Goal: Information Seeking & Learning: Learn about a topic

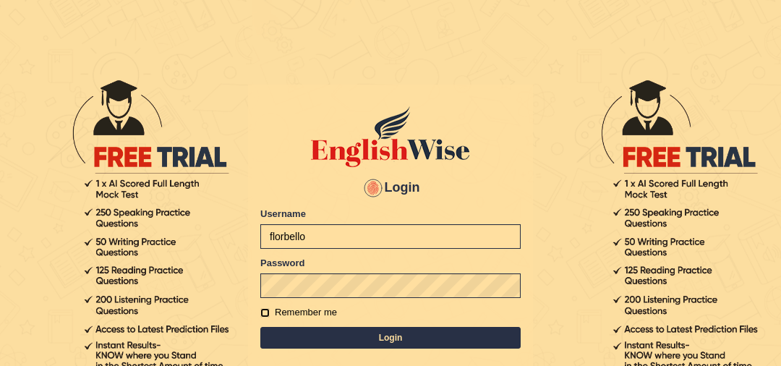
click at [263, 314] on input "Remember me" at bounding box center [264, 312] width 9 height 9
checkbox input "true"
click at [323, 334] on button "Login" at bounding box center [390, 338] width 260 height 22
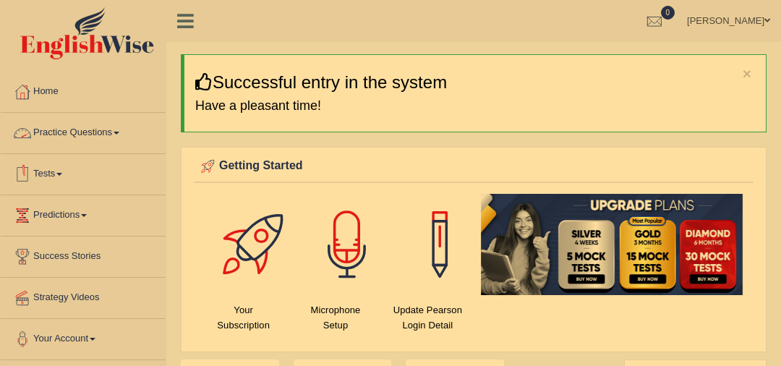
click at [114, 137] on link "Practice Questions" at bounding box center [83, 131] width 165 height 36
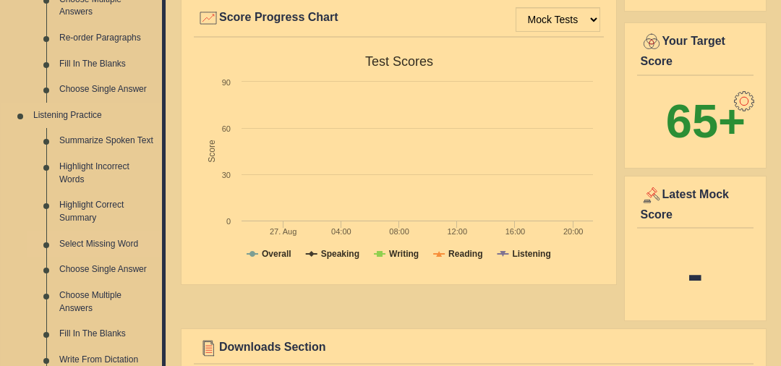
scroll to position [526, 0]
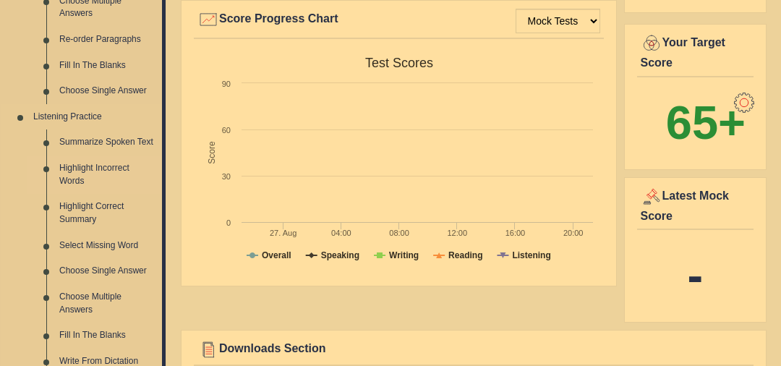
click at [89, 169] on link "Highlight Incorrect Words" at bounding box center [107, 175] width 109 height 38
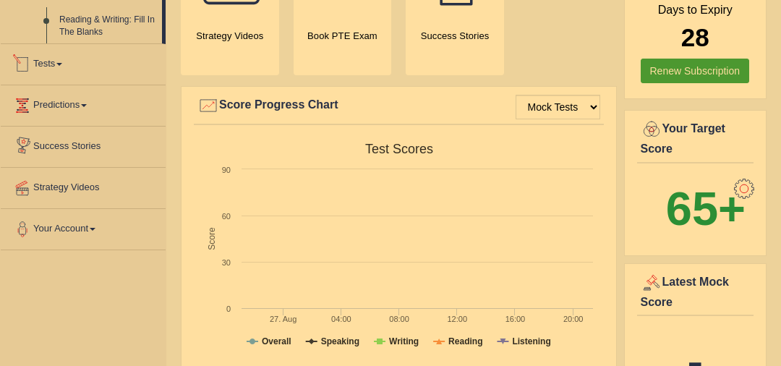
scroll to position [585, 0]
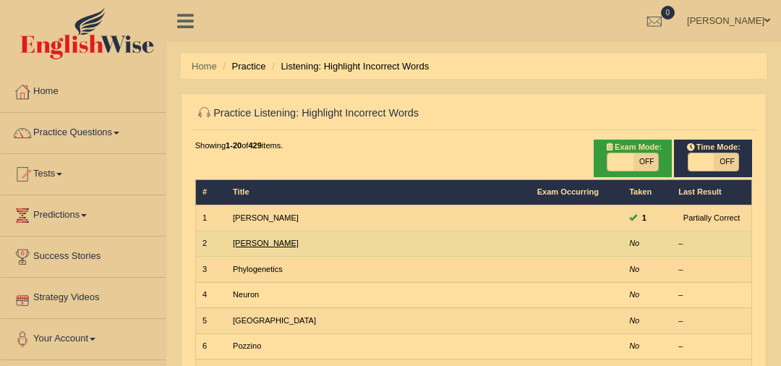
click at [245, 240] on link "Kathleen" at bounding box center [266, 243] width 66 height 9
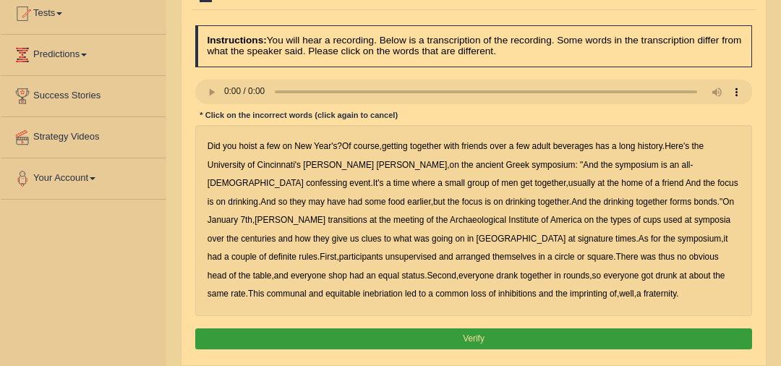
click at [347, 178] on b "confessing" at bounding box center [326, 183] width 41 height 10
click at [437, 252] on b "unsupervised" at bounding box center [411, 257] width 51 height 10
click at [347, 271] on b "shop" at bounding box center [337, 276] width 19 height 10
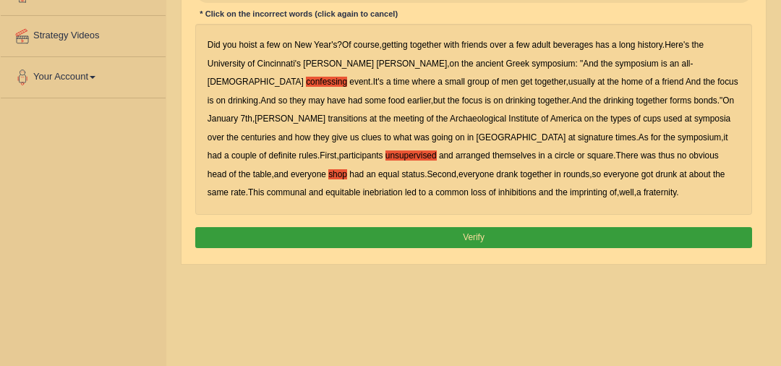
scroll to position [294, 0]
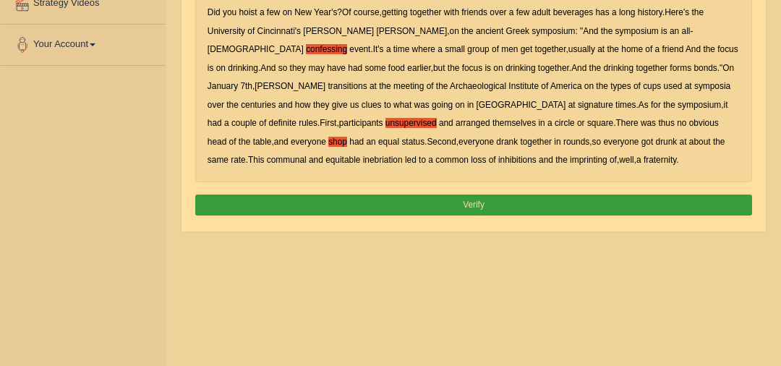
click at [493, 208] on button "Verify" at bounding box center [474, 205] width 558 height 21
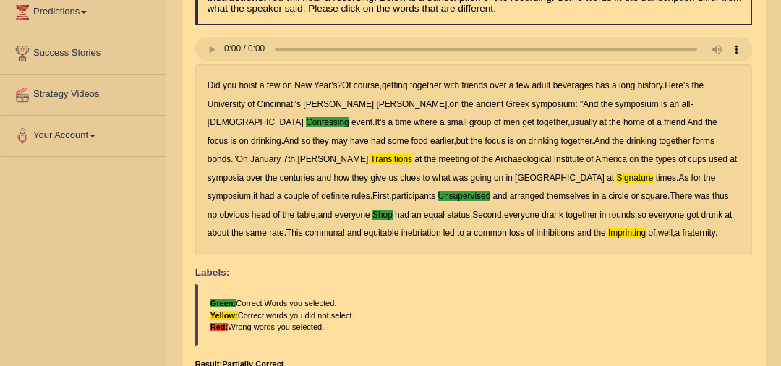
scroll to position [0, 0]
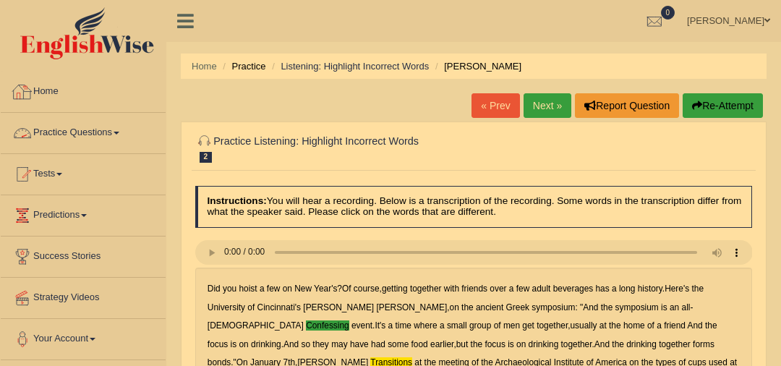
click at [120, 135] on link "Practice Questions" at bounding box center [83, 131] width 165 height 36
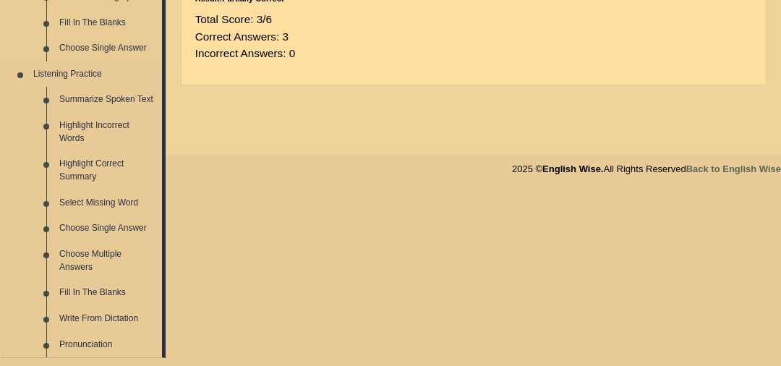
scroll to position [541, 0]
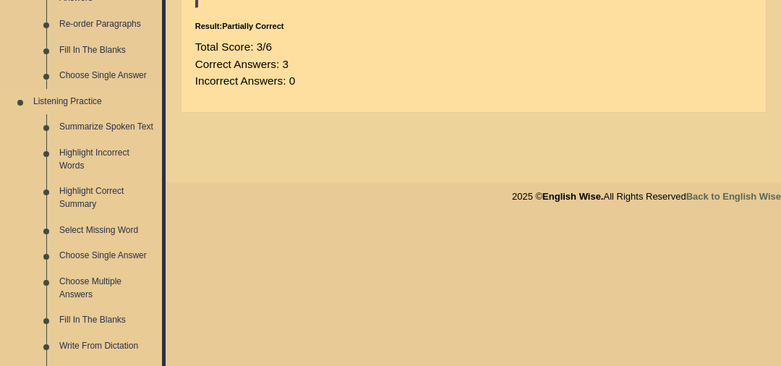
click at [108, 228] on link "Select Missing Word" at bounding box center [107, 231] width 109 height 26
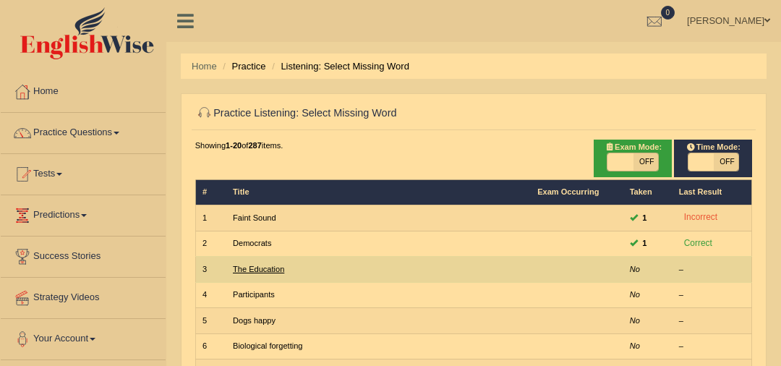
click at [252, 271] on link "The Education" at bounding box center [258, 269] width 51 height 9
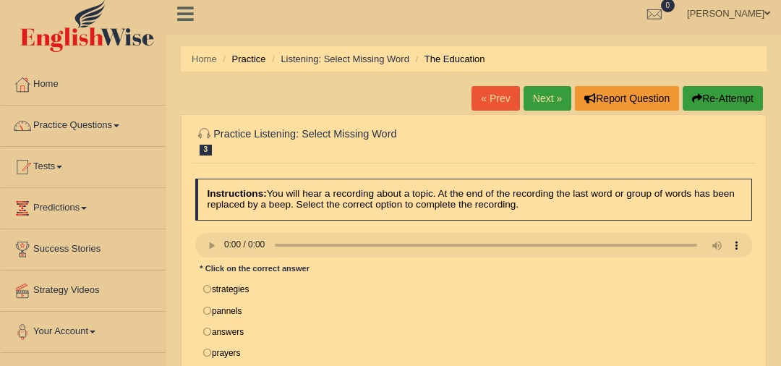
scroll to position [14, 0]
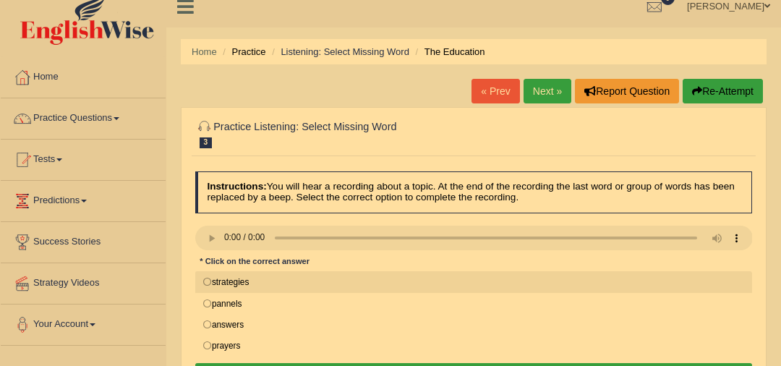
click at [241, 285] on label "strategies" at bounding box center [474, 282] width 558 height 22
radio input "true"
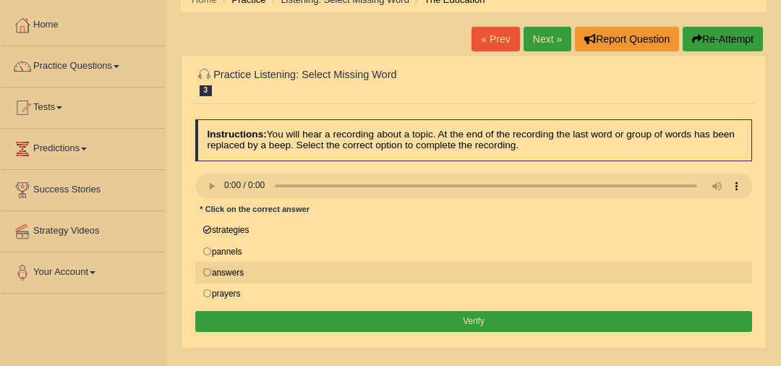
scroll to position [82, 0]
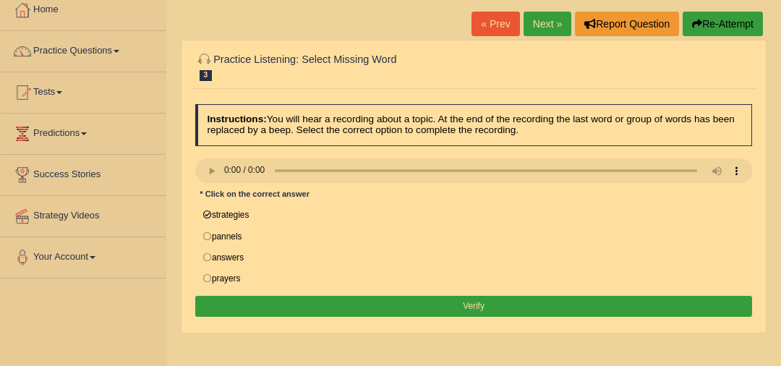
click at [328, 307] on button "Verify" at bounding box center [474, 306] width 558 height 21
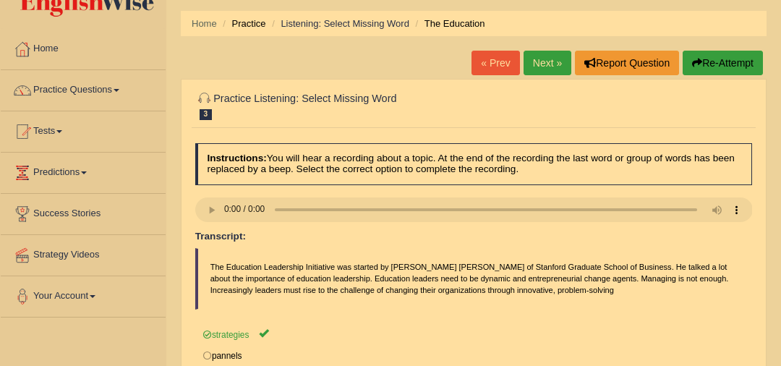
scroll to position [35, 0]
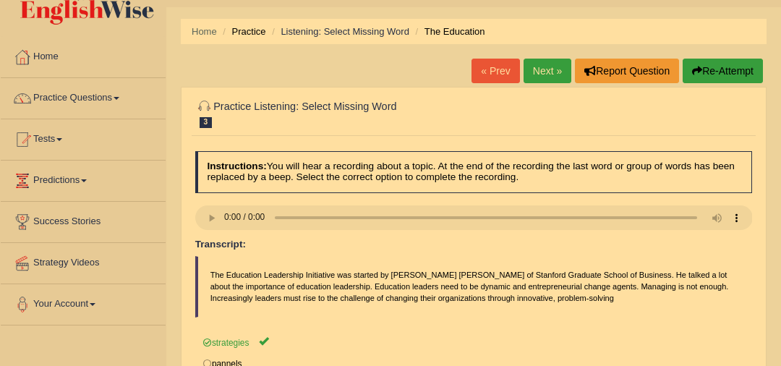
click at [543, 75] on link "Next »" at bounding box center [548, 71] width 48 height 25
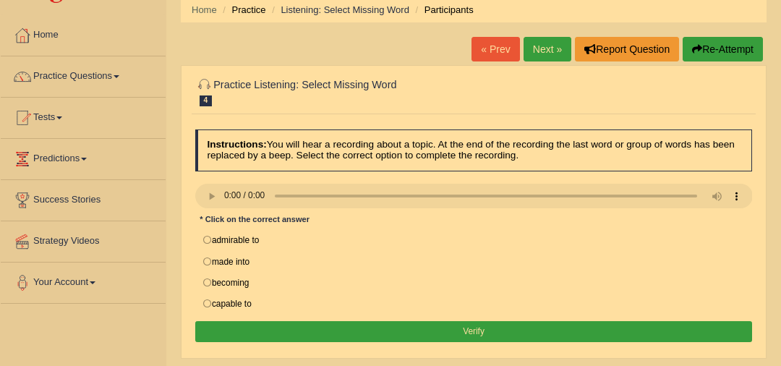
scroll to position [66, 0]
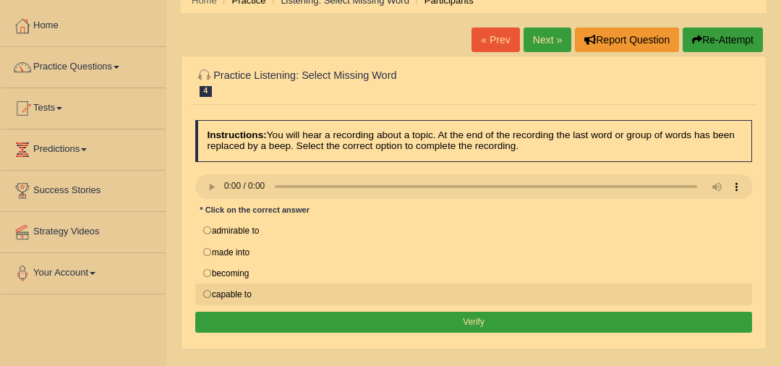
click at [277, 294] on label "capable to" at bounding box center [474, 295] width 558 height 22
radio input "true"
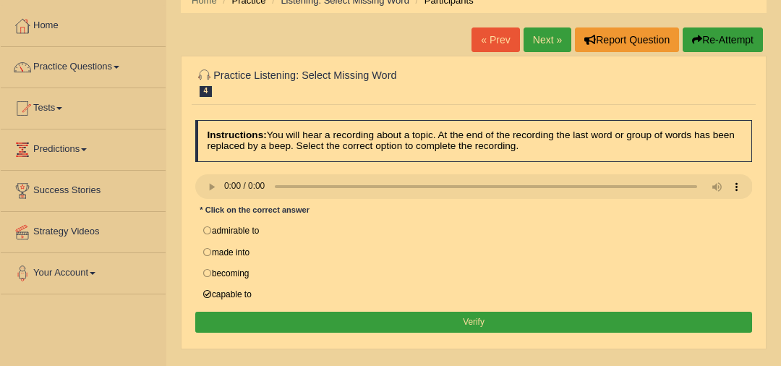
click at [334, 317] on button "Verify" at bounding box center [474, 322] width 558 height 21
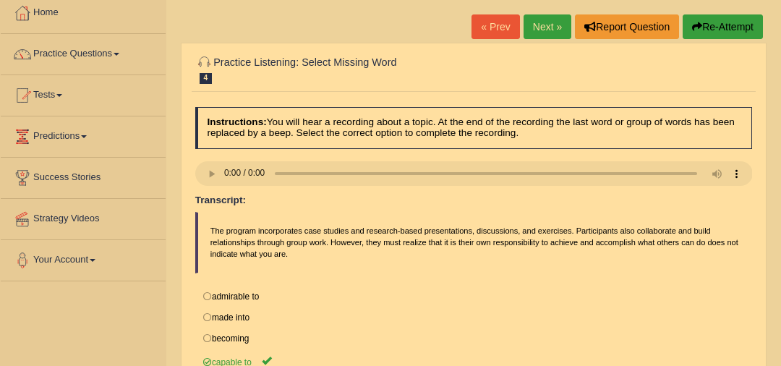
scroll to position [78, 0]
click at [556, 23] on link "Next »" at bounding box center [548, 27] width 48 height 25
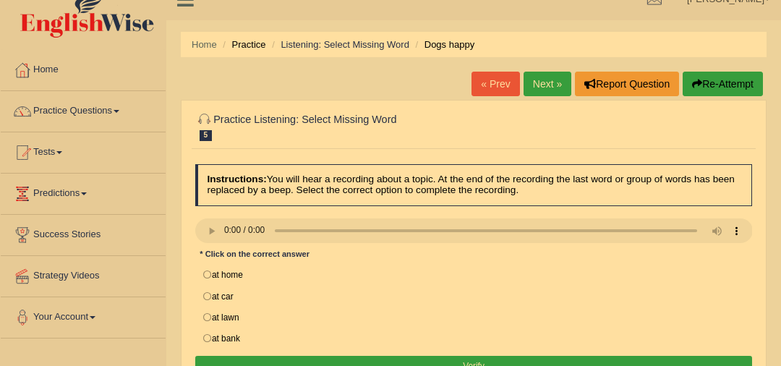
scroll to position [22, 0]
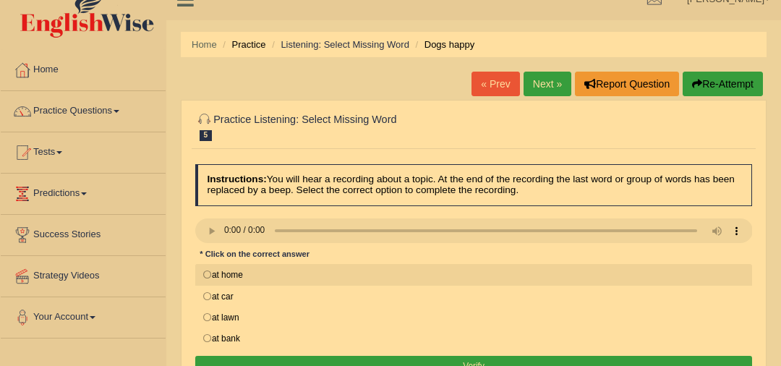
click at [427, 282] on label "at home" at bounding box center [474, 275] width 558 height 22
radio input "true"
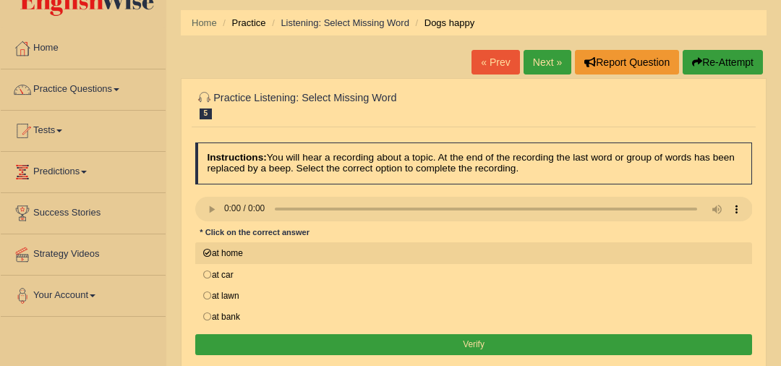
scroll to position [44, 0]
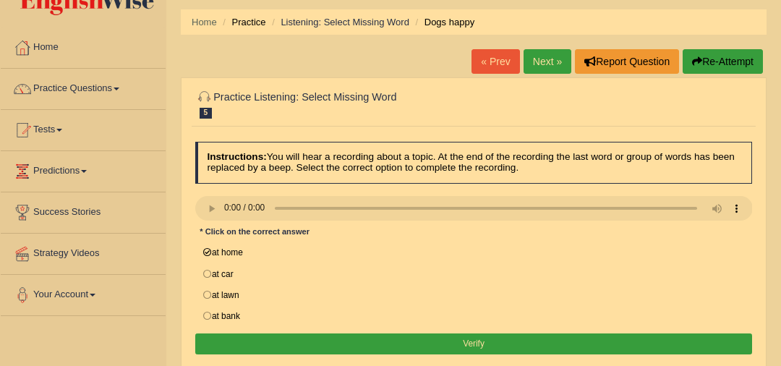
click at [520, 340] on button "Verify" at bounding box center [474, 343] width 558 height 21
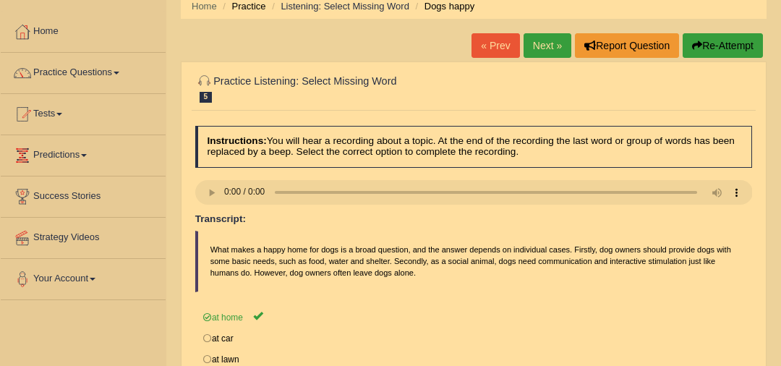
scroll to position [56, 0]
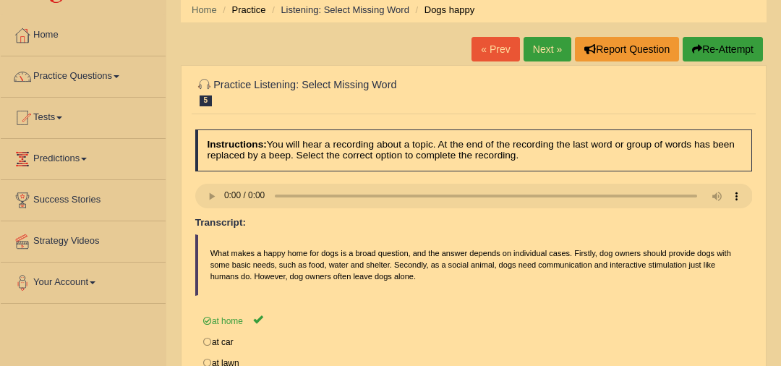
click at [548, 45] on link "Next »" at bounding box center [548, 49] width 48 height 25
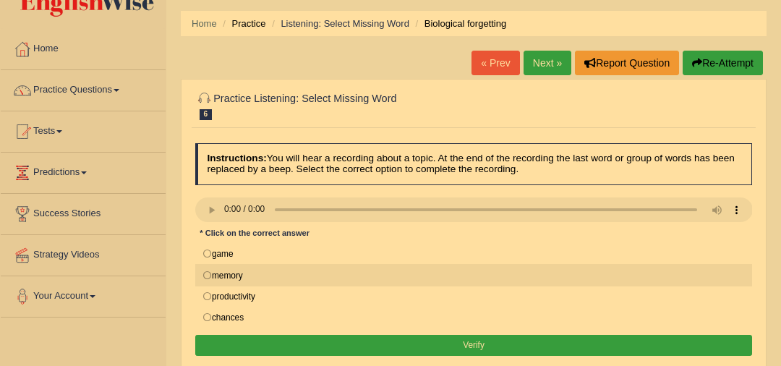
click at [394, 277] on label "memory" at bounding box center [474, 275] width 558 height 22
radio input "true"
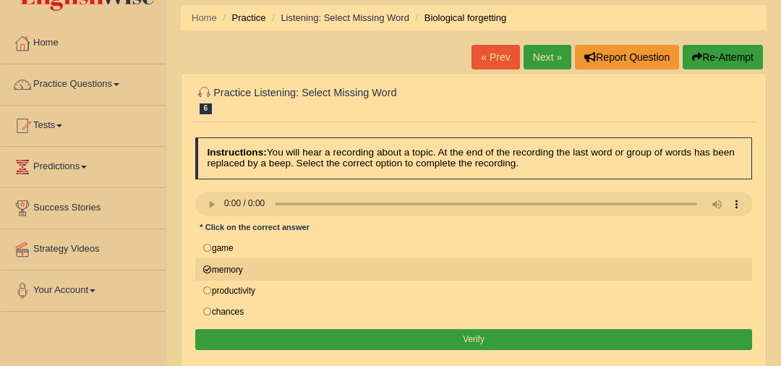
scroll to position [56, 0]
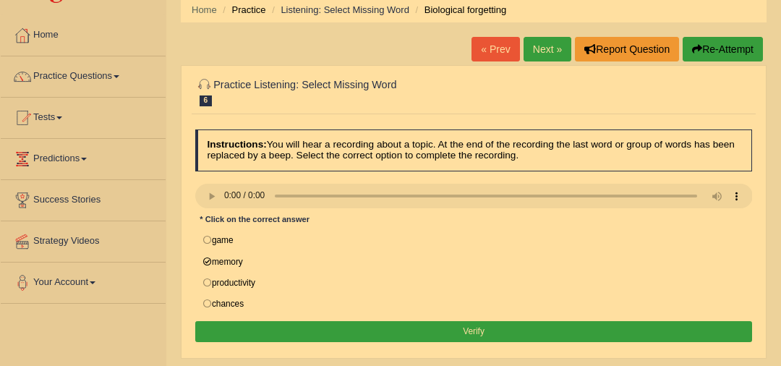
click at [484, 329] on button "Verify" at bounding box center [474, 331] width 558 height 21
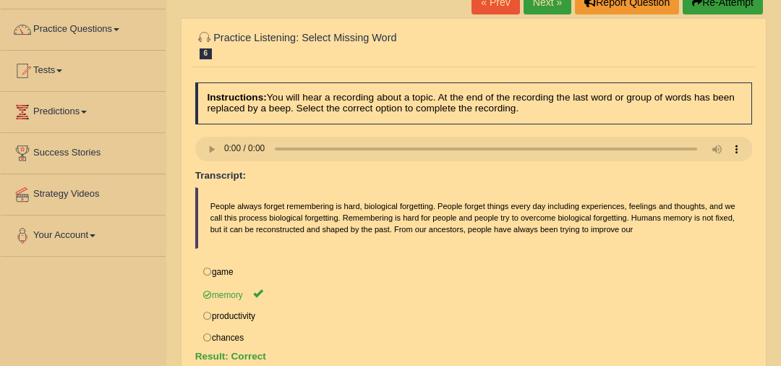
scroll to position [82, 0]
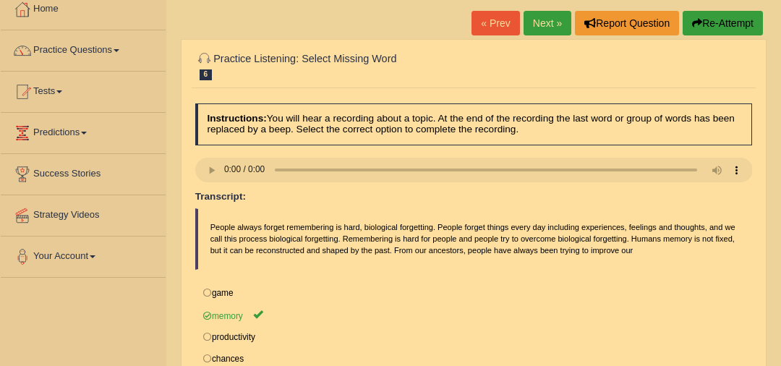
click at [552, 27] on link "Next »" at bounding box center [548, 23] width 48 height 25
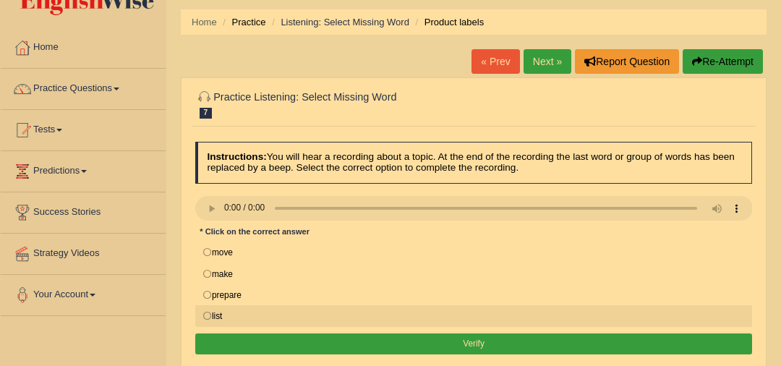
click at [225, 318] on label "list" at bounding box center [474, 316] width 558 height 22
radio input "true"
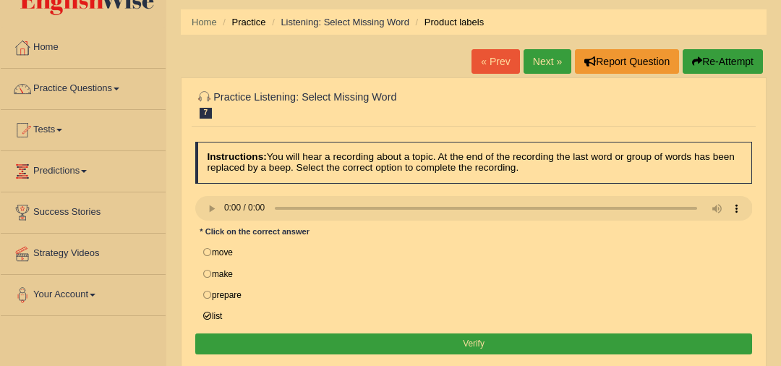
click at [292, 345] on button "Verify" at bounding box center [474, 343] width 558 height 21
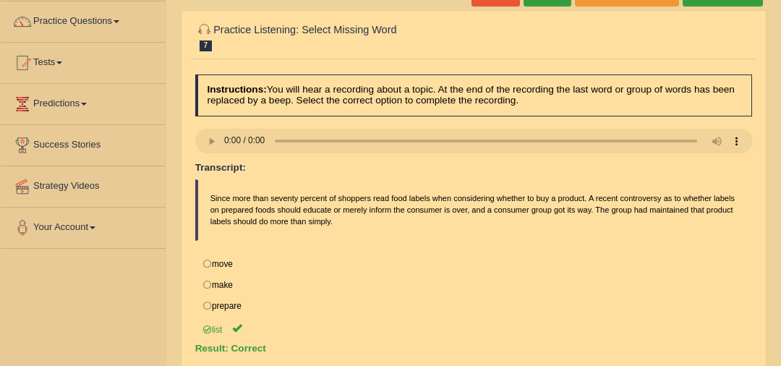
scroll to position [82, 0]
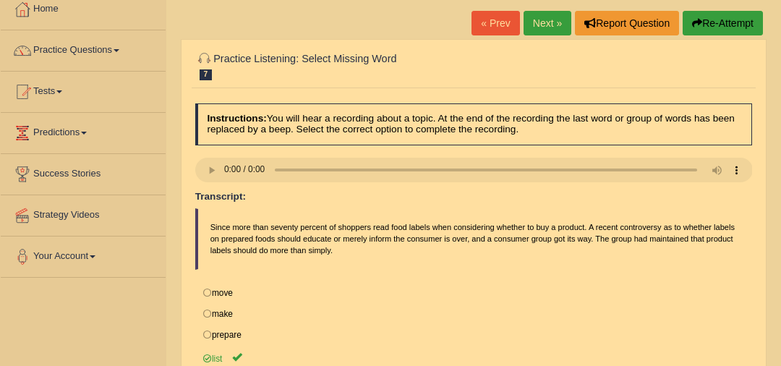
click at [547, 23] on link "Next »" at bounding box center [548, 23] width 48 height 25
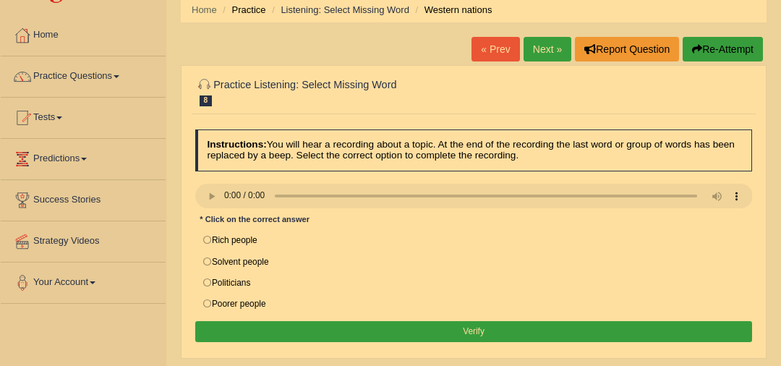
scroll to position [56, 0]
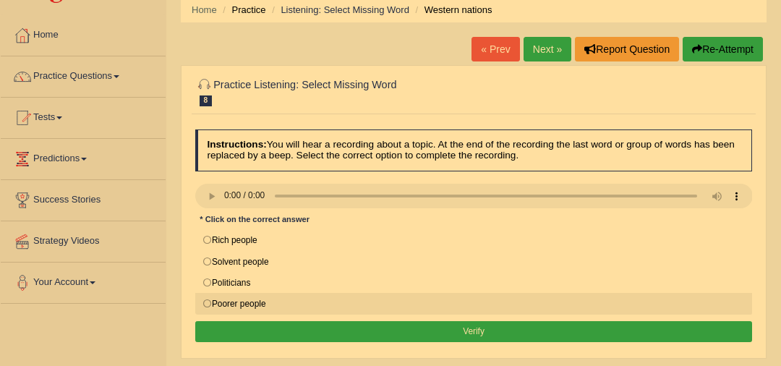
click at [255, 305] on label "Poorer people" at bounding box center [474, 304] width 558 height 22
radio input "true"
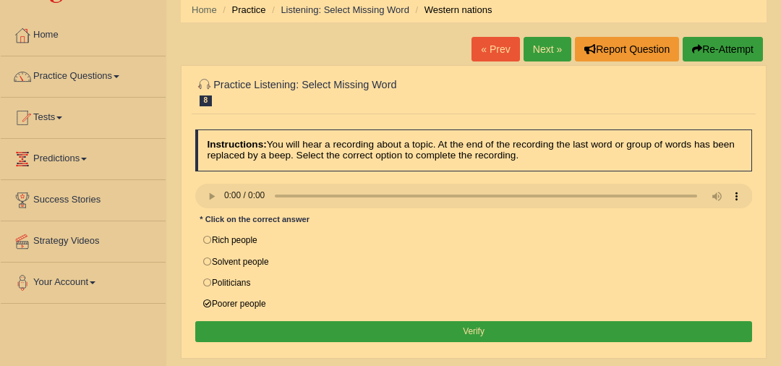
click at [309, 334] on button "Verify" at bounding box center [474, 331] width 558 height 21
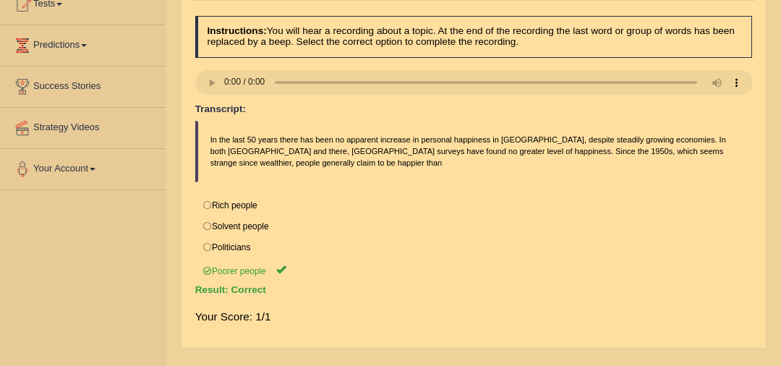
scroll to position [2, 0]
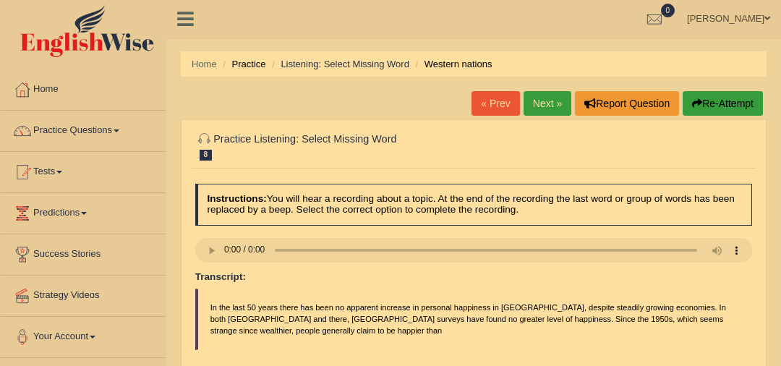
click at [546, 96] on link "Next »" at bounding box center [548, 103] width 48 height 25
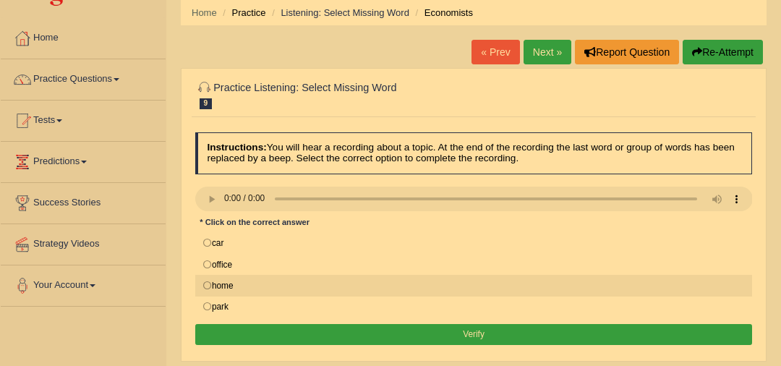
click at [213, 279] on label "home" at bounding box center [474, 286] width 558 height 22
radio input "true"
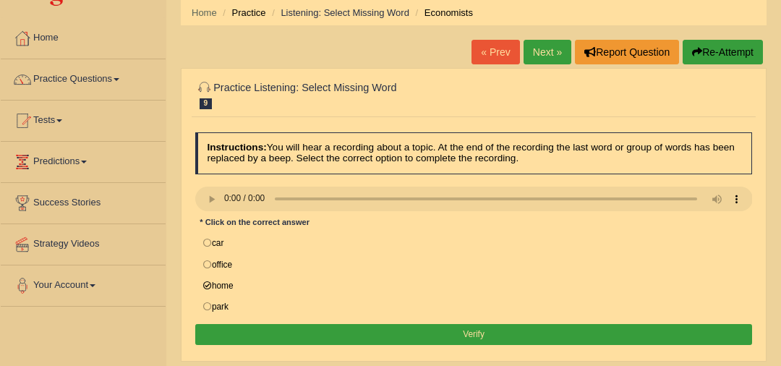
click at [360, 344] on div "Instructions: You will hear a recording about a topic. At the end of the record…" at bounding box center [474, 241] width 564 height 229
click at [362, 334] on button "Verify" at bounding box center [474, 334] width 558 height 21
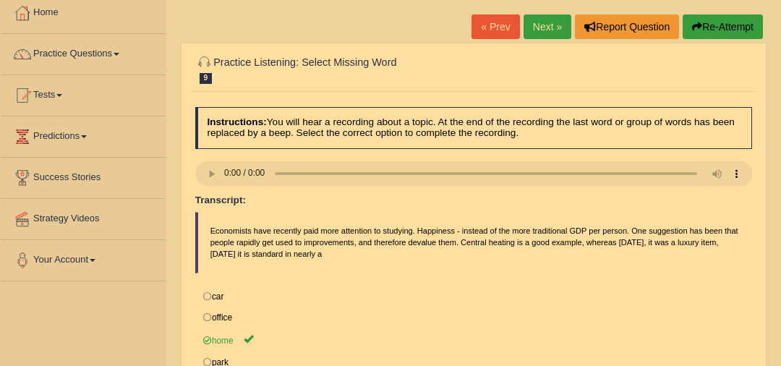
scroll to position [76, 0]
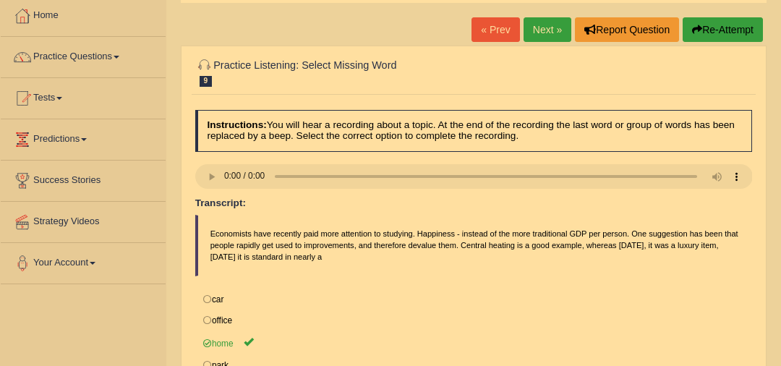
click at [548, 35] on link "Next »" at bounding box center [548, 29] width 48 height 25
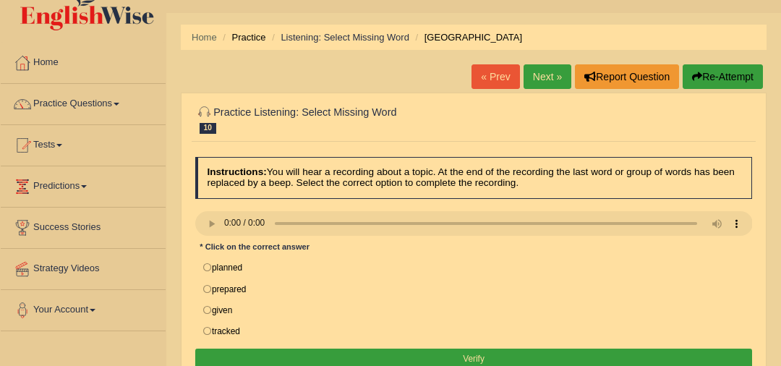
scroll to position [44, 0]
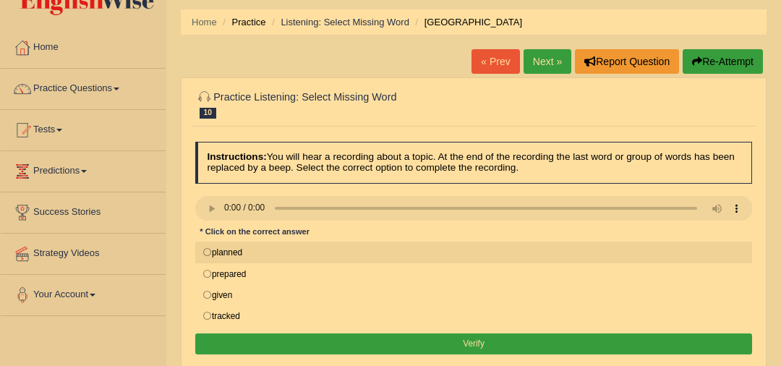
click at [203, 248] on label "planned" at bounding box center [474, 253] width 558 height 22
radio input "true"
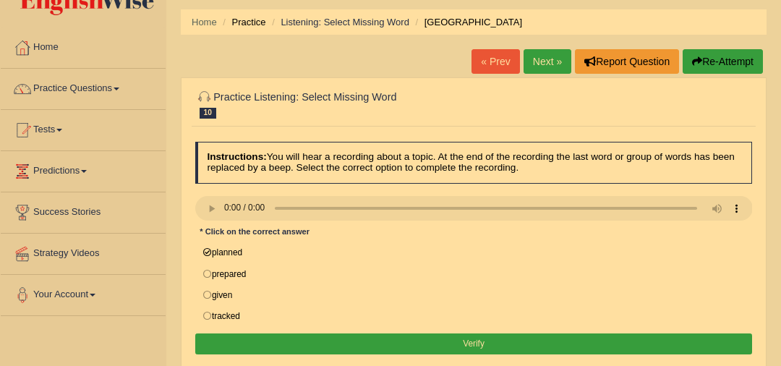
click at [355, 344] on button "Verify" at bounding box center [474, 343] width 558 height 21
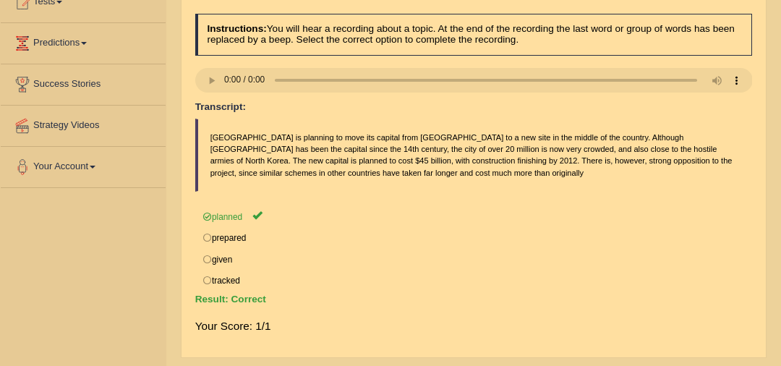
scroll to position [20, 0]
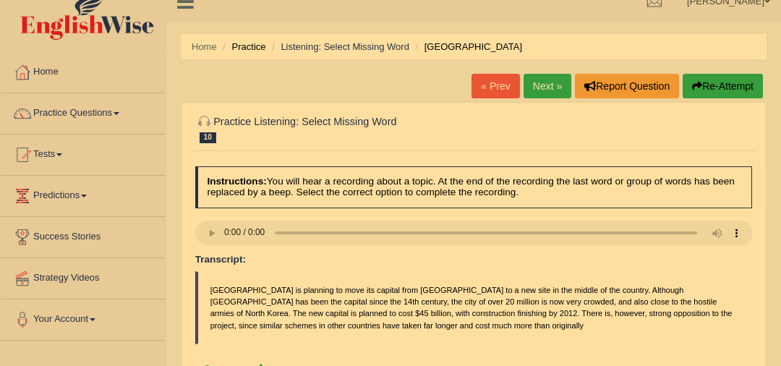
click at [561, 86] on link "Next »" at bounding box center [548, 86] width 48 height 25
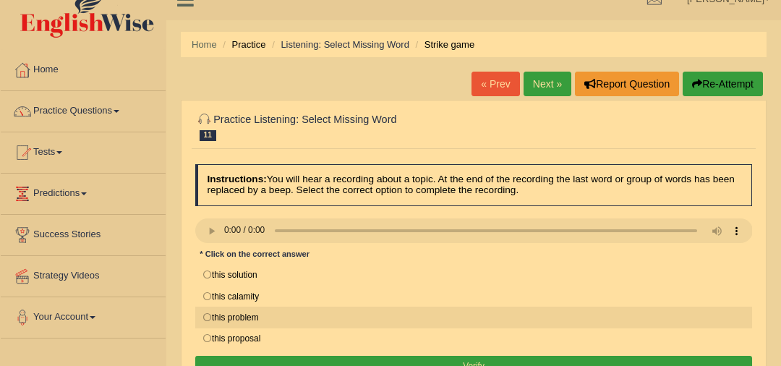
click at [374, 307] on label "this problem" at bounding box center [474, 318] width 558 height 22
radio input "true"
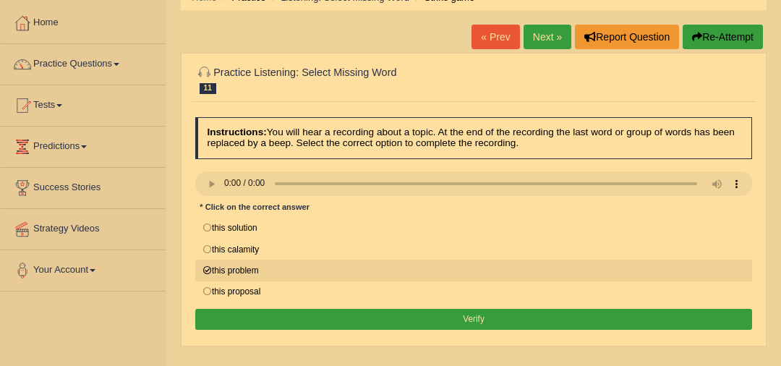
scroll to position [69, 0]
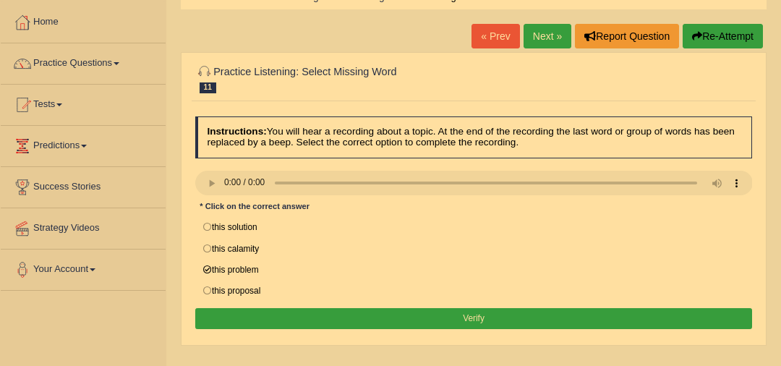
click at [382, 313] on button "Verify" at bounding box center [474, 318] width 558 height 21
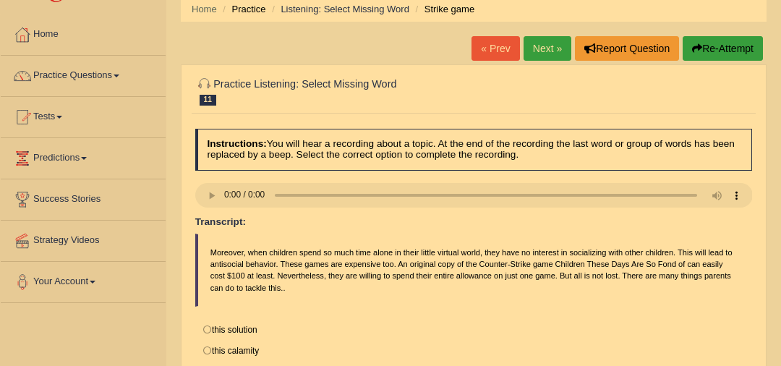
scroll to position [0, 0]
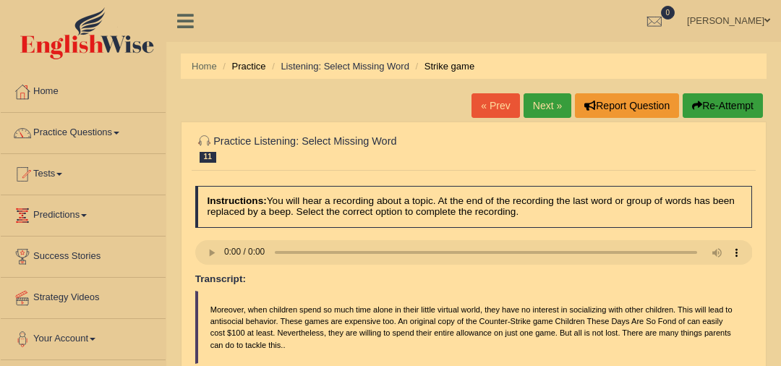
click at [555, 103] on link "Next »" at bounding box center [548, 105] width 48 height 25
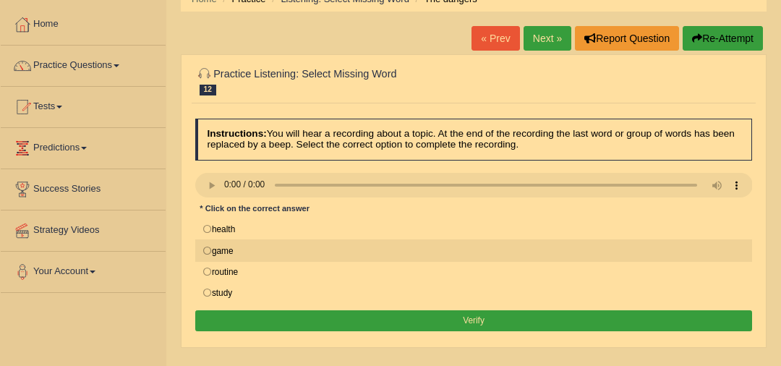
click at [211, 252] on label "game" at bounding box center [474, 250] width 558 height 22
radio input "true"
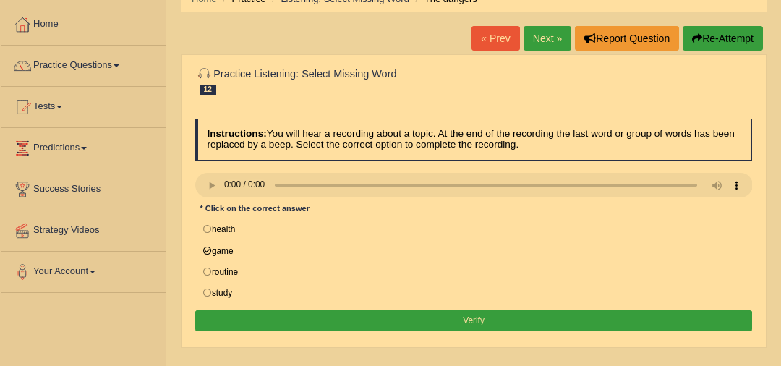
click at [349, 320] on button "Verify" at bounding box center [474, 320] width 558 height 21
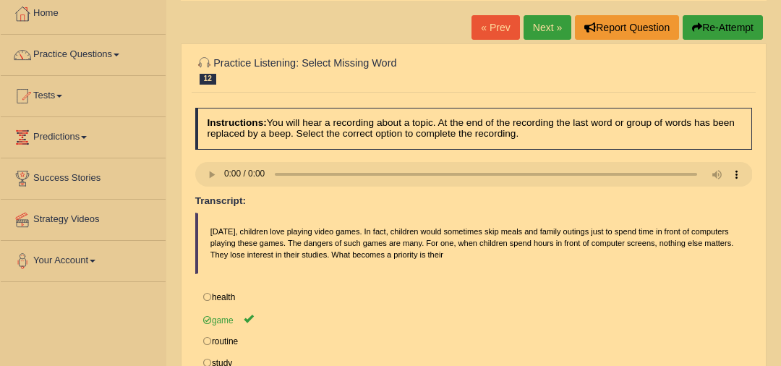
scroll to position [76, 0]
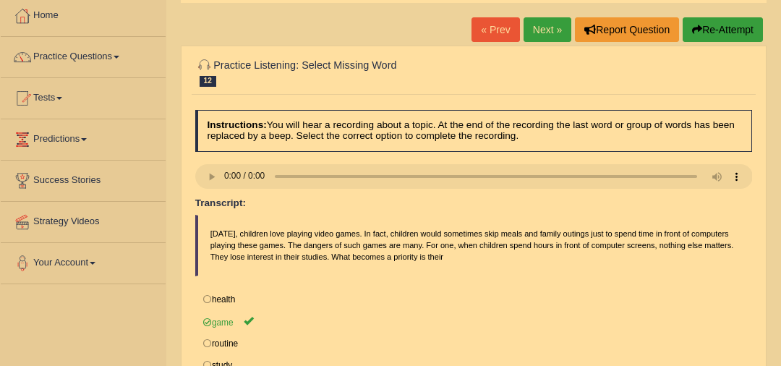
click at [545, 31] on link "Next »" at bounding box center [548, 29] width 48 height 25
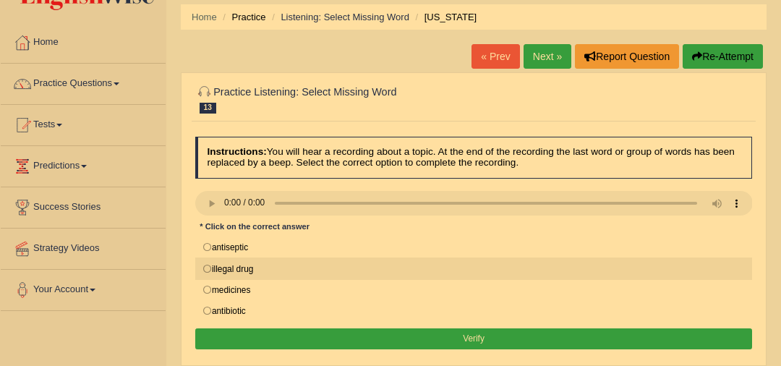
click at [282, 264] on label "illegal drug" at bounding box center [474, 269] width 558 height 22
radio input "true"
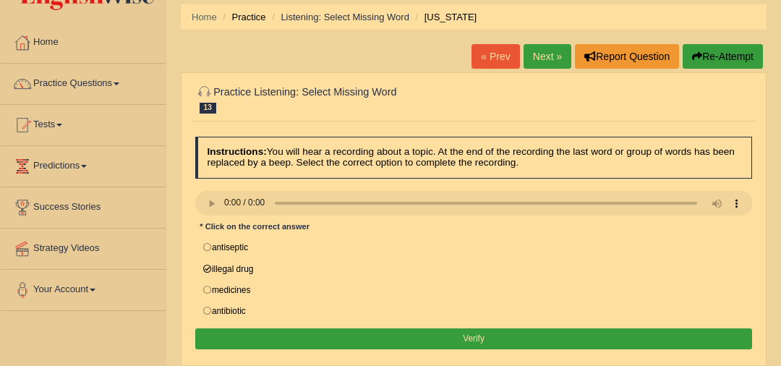
click at [374, 340] on button "Verify" at bounding box center [474, 338] width 558 height 21
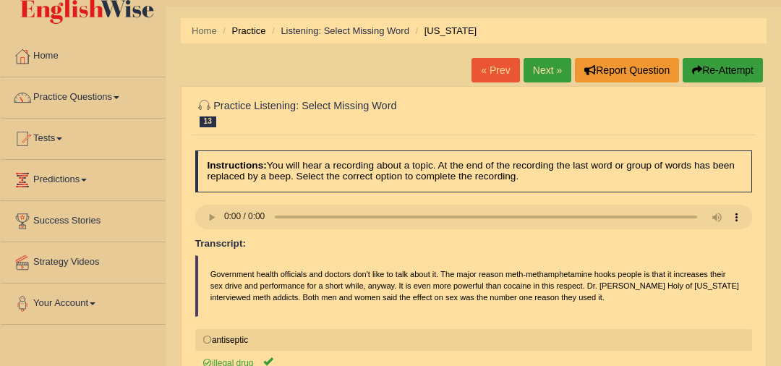
scroll to position [4, 0]
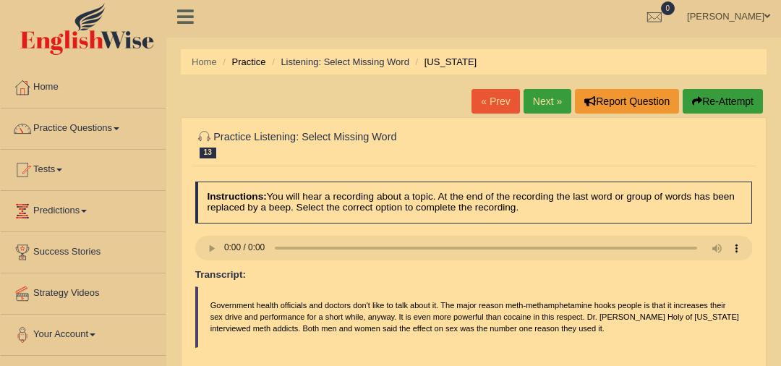
click at [558, 101] on link "Next »" at bounding box center [548, 101] width 48 height 25
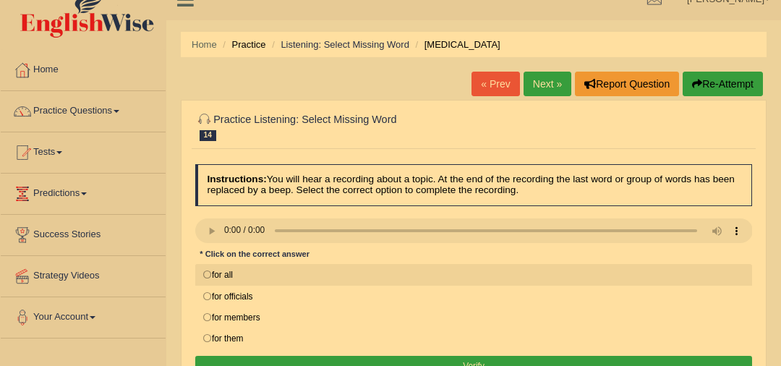
click at [209, 272] on label "for all" at bounding box center [474, 275] width 558 height 22
radio input "true"
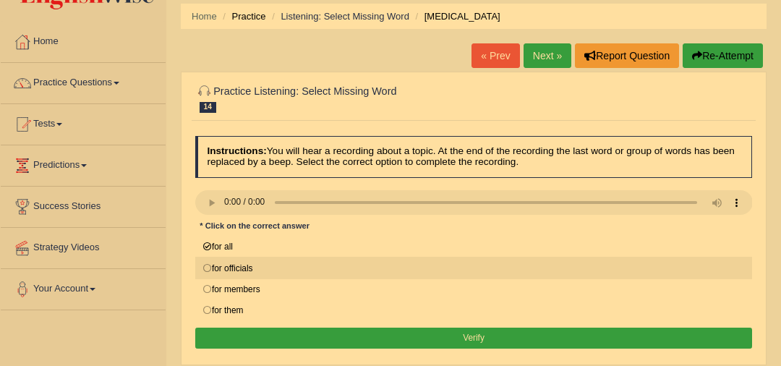
scroll to position [64, 0]
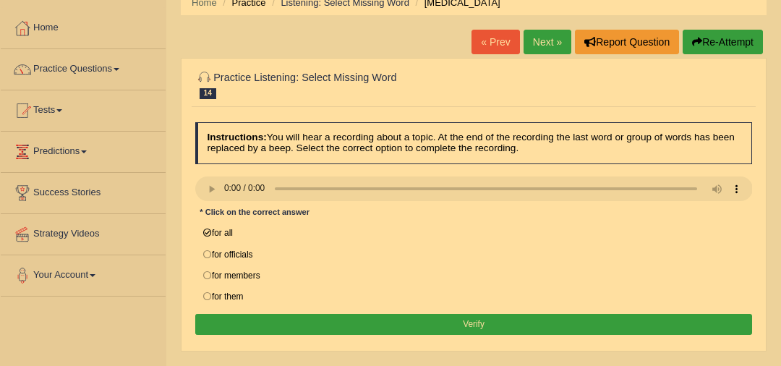
click at [385, 325] on button "Verify" at bounding box center [474, 324] width 558 height 21
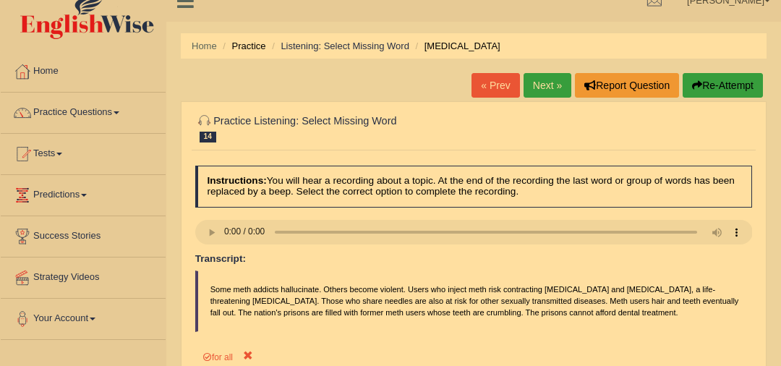
scroll to position [20, 0]
click at [556, 85] on link "Next »" at bounding box center [548, 86] width 48 height 25
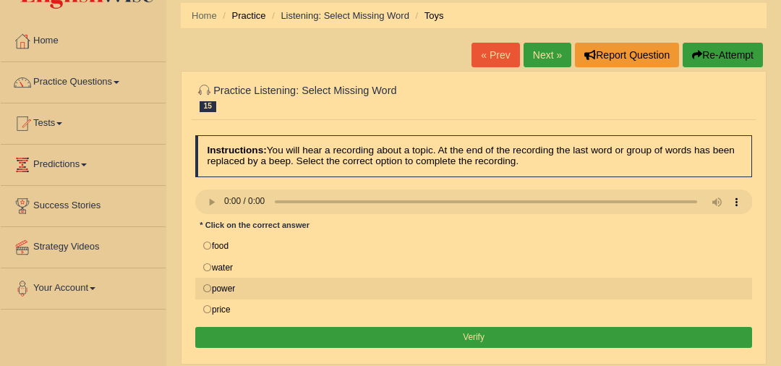
click at [229, 286] on label "power" at bounding box center [474, 289] width 558 height 22
radio input "true"
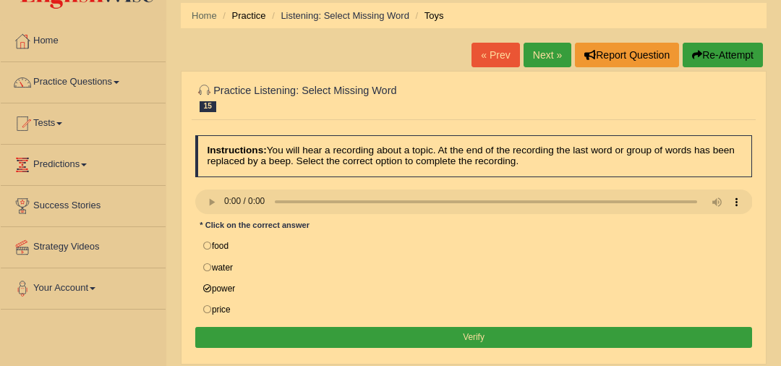
click at [279, 330] on button "Verify" at bounding box center [474, 337] width 558 height 21
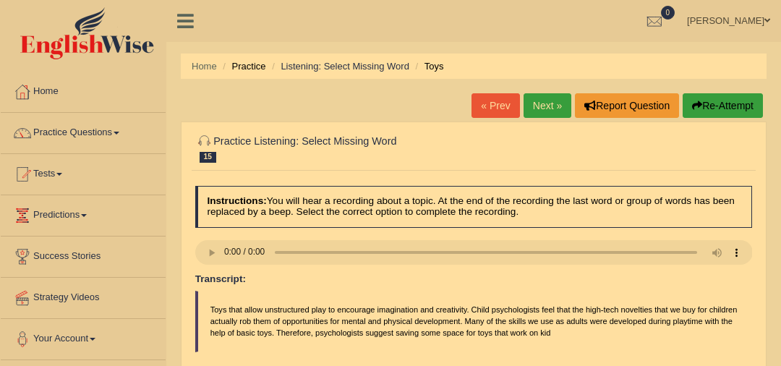
click at [543, 101] on link "Next »" at bounding box center [548, 105] width 48 height 25
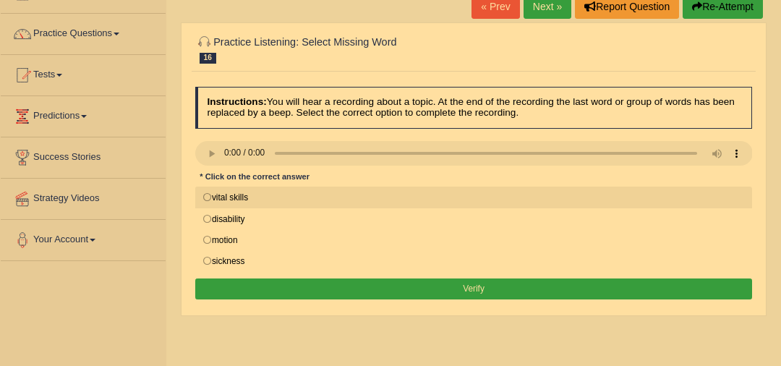
click at [256, 195] on label "vital skills" at bounding box center [474, 198] width 558 height 22
radio input "true"
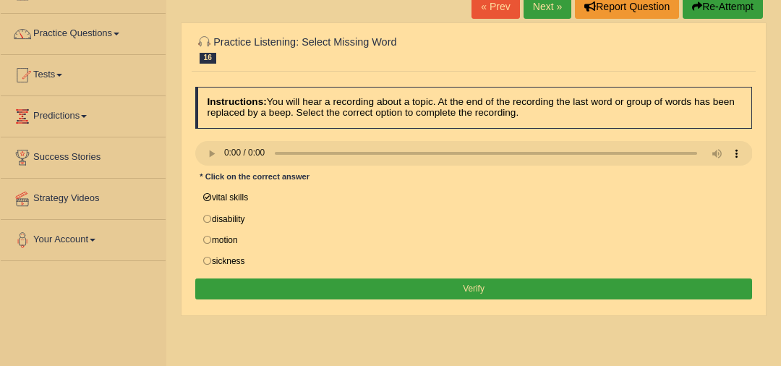
click at [388, 292] on button "Verify" at bounding box center [474, 289] width 558 height 21
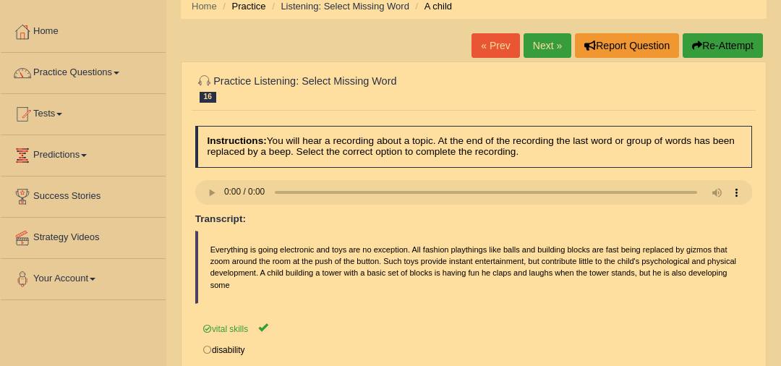
scroll to position [56, 0]
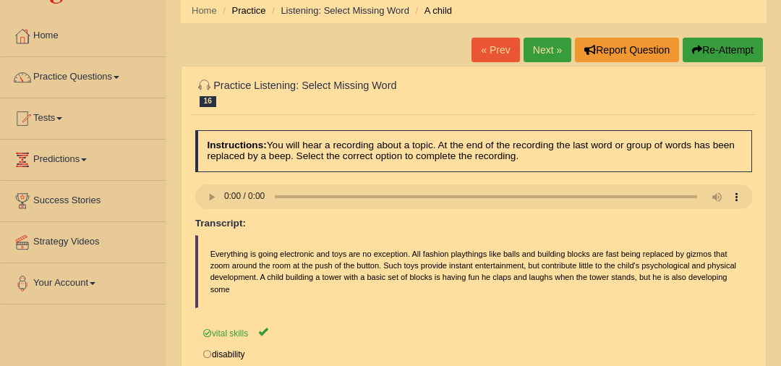
click at [540, 49] on link "Next »" at bounding box center [548, 50] width 48 height 25
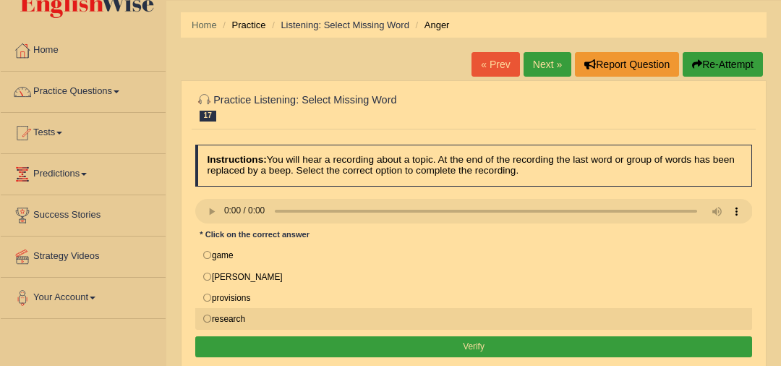
click at [451, 318] on label "research" at bounding box center [474, 319] width 558 height 22
radio input "true"
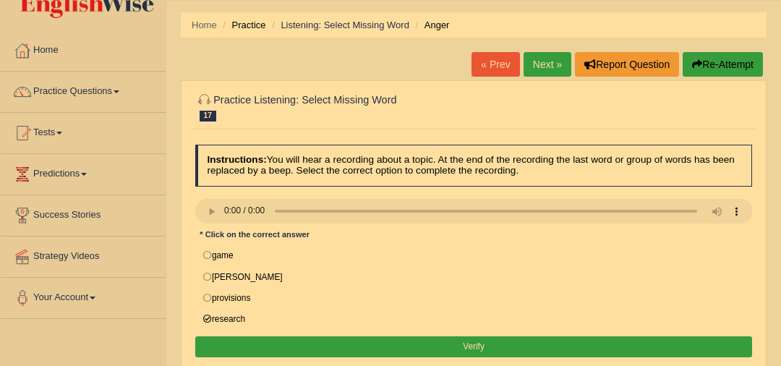
click at [500, 346] on button "Verify" at bounding box center [474, 346] width 558 height 21
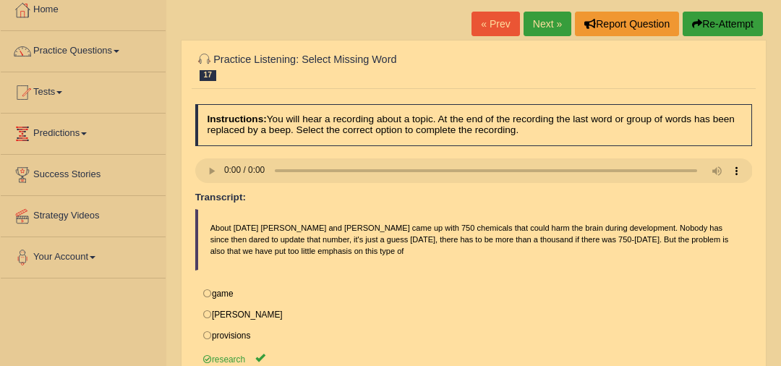
scroll to position [73, 0]
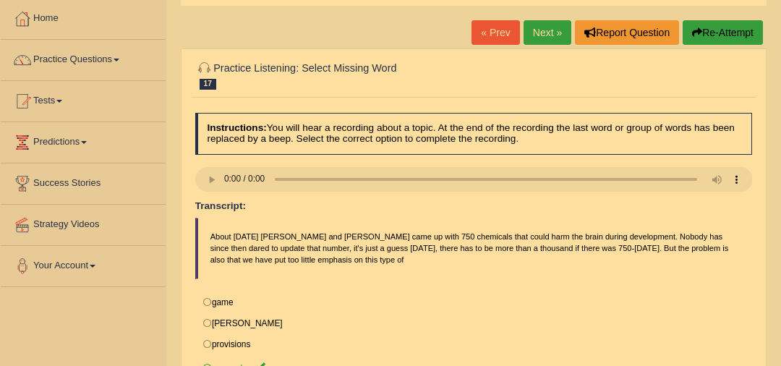
click at [543, 29] on link "Next »" at bounding box center [548, 32] width 48 height 25
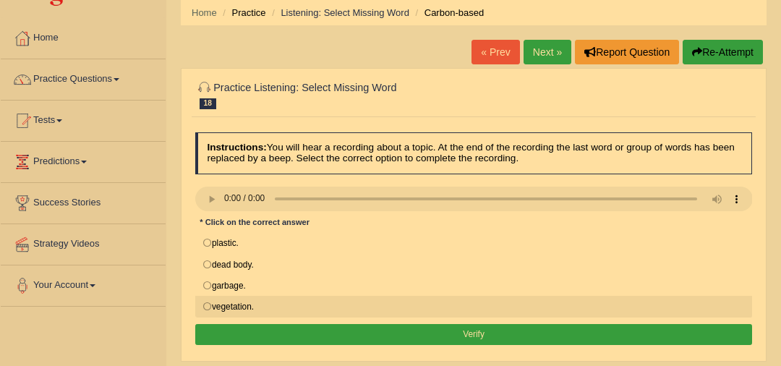
click at [229, 306] on label "vegetation." at bounding box center [474, 307] width 558 height 22
radio input "true"
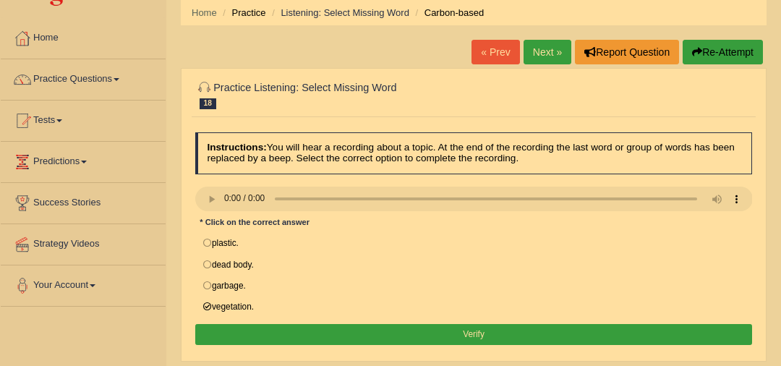
click at [286, 329] on button "Verify" at bounding box center [474, 334] width 558 height 21
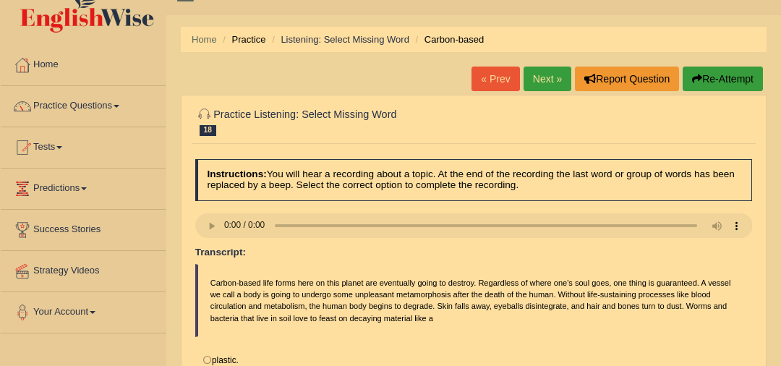
scroll to position [14, 0]
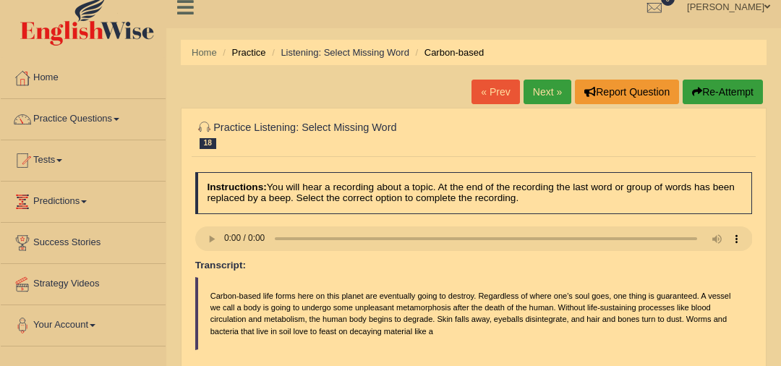
click at [551, 91] on link "Next »" at bounding box center [548, 92] width 48 height 25
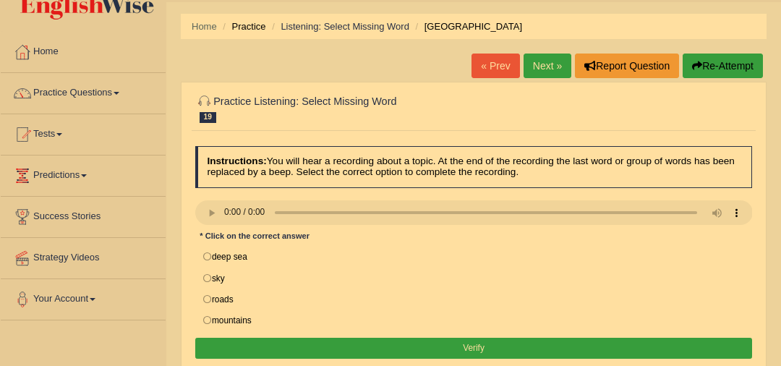
scroll to position [41, 0]
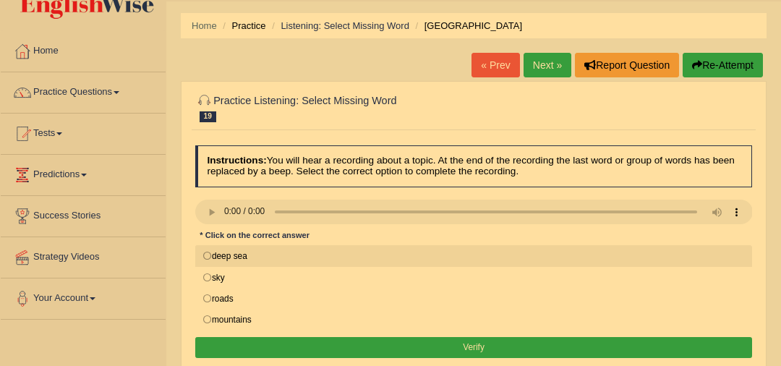
click at [211, 254] on label "deep sea" at bounding box center [474, 256] width 558 height 22
radio input "true"
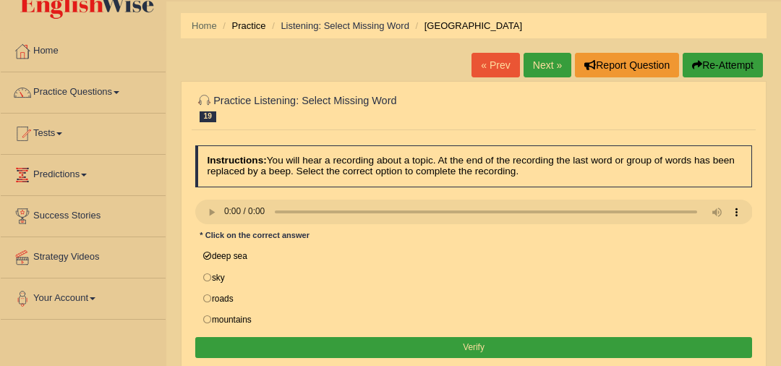
click at [364, 341] on button "Verify" at bounding box center [474, 347] width 558 height 21
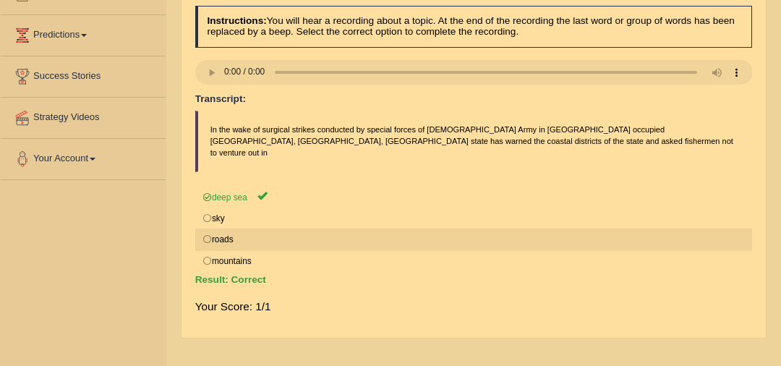
scroll to position [73, 0]
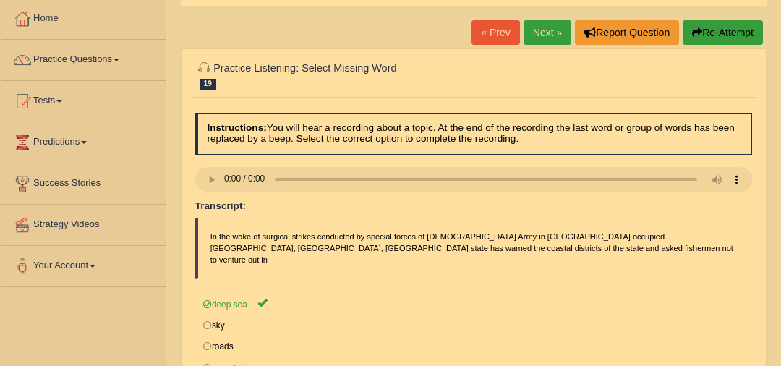
click at [550, 27] on link "Next »" at bounding box center [548, 32] width 48 height 25
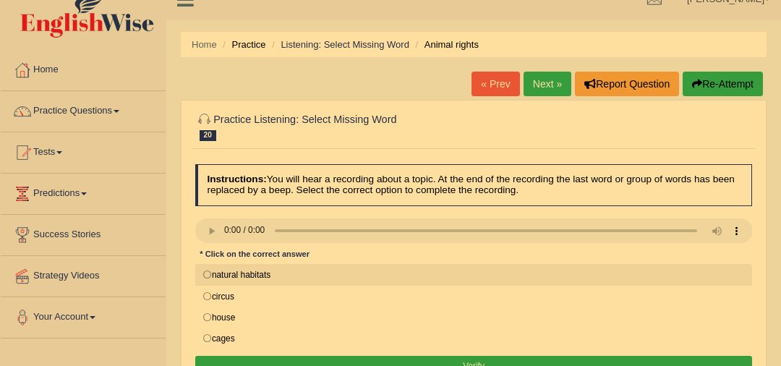
click at [212, 279] on label "natural habitats" at bounding box center [474, 275] width 558 height 22
radio input "true"
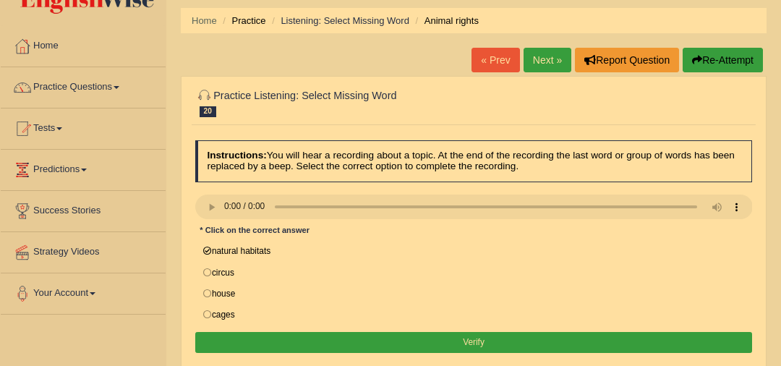
scroll to position [69, 0]
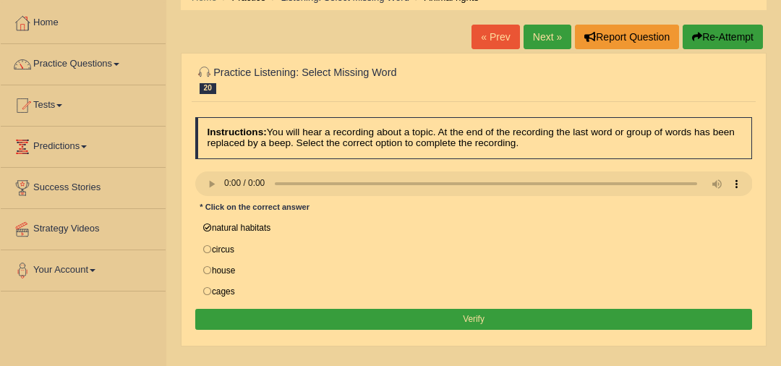
click at [341, 310] on button "Verify" at bounding box center [474, 319] width 558 height 21
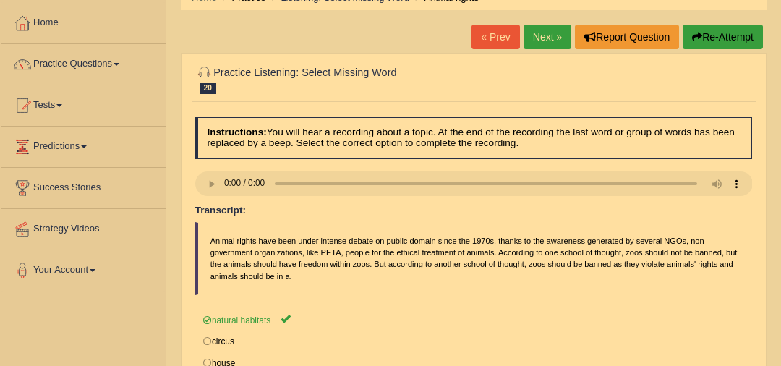
click at [544, 33] on link "Next »" at bounding box center [548, 37] width 48 height 25
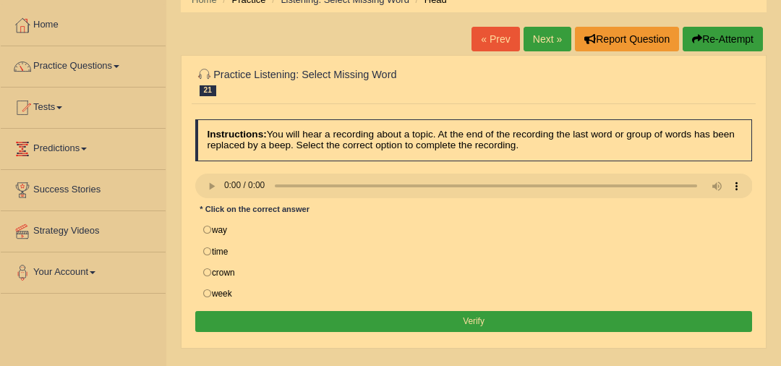
scroll to position [50, 0]
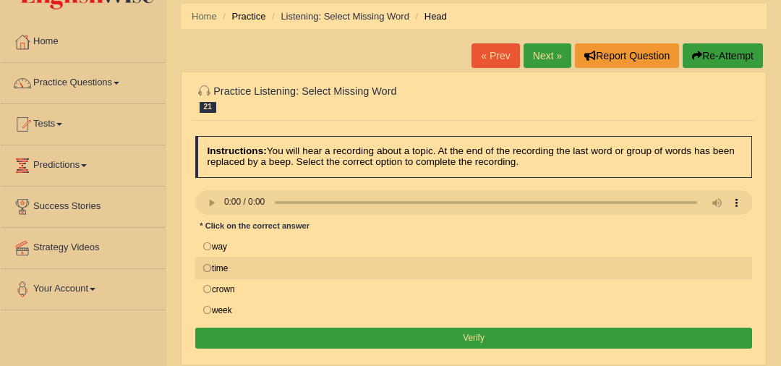
click at [365, 267] on label "time" at bounding box center [474, 268] width 558 height 22
radio input "true"
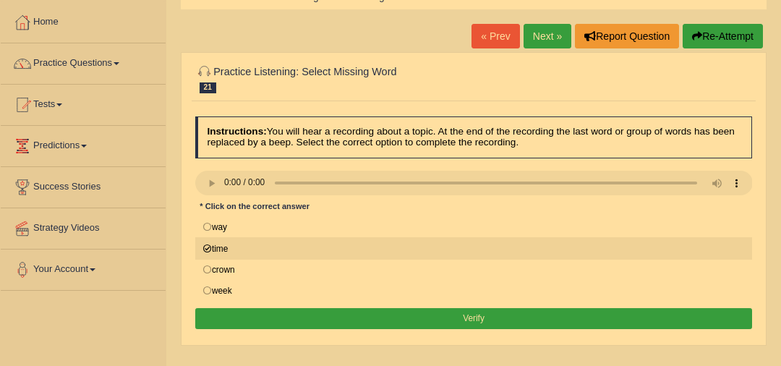
scroll to position [72, 0]
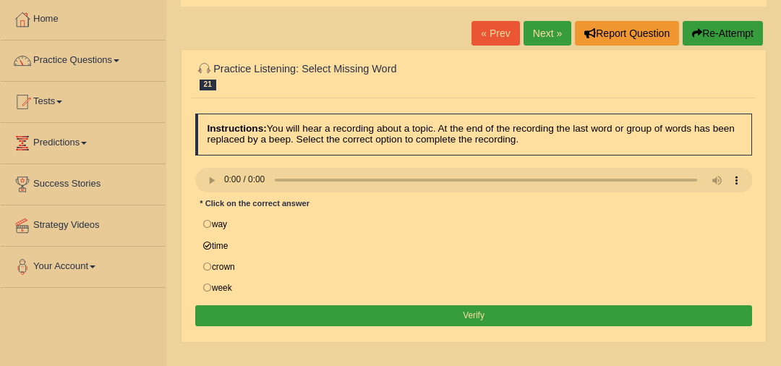
click at [409, 318] on button "Verify" at bounding box center [474, 315] width 558 height 21
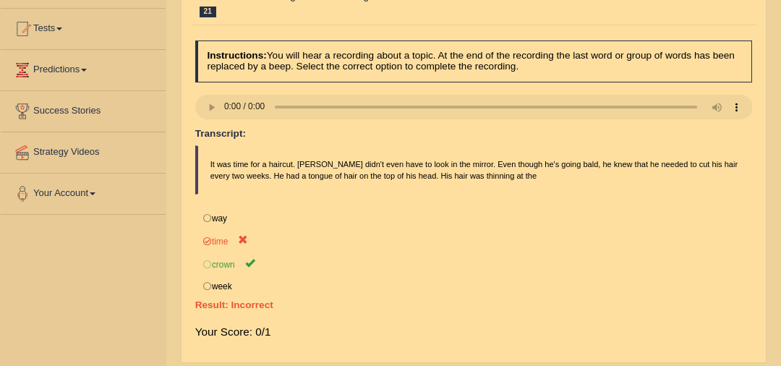
scroll to position [12, 0]
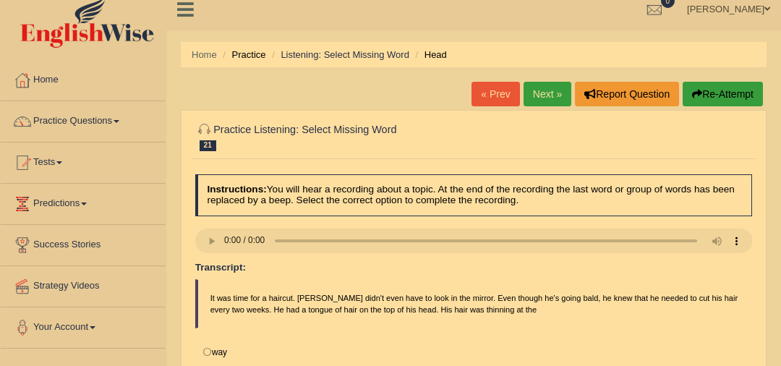
click at [556, 87] on link "Next »" at bounding box center [548, 94] width 48 height 25
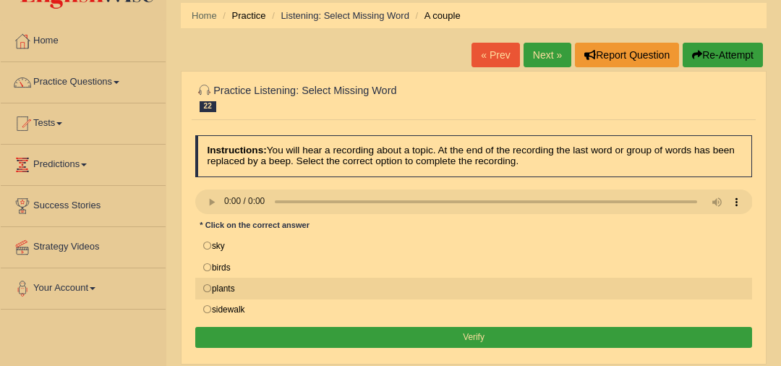
click at [279, 283] on label "plants" at bounding box center [474, 289] width 558 height 22
radio input "true"
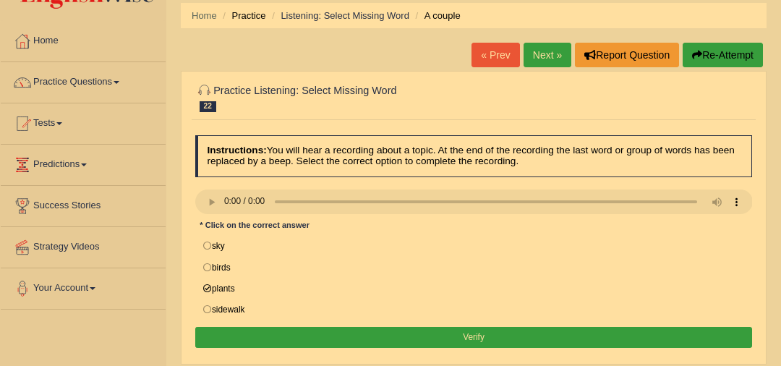
click at [365, 339] on button "Verify" at bounding box center [474, 337] width 558 height 21
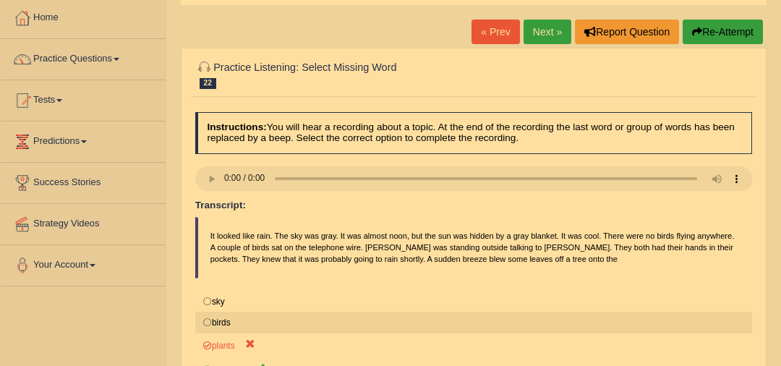
scroll to position [48, 0]
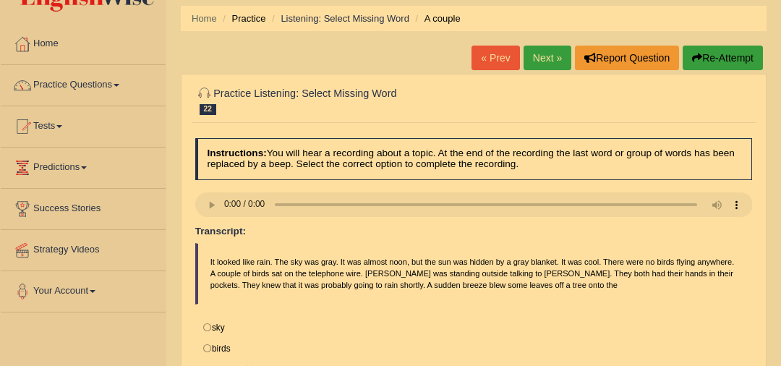
click at [540, 54] on link "Next »" at bounding box center [548, 58] width 48 height 25
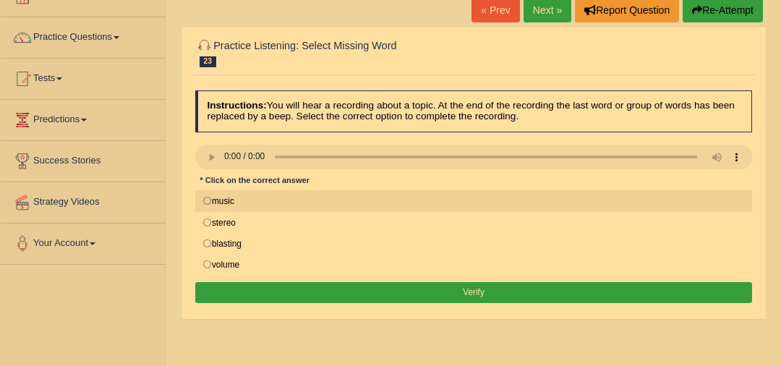
click at [207, 197] on label "music" at bounding box center [474, 201] width 558 height 22
radio input "true"
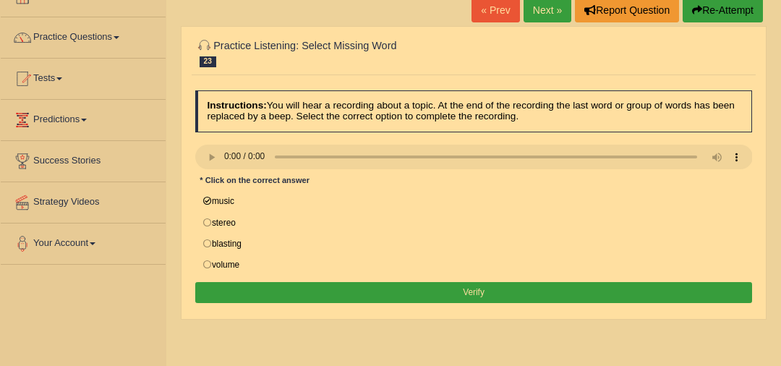
click at [381, 297] on button "Verify" at bounding box center [474, 292] width 558 height 21
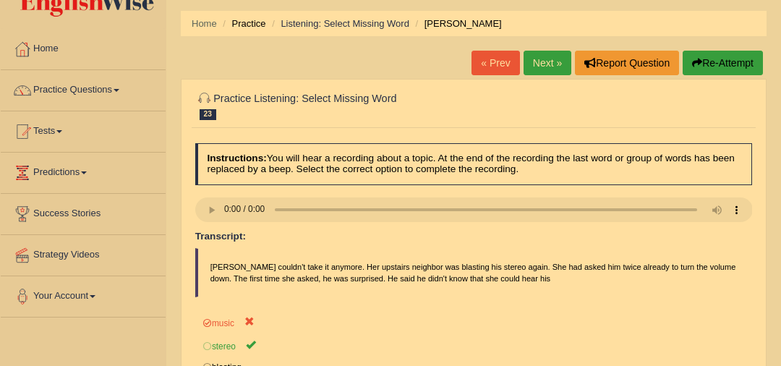
scroll to position [8, 0]
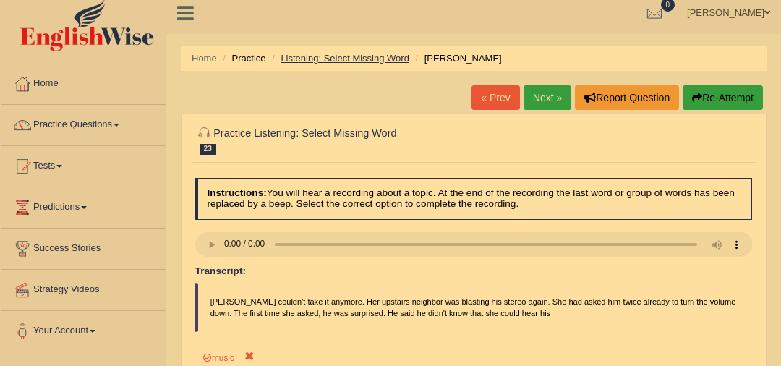
click at [326, 56] on link "Listening: Select Missing Word" at bounding box center [345, 58] width 129 height 11
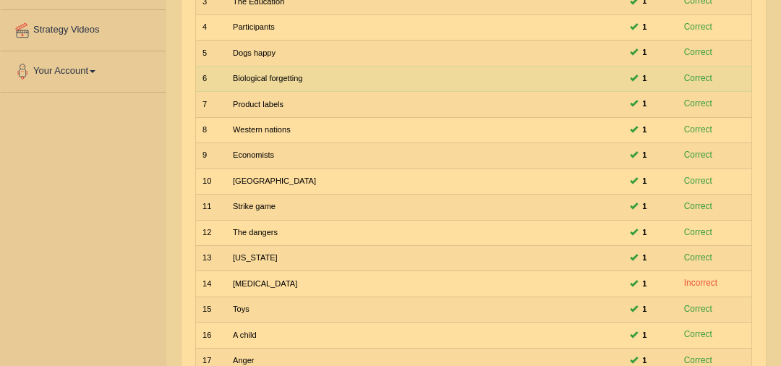
scroll to position [462, 0]
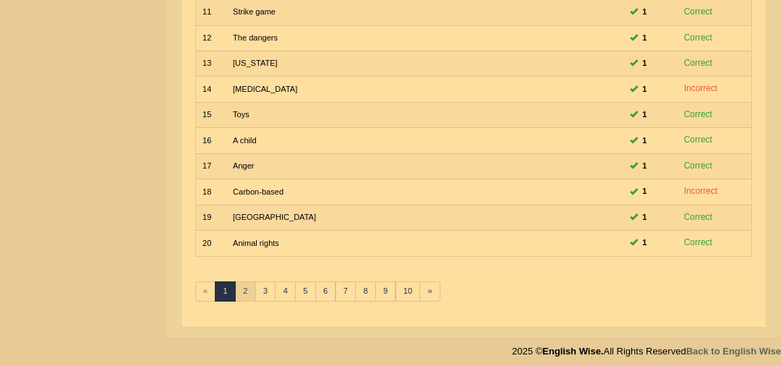
click at [239, 286] on link "2" at bounding box center [245, 291] width 21 height 20
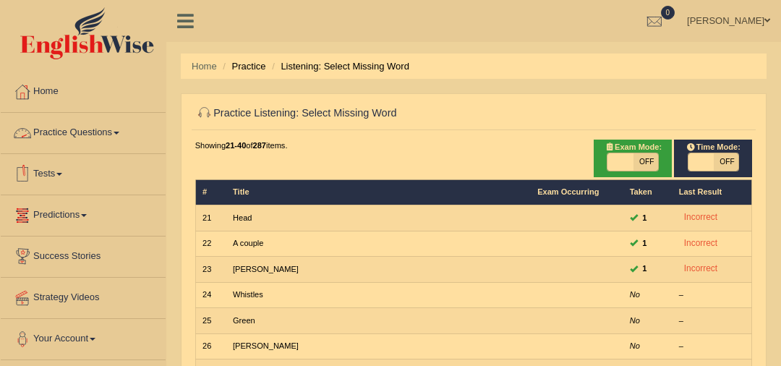
click at [103, 129] on link "Practice Questions" at bounding box center [83, 131] width 165 height 36
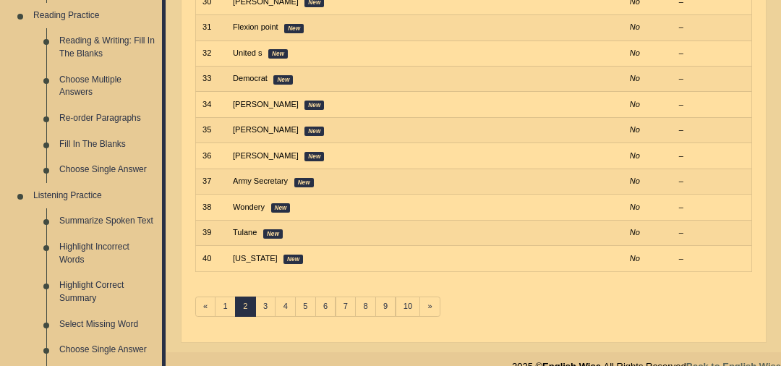
scroll to position [462, 0]
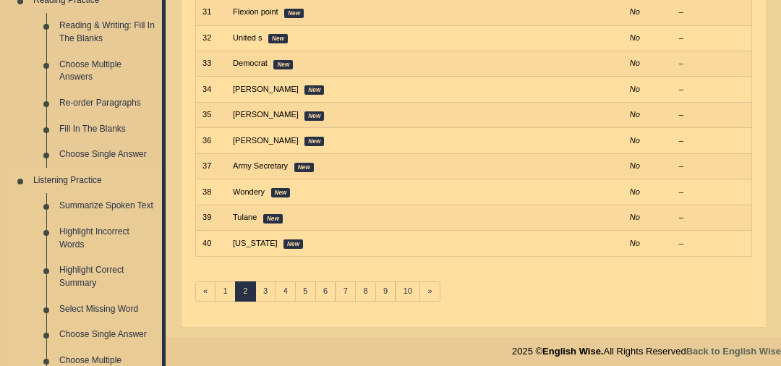
click at [102, 234] on link "Highlight Incorrect Words" at bounding box center [107, 238] width 109 height 38
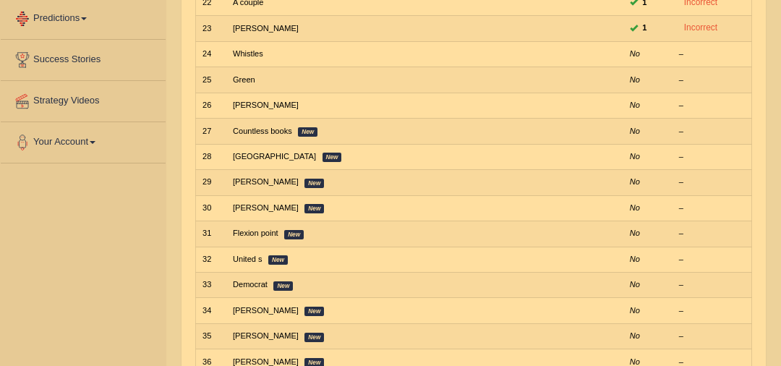
scroll to position [373, 0]
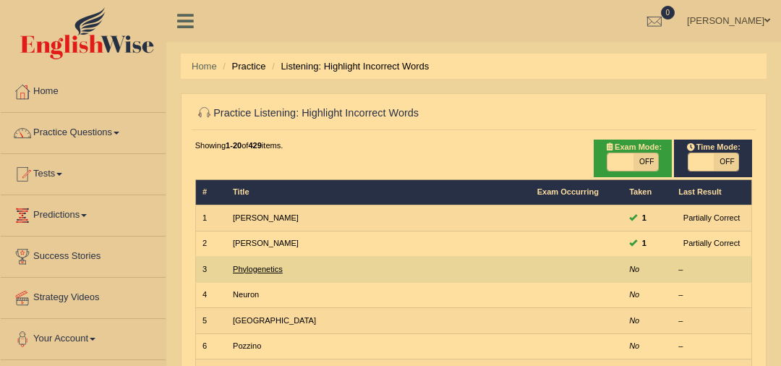
click at [253, 265] on link "Phylogenetics" at bounding box center [258, 269] width 50 height 9
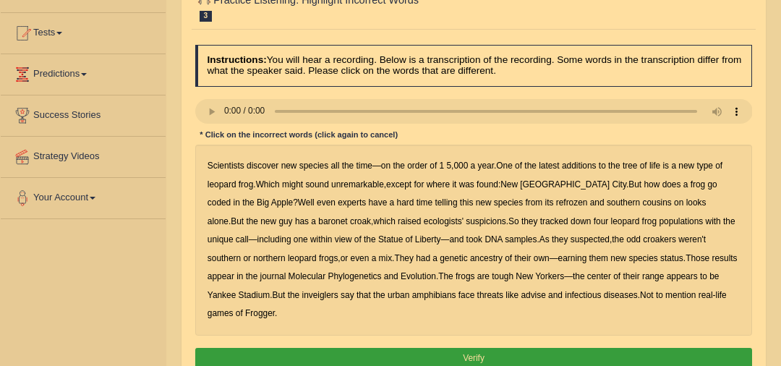
click at [556, 203] on b "refrozen" at bounding box center [572, 202] width 32 height 10
click at [318, 223] on b "baronet" at bounding box center [332, 221] width 29 height 10
click at [302, 297] on b "inveiglers" at bounding box center [320, 295] width 36 height 10
click at [521, 293] on b "advise" at bounding box center [533, 295] width 25 height 10
click at [561, 348] on button "Verify" at bounding box center [474, 358] width 558 height 21
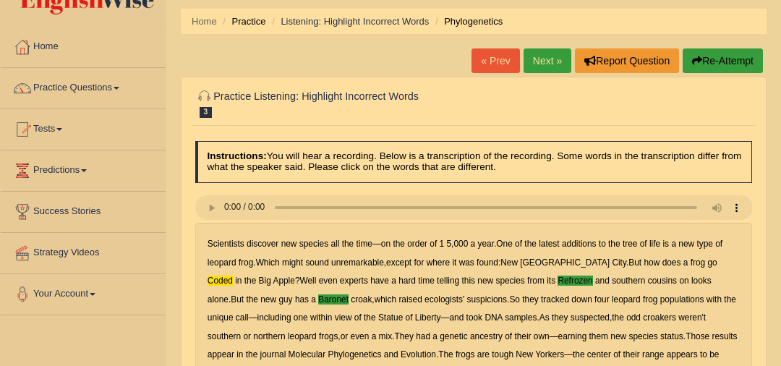
scroll to position [31, 0]
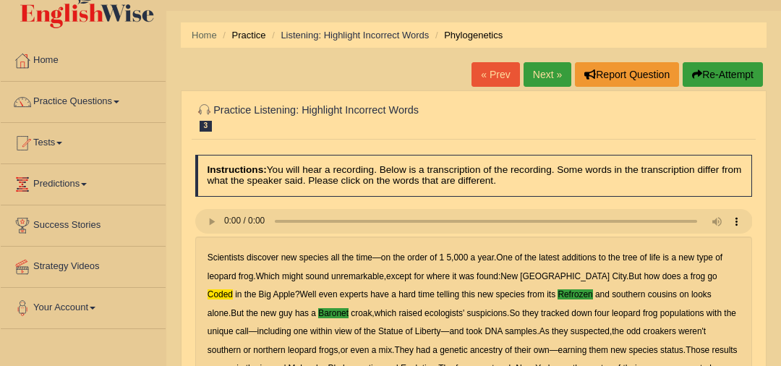
click at [551, 71] on link "Next »" at bounding box center [548, 74] width 48 height 25
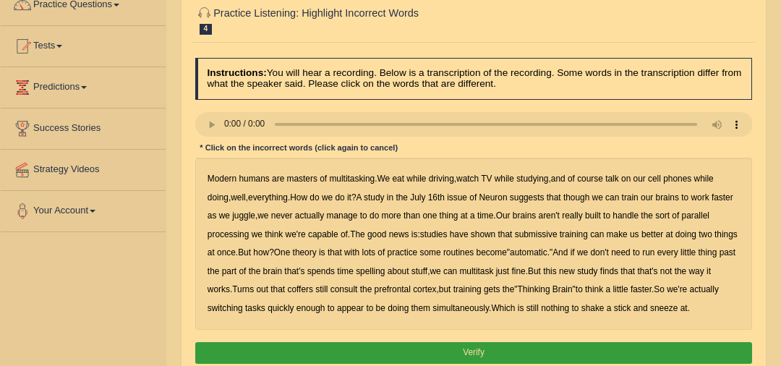
scroll to position [130, 0]
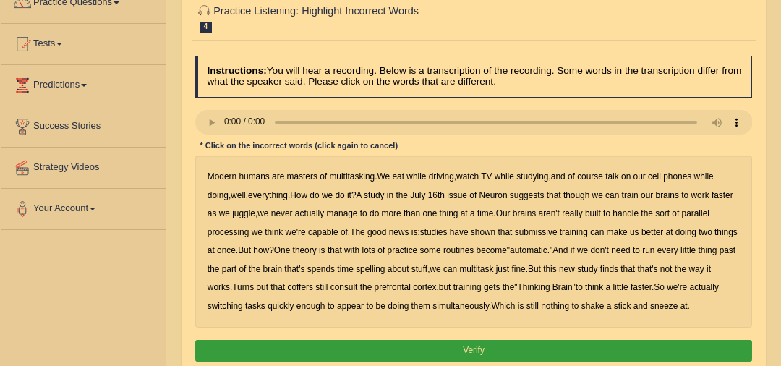
click at [532, 236] on b "submissive" at bounding box center [536, 232] width 43 height 10
click at [385, 270] on b "spelling" at bounding box center [370, 269] width 29 height 10
click at [313, 289] on b "coffers" at bounding box center [299, 287] width 25 height 10
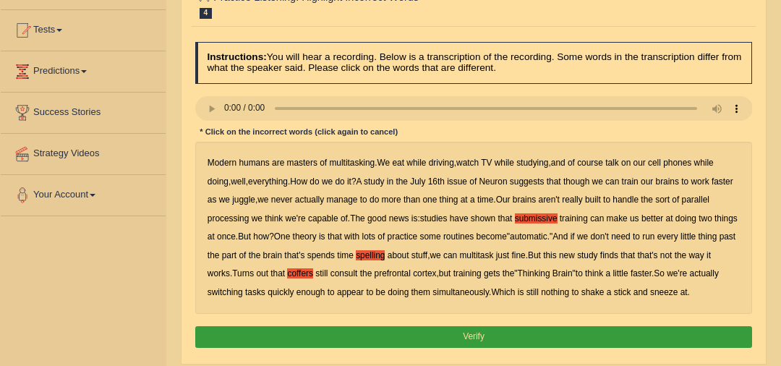
scroll to position [145, 0]
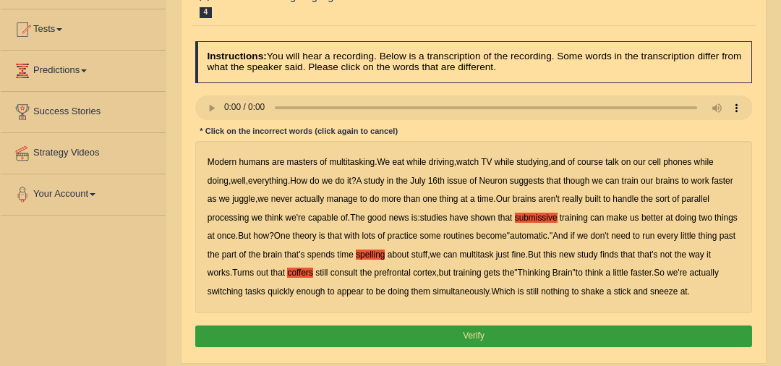
click at [511, 338] on button "Verify" at bounding box center [474, 336] width 558 height 21
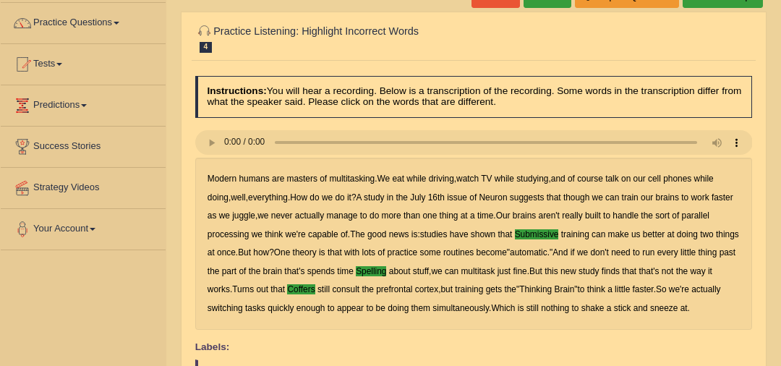
scroll to position [102, 0]
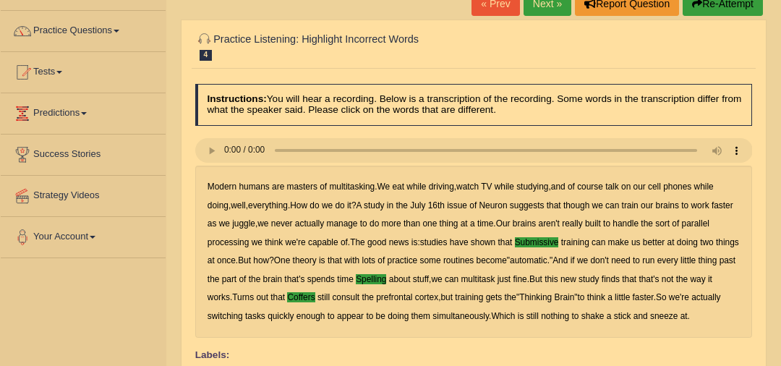
click at [556, 10] on link "Next »" at bounding box center [548, 3] width 48 height 25
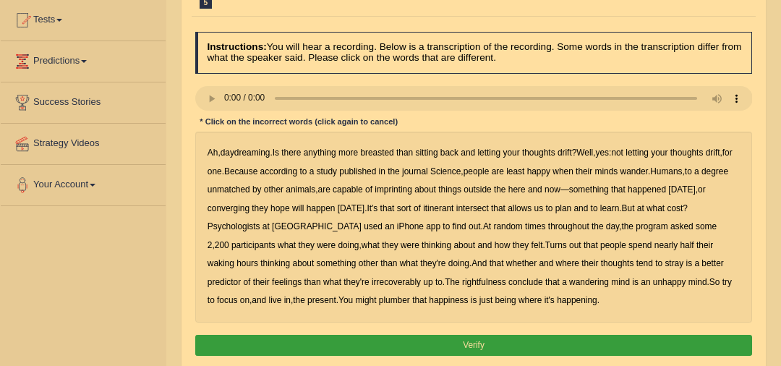
click at [378, 151] on b "breasted" at bounding box center [376, 153] width 33 height 10
click at [412, 188] on b "imprinting" at bounding box center [394, 189] width 38 height 10
click at [250, 213] on b "converging" at bounding box center [229, 208] width 42 height 10
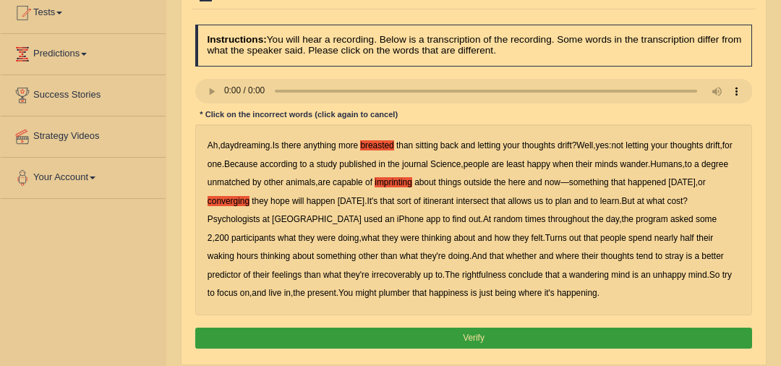
click at [379, 292] on b "plumber" at bounding box center [394, 293] width 31 height 10
click at [465, 338] on button "Verify" at bounding box center [474, 338] width 558 height 21
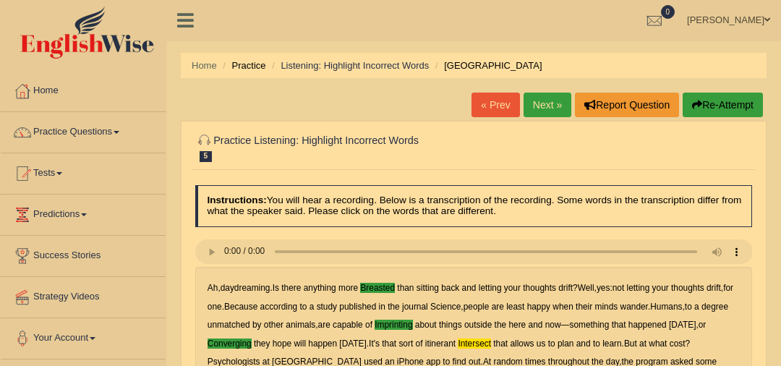
scroll to position [0, 0]
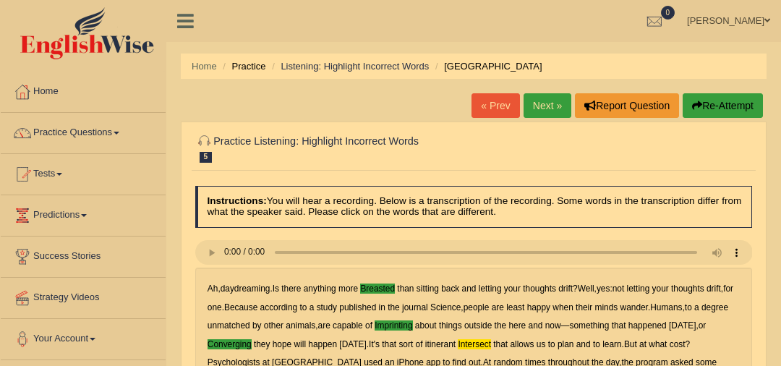
click at [541, 108] on link "Next »" at bounding box center [548, 105] width 48 height 25
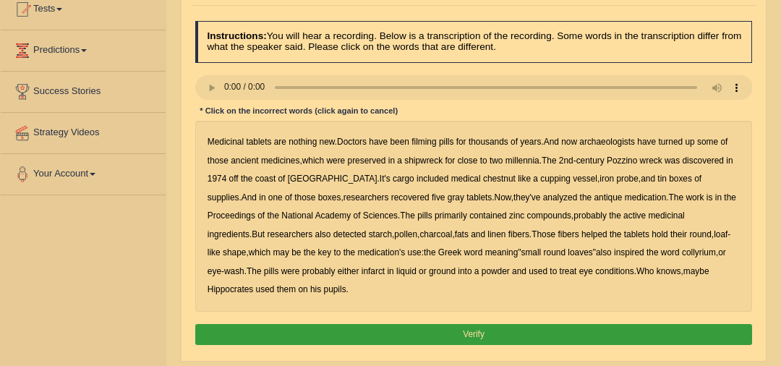
click at [425, 141] on b "filming" at bounding box center [424, 142] width 25 height 10
click at [483, 179] on b "chestnut" at bounding box center [499, 179] width 33 height 10
click at [568, 257] on b "loaves" at bounding box center [580, 252] width 25 height 10
click at [362, 269] on b "infarct" at bounding box center [373, 271] width 23 height 10
click at [510, 329] on button "Verify" at bounding box center [474, 334] width 558 height 21
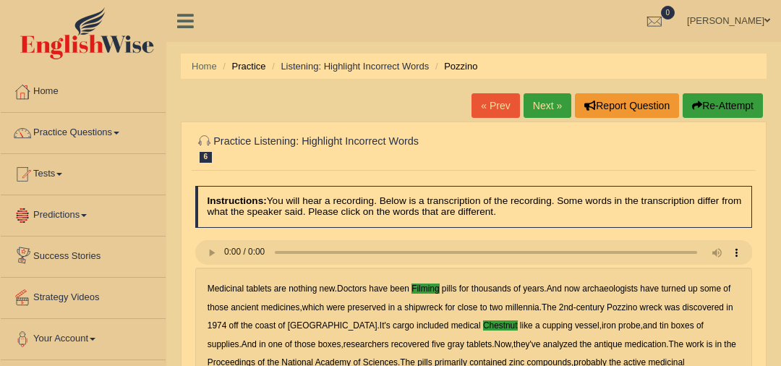
click at [551, 105] on link "Next »" at bounding box center [548, 105] width 48 height 25
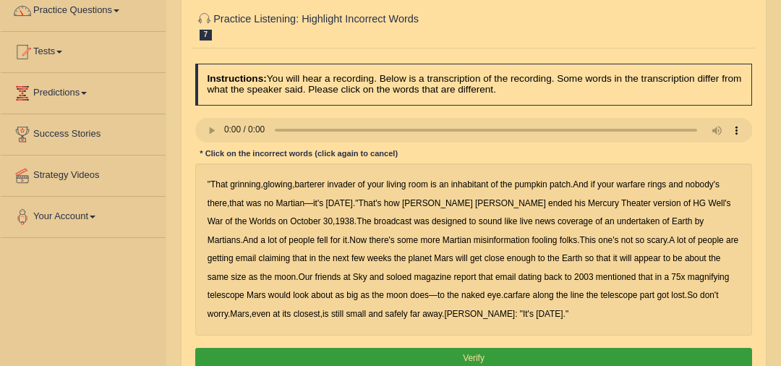
click at [386, 279] on b "soloed" at bounding box center [398, 277] width 25 height 10
click at [503, 293] on b "carfare" at bounding box center [516, 295] width 27 height 10
click at [441, 358] on button "Verify" at bounding box center [474, 358] width 558 height 21
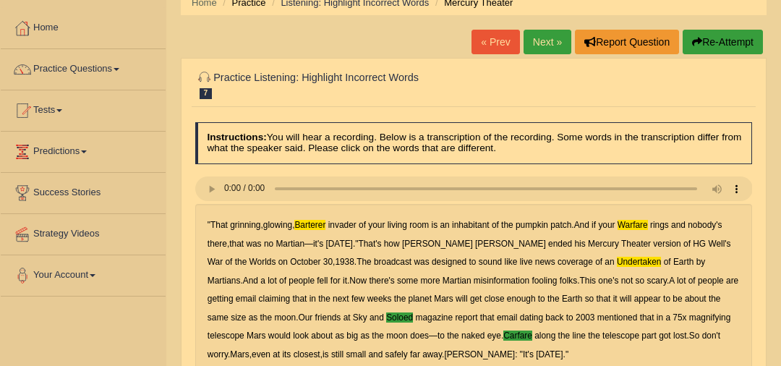
scroll to position [63, 0]
click at [558, 46] on link "Next »" at bounding box center [548, 42] width 48 height 25
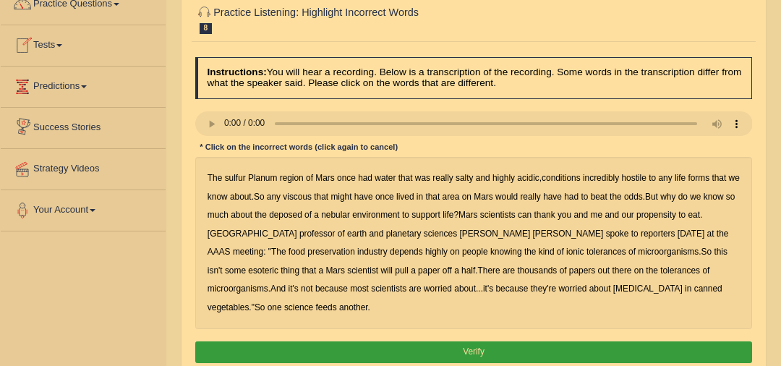
scroll to position [141, 0]
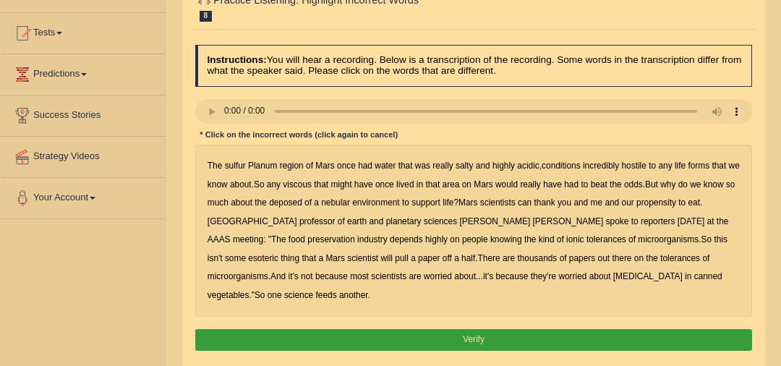
click at [312, 184] on b "viscous" at bounding box center [297, 184] width 29 height 10
click at [297, 203] on b "deposed" at bounding box center [285, 202] width 33 height 10
click at [553, 329] on button "Verify" at bounding box center [474, 339] width 558 height 21
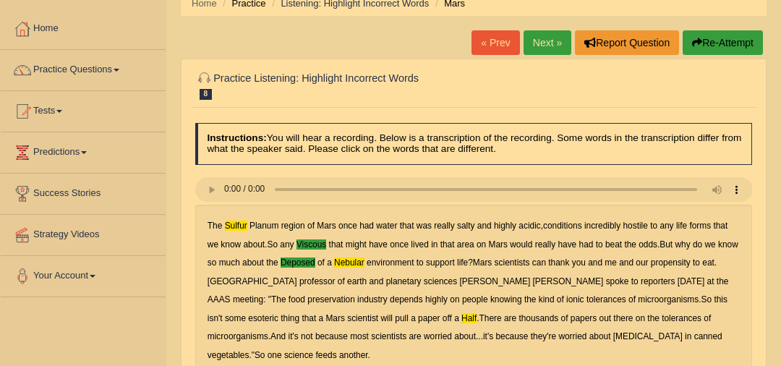
scroll to position [56, 0]
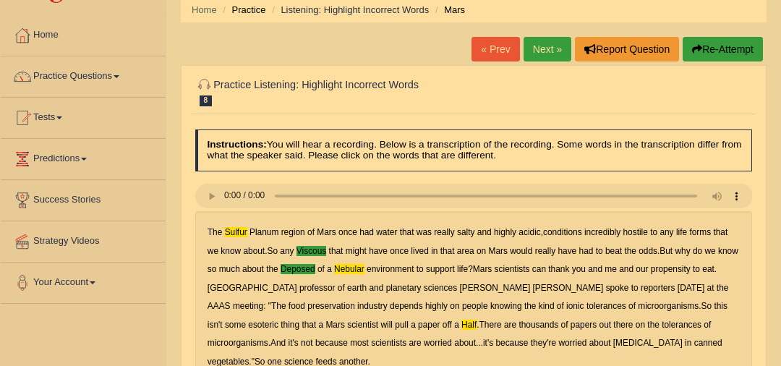
click at [551, 53] on link "Next »" at bounding box center [548, 49] width 48 height 25
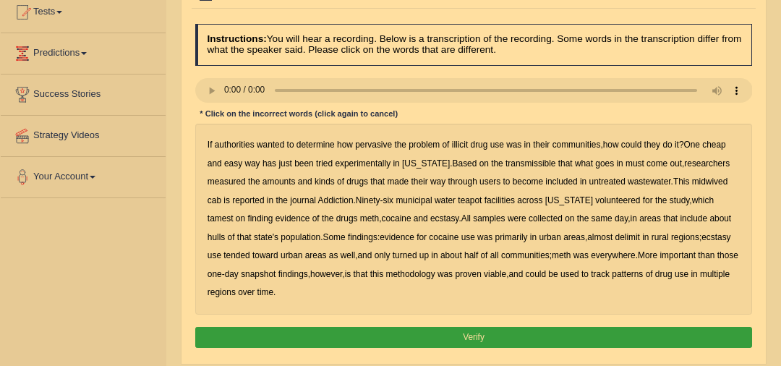
scroll to position [167, 0]
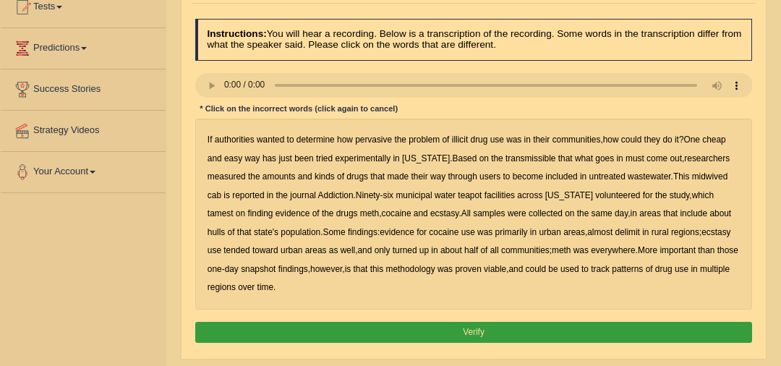
click at [370, 143] on b "pervasive" at bounding box center [373, 140] width 37 height 10
click at [703, 177] on b "midwived" at bounding box center [710, 176] width 36 height 10
click at [225, 227] on b "hulls" at bounding box center [216, 232] width 17 height 10
click at [616, 234] on b "delimit" at bounding box center [628, 232] width 25 height 10
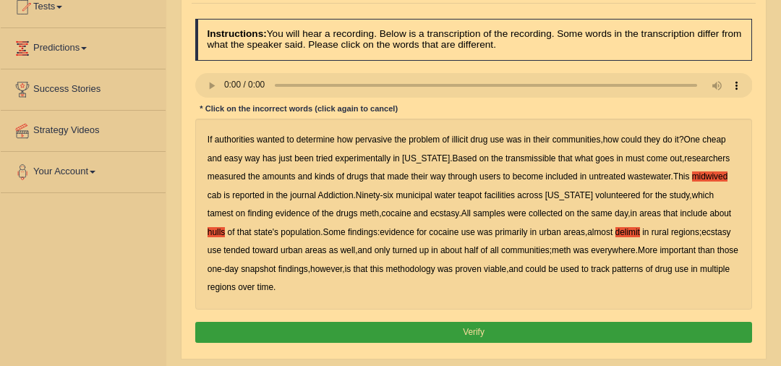
click at [348, 327] on button "Verify" at bounding box center [474, 332] width 558 height 21
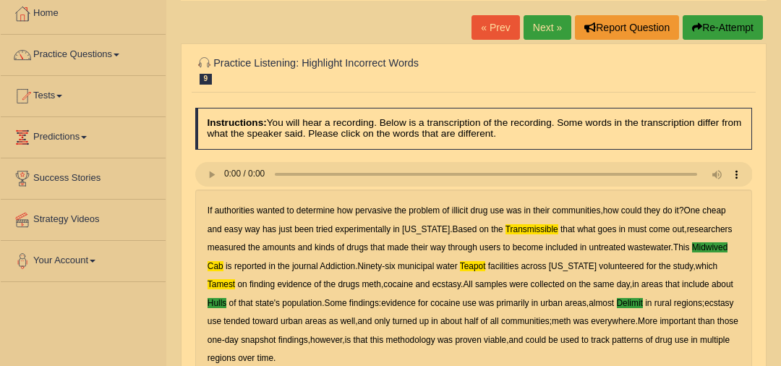
scroll to position [67, 0]
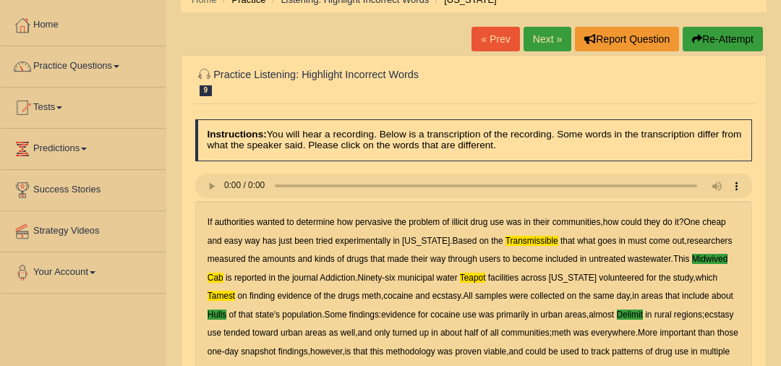
click at [537, 36] on link "Next »" at bounding box center [548, 39] width 48 height 25
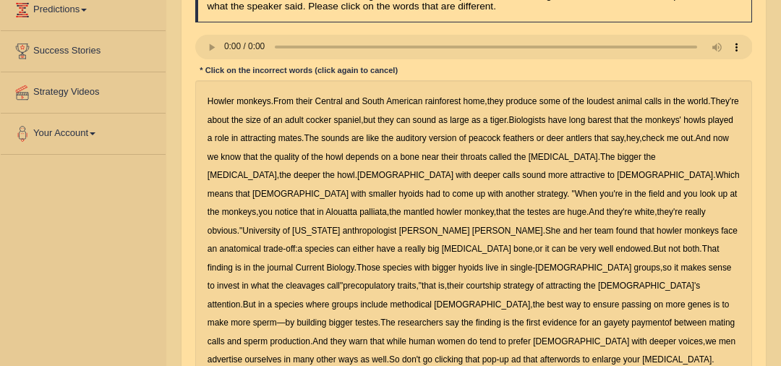
scroll to position [205, 0]
click at [612, 119] on b "barest" at bounding box center [600, 120] width 24 height 10
click at [651, 244] on b "endowed" at bounding box center [633, 249] width 35 height 10
click at [286, 281] on b "cleavages" at bounding box center [305, 286] width 39 height 10
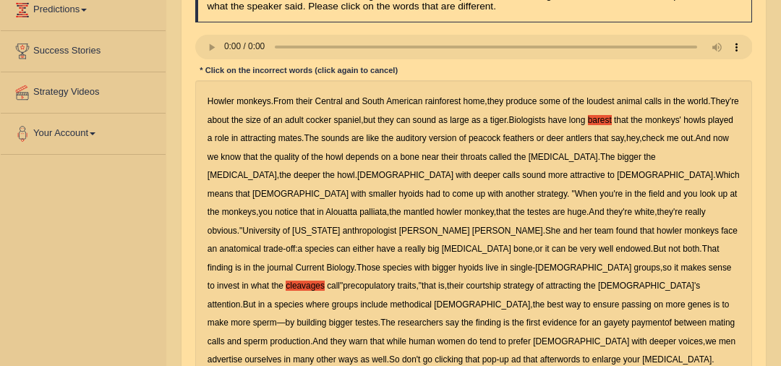
click at [604, 318] on b "gayety" at bounding box center [616, 323] width 25 height 10
click at [632, 318] on b "paymentof" at bounding box center [652, 323] width 41 height 10
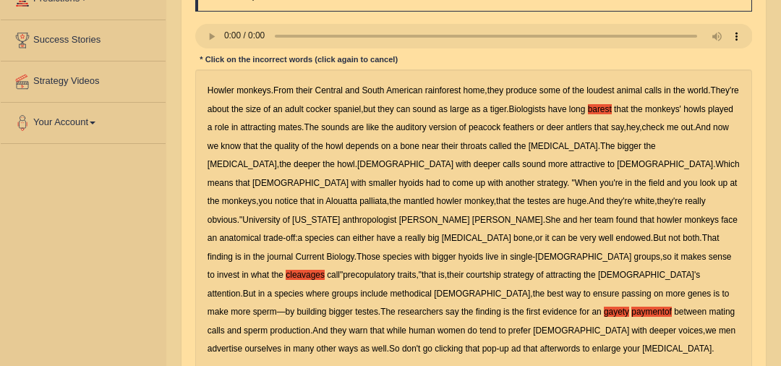
scroll to position [219, 0]
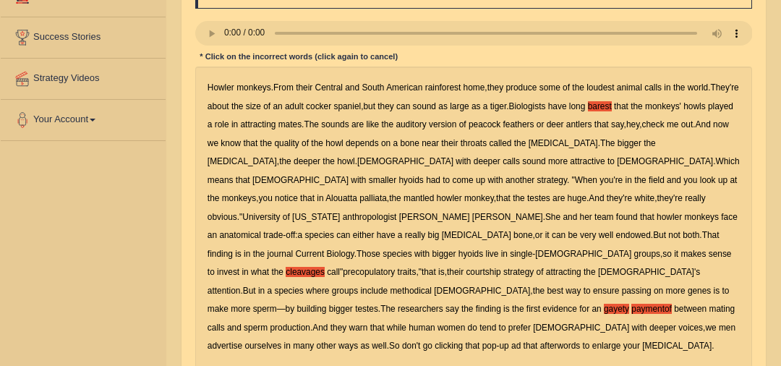
click at [540, 341] on b "afterwords" at bounding box center [560, 346] width 41 height 10
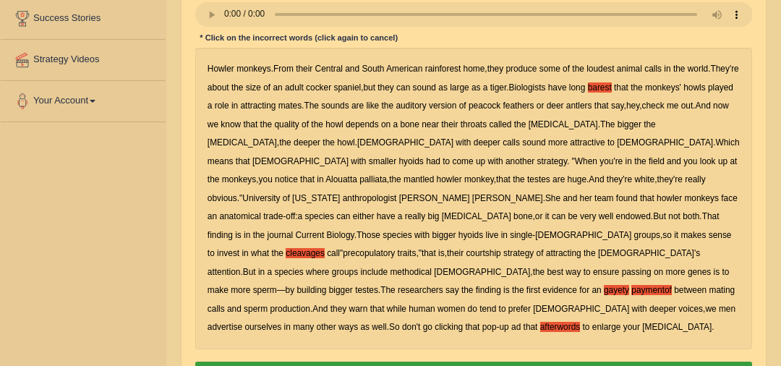
scroll to position [242, 0]
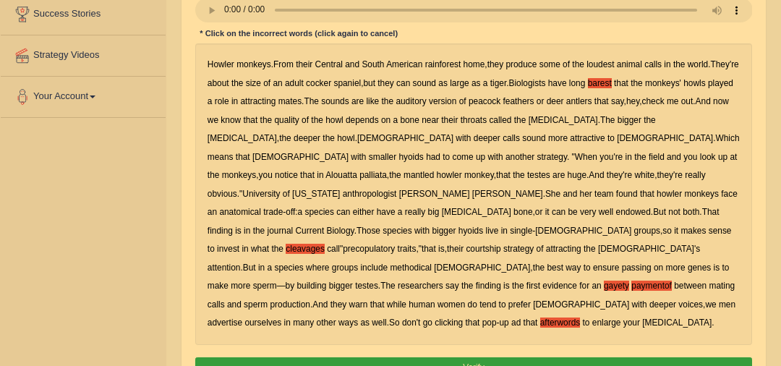
click at [533, 357] on button "Verify" at bounding box center [474, 367] width 558 height 21
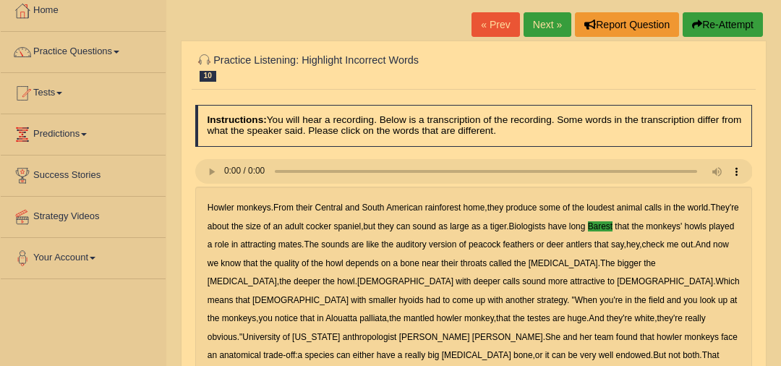
scroll to position [80, 0]
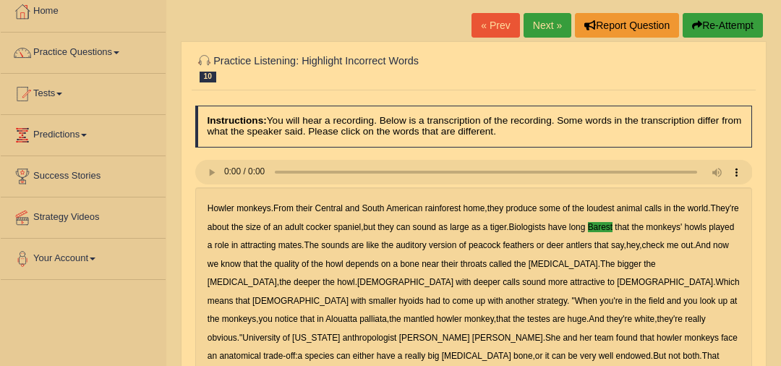
click at [549, 25] on link "Next »" at bounding box center [548, 25] width 48 height 25
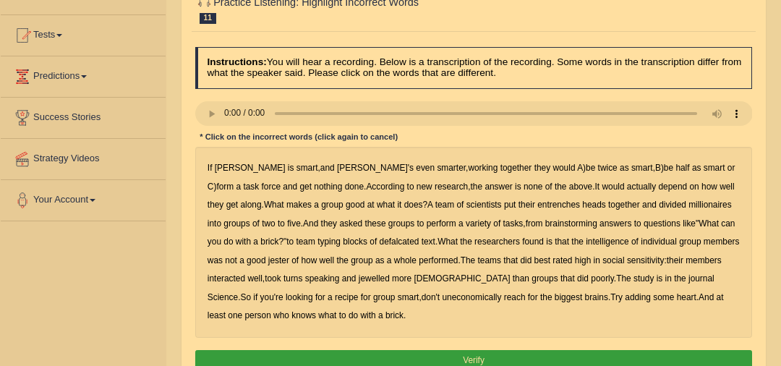
click at [537, 207] on b "entrenches" at bounding box center [558, 205] width 43 height 10
click at [689, 205] on b "millionaires" at bounding box center [710, 205] width 43 height 10
click at [380, 243] on b "defalcated" at bounding box center [400, 242] width 40 height 10
click at [268, 258] on b "jester" at bounding box center [278, 260] width 21 height 10
click at [359, 281] on b "jewelled" at bounding box center [374, 278] width 31 height 10
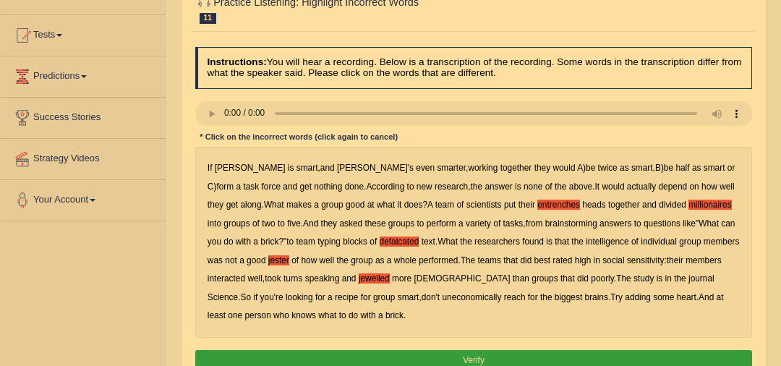
click at [442, 299] on b "uneconomically" at bounding box center [471, 297] width 59 height 10
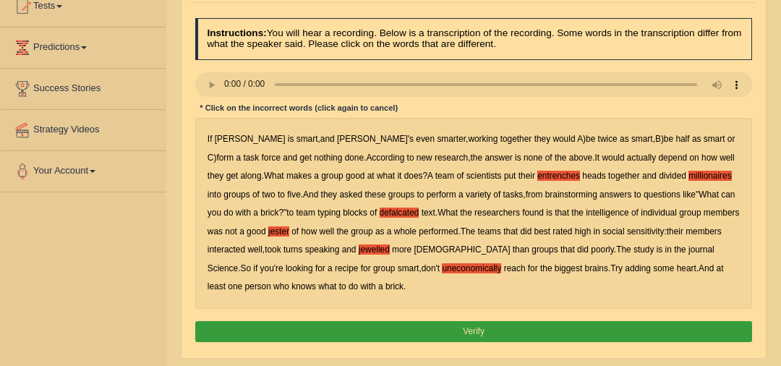
scroll to position [186, 0]
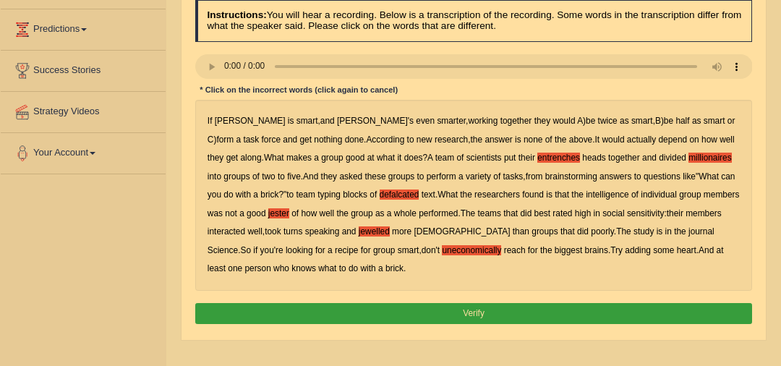
click at [295, 311] on button "Verify" at bounding box center [474, 313] width 558 height 21
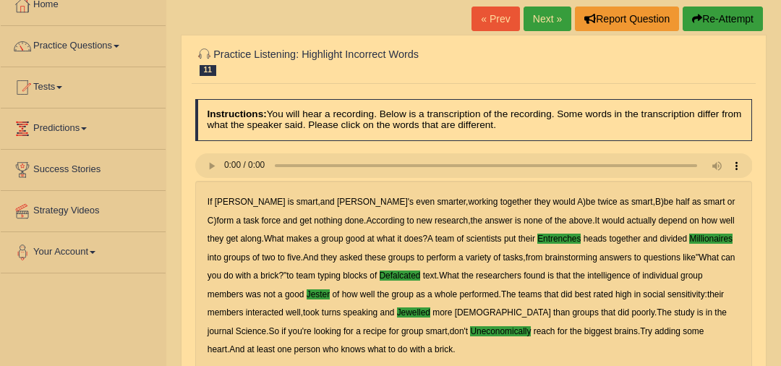
scroll to position [85, 0]
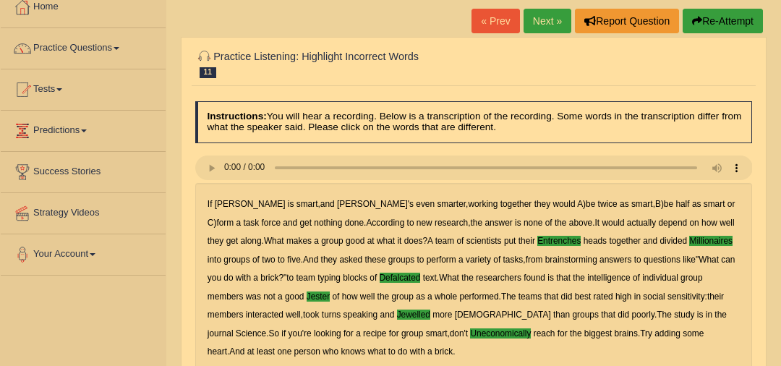
click at [537, 18] on link "Next »" at bounding box center [548, 21] width 48 height 25
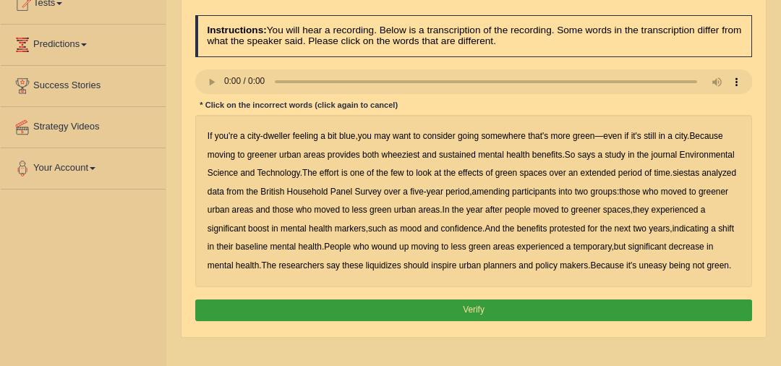
scroll to position [140, 0]
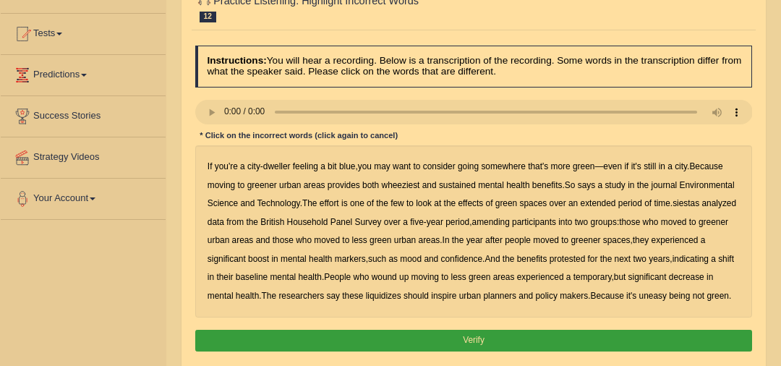
click at [281, 171] on b "dweller" at bounding box center [276, 166] width 27 height 10
click at [279, 169] on b "dweller" at bounding box center [276, 166] width 27 height 10
click at [407, 184] on b "wheeziest" at bounding box center [401, 185] width 38 height 10
click at [587, 182] on b "says" at bounding box center [586, 185] width 17 height 10
click at [585, 184] on b "says" at bounding box center [586, 185] width 17 height 10
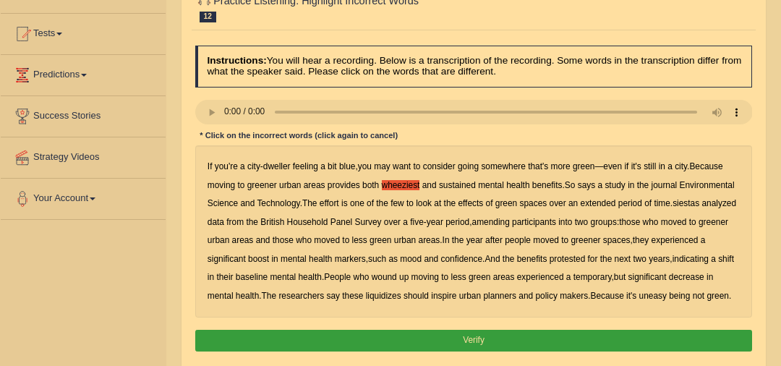
click at [684, 205] on b "siestas" at bounding box center [686, 203] width 27 height 10
click at [510, 226] on b "amending" at bounding box center [491, 222] width 38 height 10
click at [388, 294] on b "liquidizes" at bounding box center [383, 296] width 35 height 10
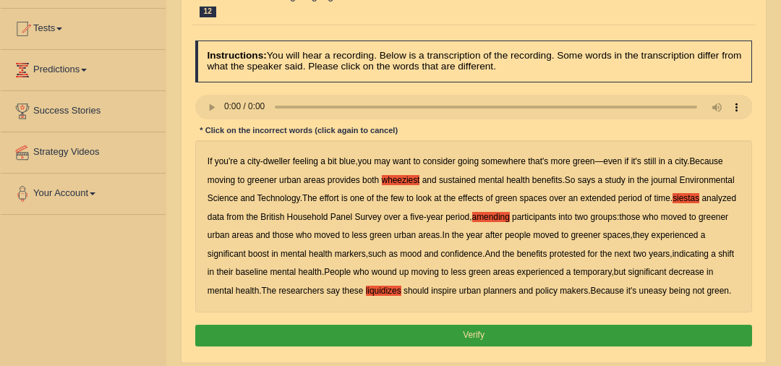
scroll to position [148, 0]
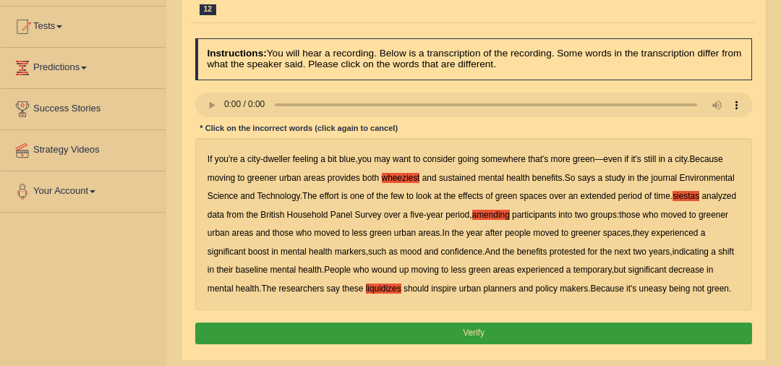
click at [387, 336] on button "Verify" at bounding box center [474, 333] width 558 height 21
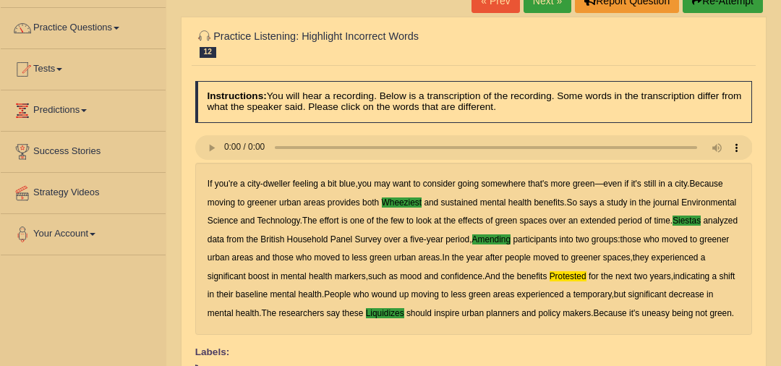
scroll to position [78, 0]
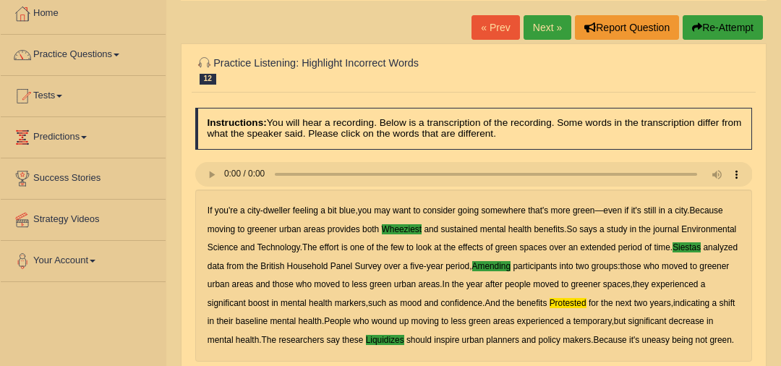
click at [545, 27] on link "Next »" at bounding box center [548, 27] width 48 height 25
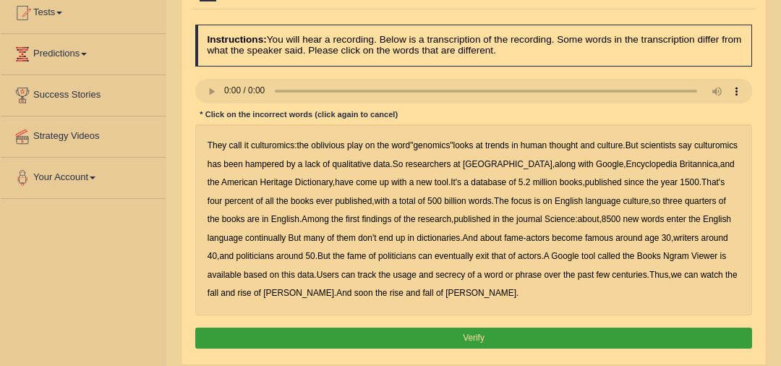
click at [252, 240] on b "continually" at bounding box center [265, 238] width 41 height 10
click at [454, 276] on b "secrecy" at bounding box center [450, 275] width 30 height 10
click at [346, 336] on button "Verify" at bounding box center [474, 338] width 558 height 21
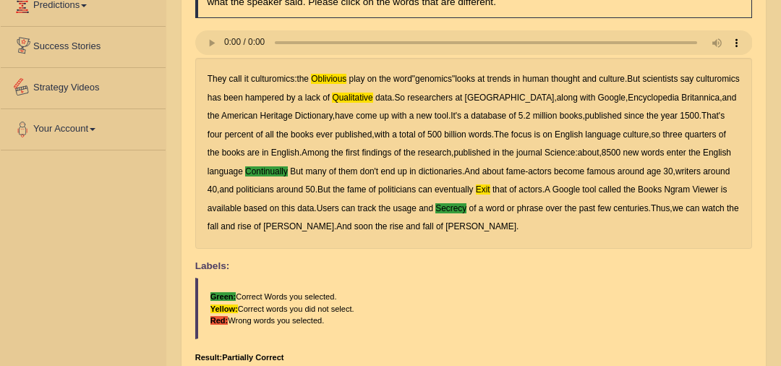
scroll to position [82, 0]
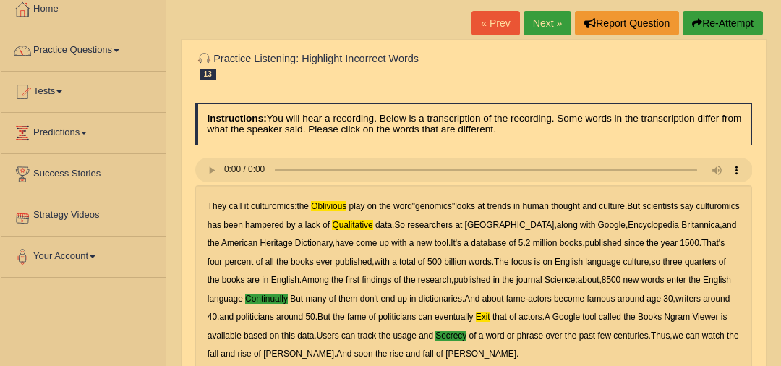
click at [545, 26] on link "Next »" at bounding box center [548, 23] width 48 height 25
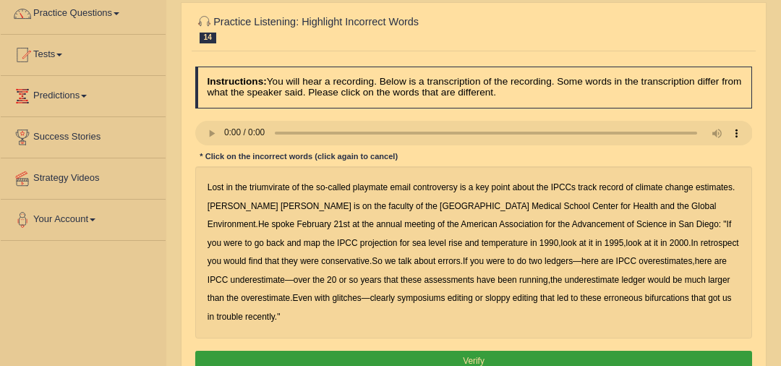
click at [277, 182] on b "triumvirate" at bounding box center [270, 187] width 41 height 10
click at [321, 260] on b "conservative" at bounding box center [345, 261] width 48 height 10
click at [397, 302] on b "symposiums" at bounding box center [421, 298] width 48 height 10
click at [535, 351] on button "Verify" at bounding box center [474, 361] width 558 height 21
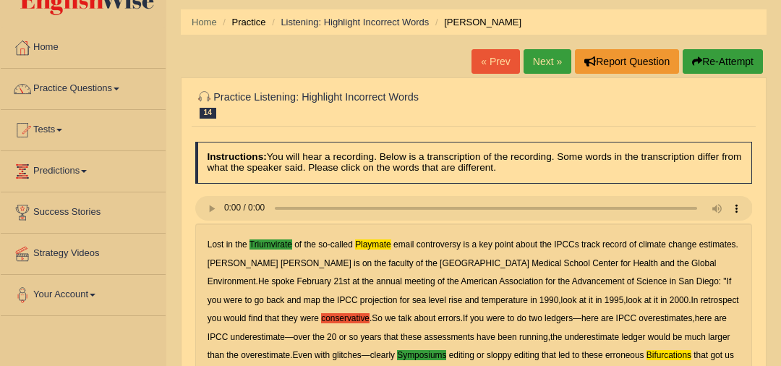
scroll to position [43, 0]
click at [548, 61] on link "Next »" at bounding box center [548, 62] width 48 height 25
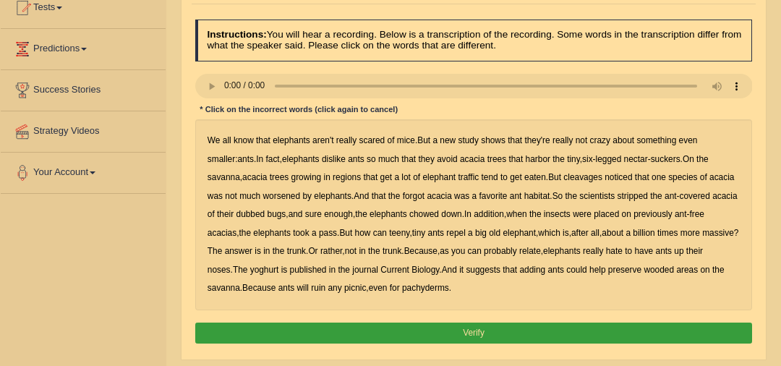
click at [460, 160] on b "acacia" at bounding box center [472, 159] width 25 height 10
click at [564, 177] on b "cleavages" at bounding box center [583, 177] width 39 height 10
click at [403, 196] on b "forgot" at bounding box center [414, 196] width 22 height 10
click at [344, 331] on button "Verify" at bounding box center [474, 333] width 558 height 21
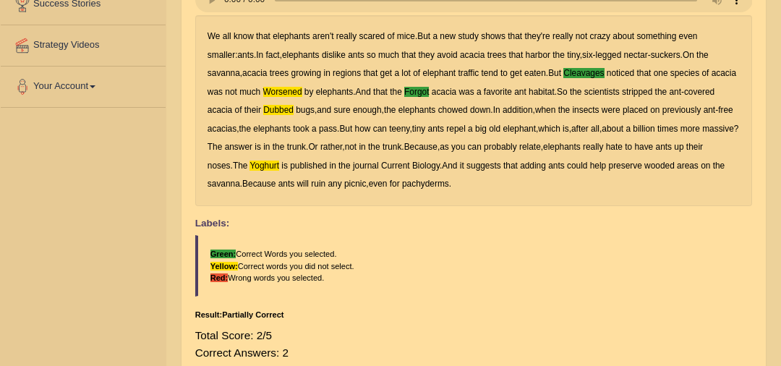
scroll to position [88, 0]
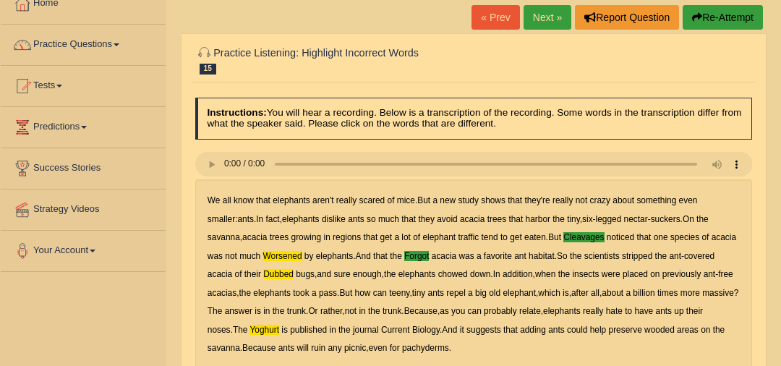
click at [548, 21] on link "Next »" at bounding box center [548, 17] width 48 height 25
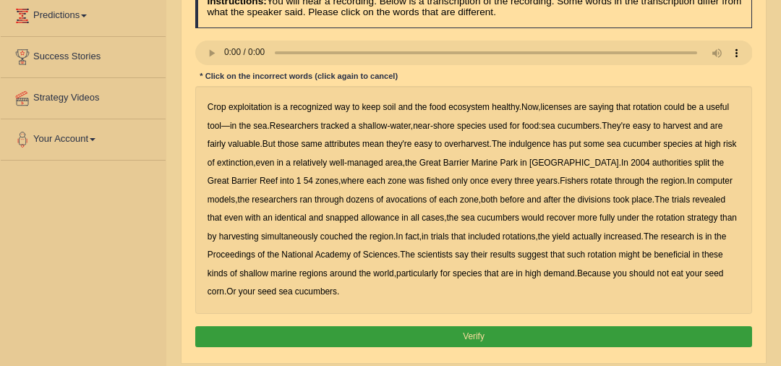
click at [564, 104] on b "licenses" at bounding box center [556, 107] width 31 height 10
click at [530, 145] on b "indulgence" at bounding box center [530, 144] width 42 height 10
click at [386, 203] on b "avocations" at bounding box center [406, 200] width 41 height 10
click at [326, 219] on b "snapped" at bounding box center [342, 218] width 33 height 10
click at [320, 239] on b "couched" at bounding box center [336, 236] width 33 height 10
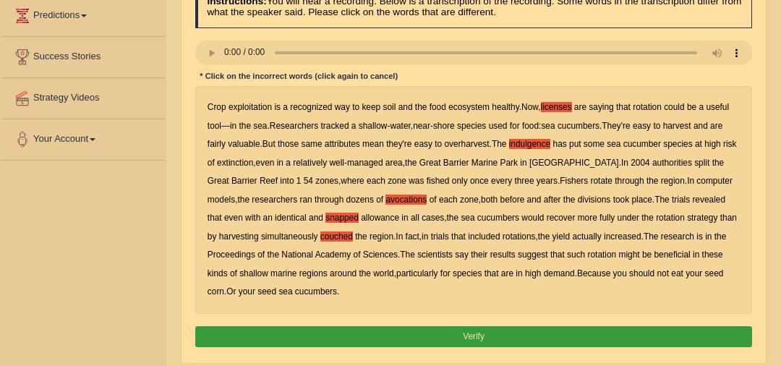
click at [372, 339] on button "Verify" at bounding box center [474, 336] width 558 height 21
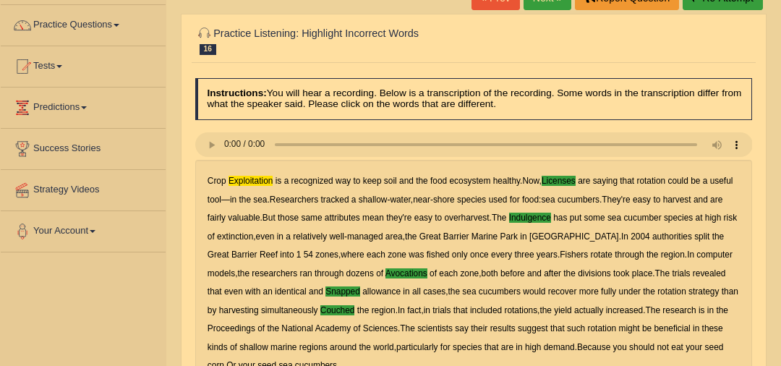
scroll to position [43, 0]
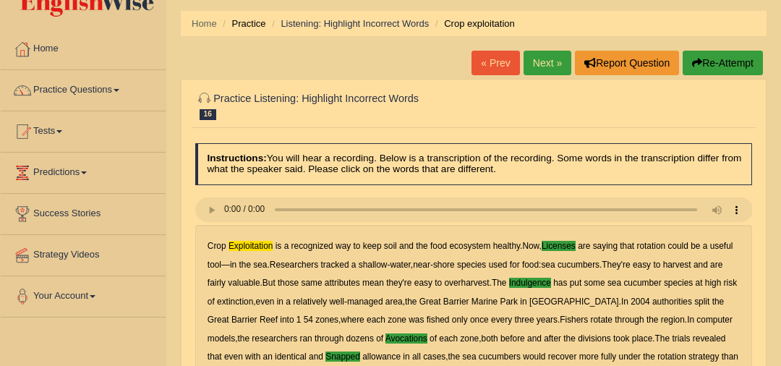
click at [545, 66] on link "Next »" at bounding box center [548, 63] width 48 height 25
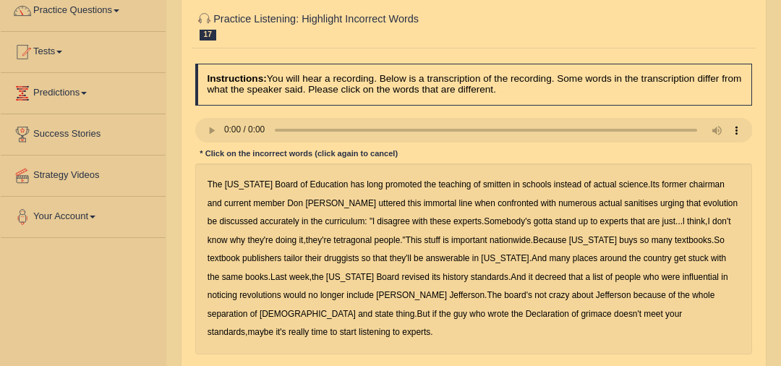
click at [483, 185] on b "smitten" at bounding box center [496, 184] width 27 height 10
click at [660, 206] on b "urging" at bounding box center [672, 203] width 24 height 10
click at [333, 240] on b "tetragonal" at bounding box center [352, 240] width 38 height 10
click at [324, 258] on b "druggists" at bounding box center [341, 258] width 35 height 10
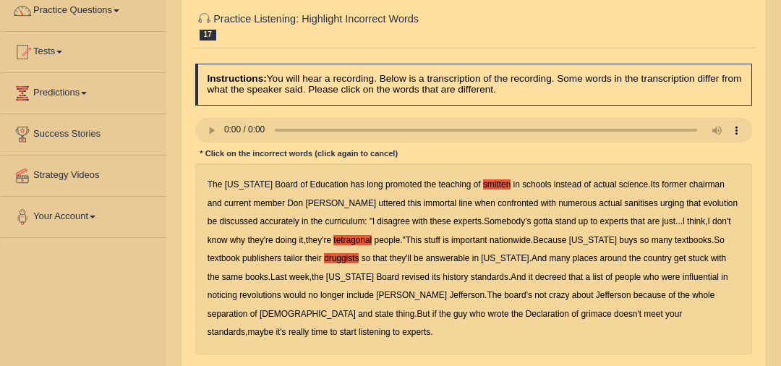
click at [237, 290] on b "noticing" at bounding box center [223, 295] width 30 height 10
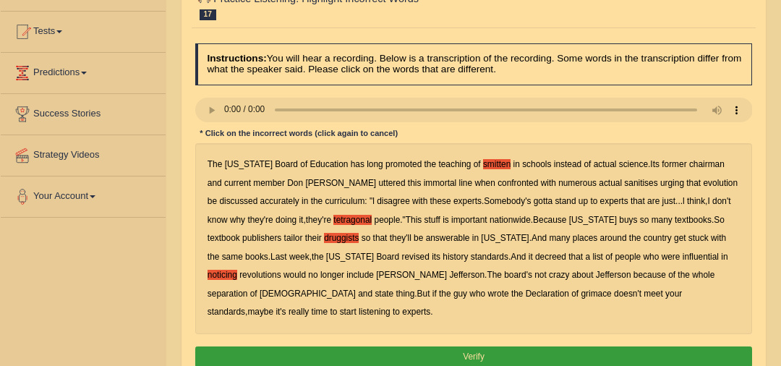
scroll to position [145, 0]
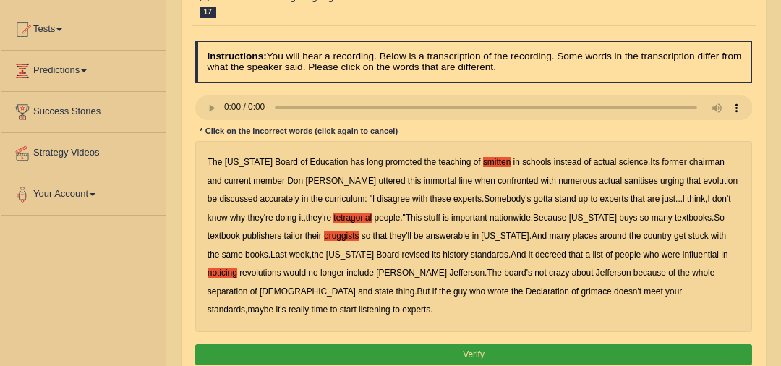
click at [581, 288] on b "grimace" at bounding box center [596, 291] width 30 height 10
click at [603, 344] on button "Verify" at bounding box center [474, 354] width 558 height 21
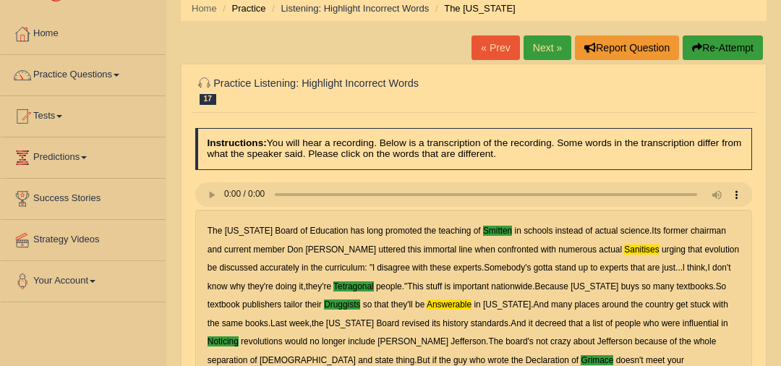
scroll to position [44, 0]
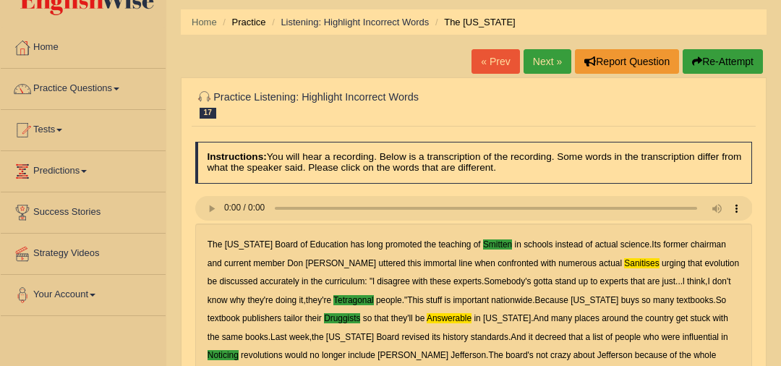
click at [547, 57] on link "Next »" at bounding box center [548, 61] width 48 height 25
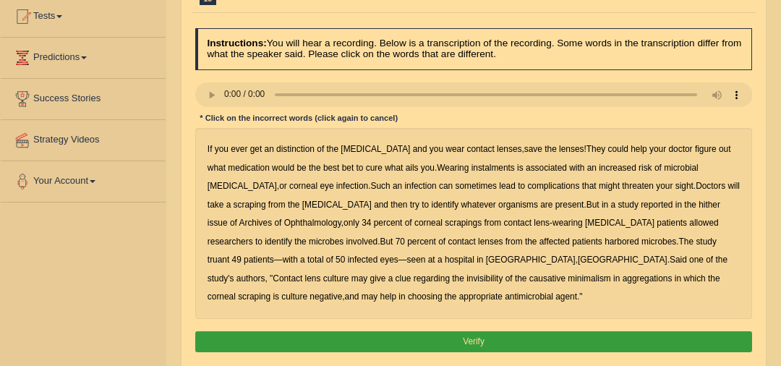
click at [302, 147] on b "distinction" at bounding box center [295, 149] width 38 height 10
click at [472, 169] on b "instalments" at bounding box center [493, 168] width 43 height 10
click at [437, 167] on b "Wearing" at bounding box center [453, 168] width 32 height 10
click at [699, 204] on b "hither" at bounding box center [710, 205] width 22 height 10
click at [467, 273] on b "invisibility" at bounding box center [485, 278] width 36 height 10
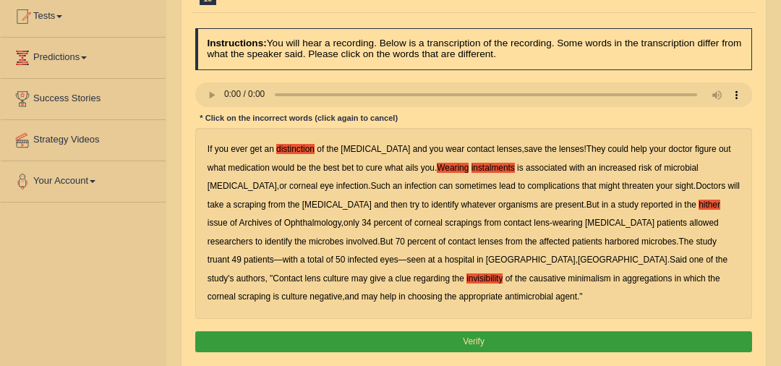
click at [370, 336] on button "Verify" at bounding box center [474, 341] width 558 height 21
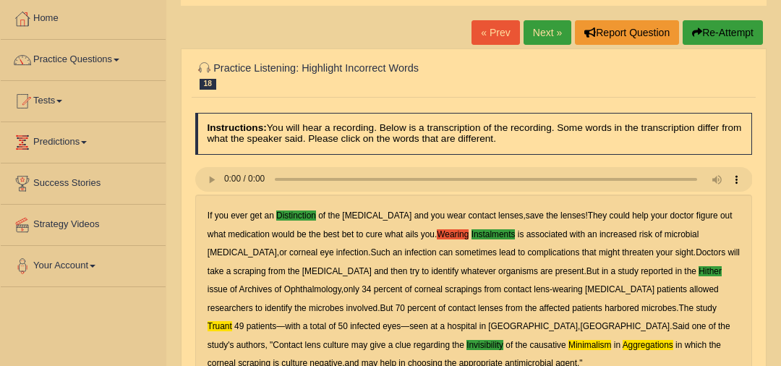
scroll to position [64, 0]
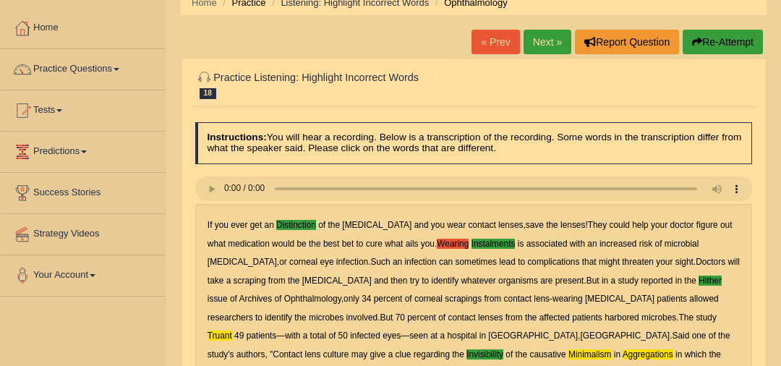
click at [555, 38] on link "Next »" at bounding box center [548, 42] width 48 height 25
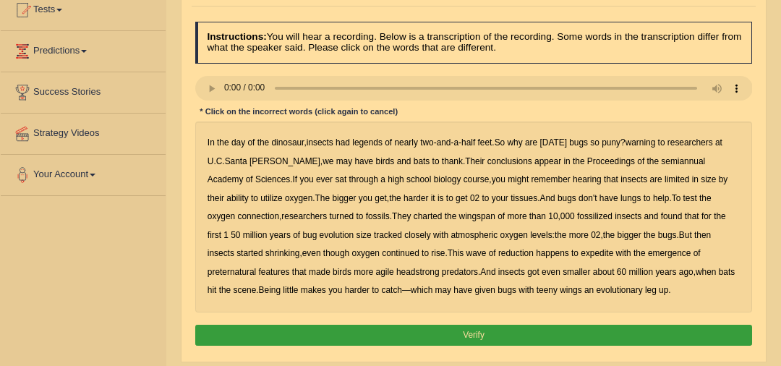
click at [374, 139] on b "legends" at bounding box center [367, 142] width 30 height 10
click at [648, 144] on b "warning" at bounding box center [641, 142] width 30 height 10
click at [381, 143] on b "legends" at bounding box center [367, 142] width 30 height 10
click at [661, 161] on b "semiannual" at bounding box center [683, 161] width 44 height 10
click at [581, 251] on b "expedite" at bounding box center [597, 253] width 33 height 10
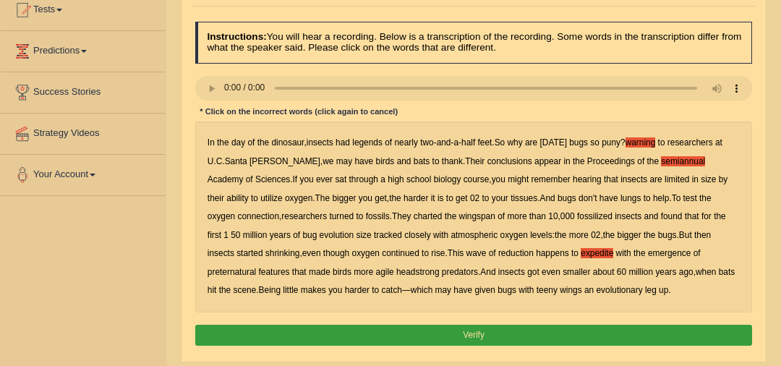
click at [256, 267] on b "preternatural" at bounding box center [232, 272] width 48 height 10
click at [493, 328] on button "Verify" at bounding box center [474, 335] width 558 height 21
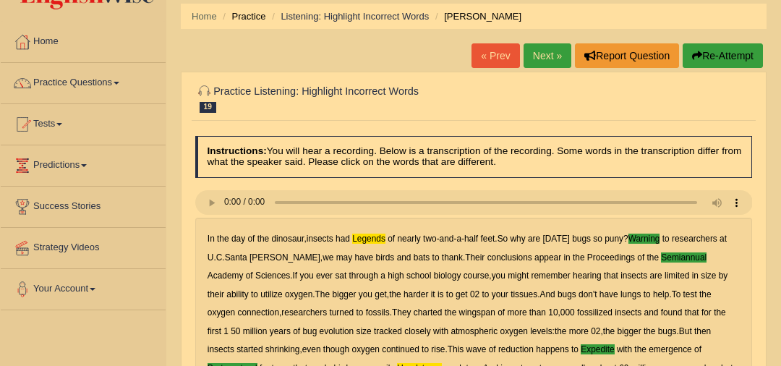
scroll to position [7, 0]
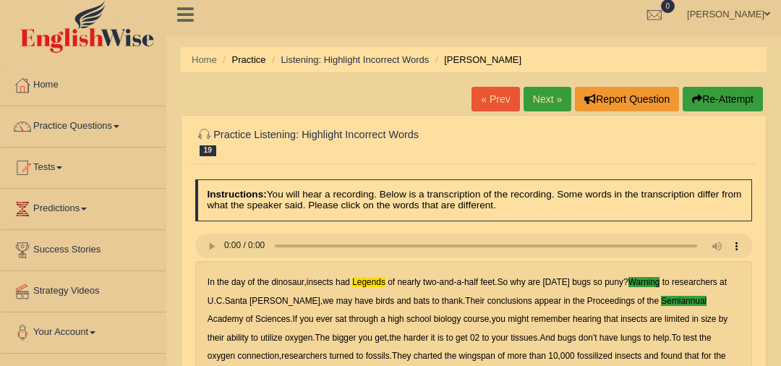
click at [545, 103] on link "Next »" at bounding box center [548, 99] width 48 height 25
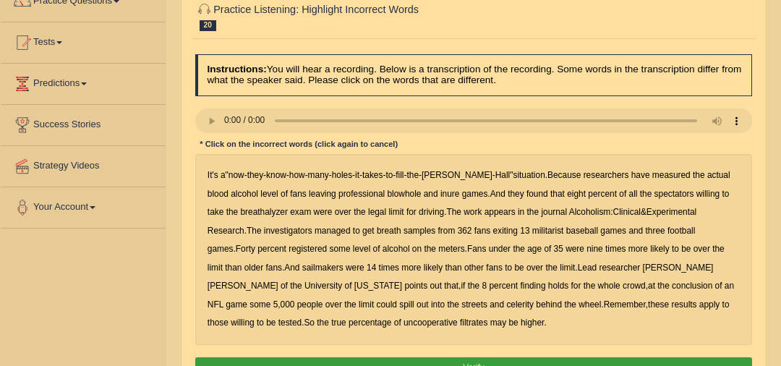
scroll to position [135, 0]
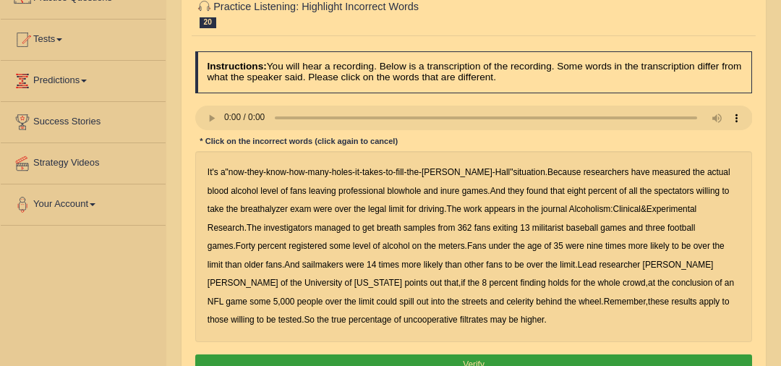
click at [387, 190] on b "blowhole" at bounding box center [404, 191] width 34 height 10
click at [302, 267] on b "sailmakers" at bounding box center [322, 265] width 41 height 10
click at [506, 303] on b "celerity" at bounding box center [519, 302] width 27 height 10
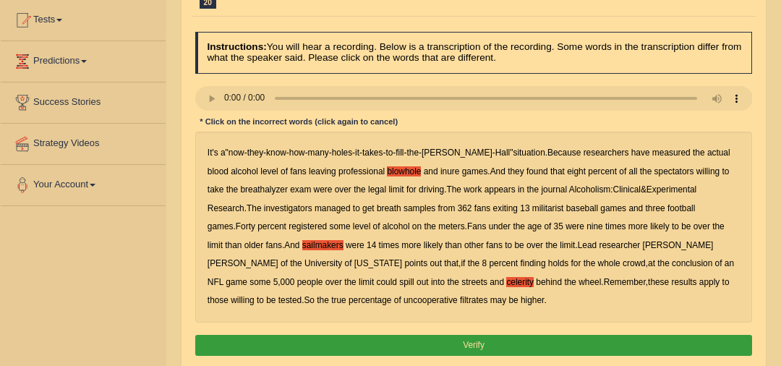
scroll to position [157, 0]
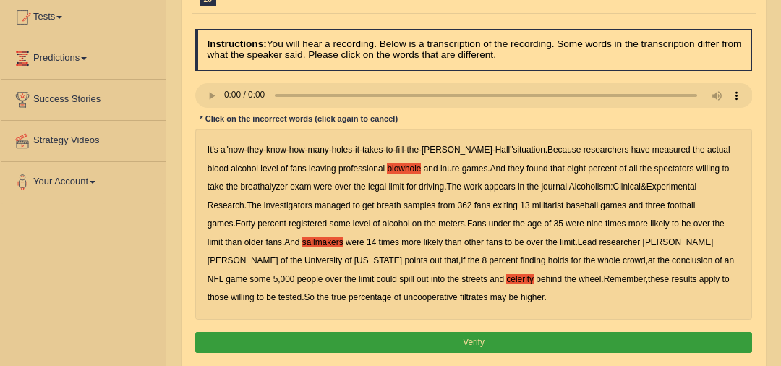
click at [495, 335] on button "Verify" at bounding box center [474, 342] width 558 height 21
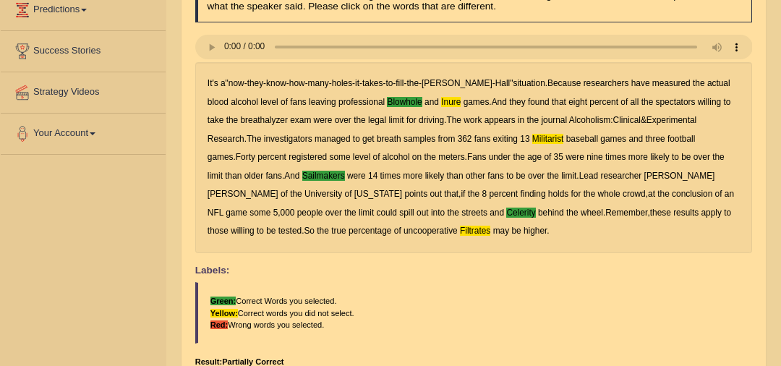
scroll to position [20, 0]
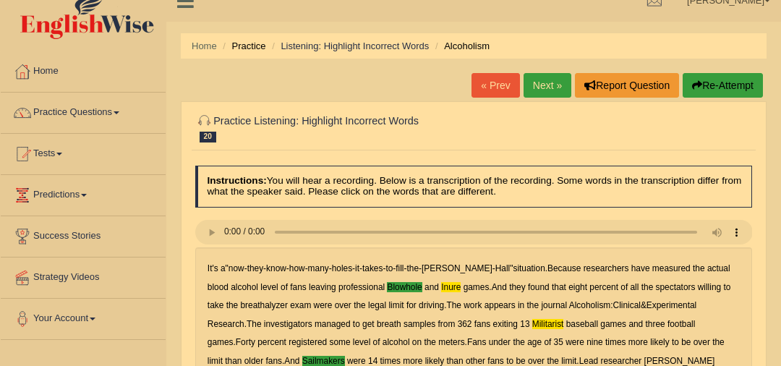
click at [551, 85] on link "Next »" at bounding box center [548, 85] width 48 height 25
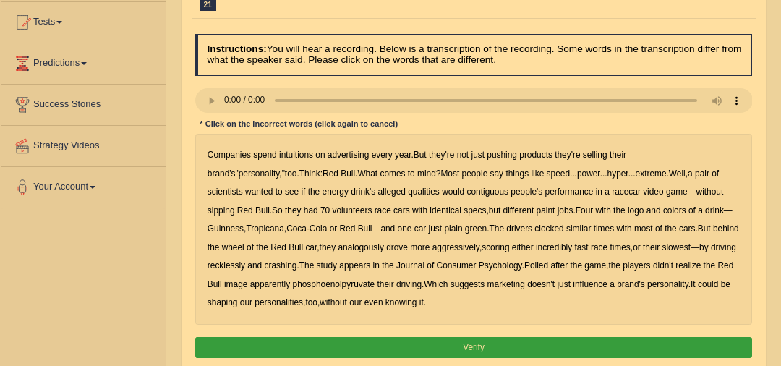
click at [295, 155] on b "intuitions" at bounding box center [296, 155] width 34 height 10
click at [467, 194] on b "contiguous" at bounding box center [488, 192] width 42 height 10
click at [338, 247] on b "analogously" at bounding box center [361, 247] width 46 height 10
click at [293, 285] on b "phosphoenolpyruvate" at bounding box center [334, 284] width 82 height 10
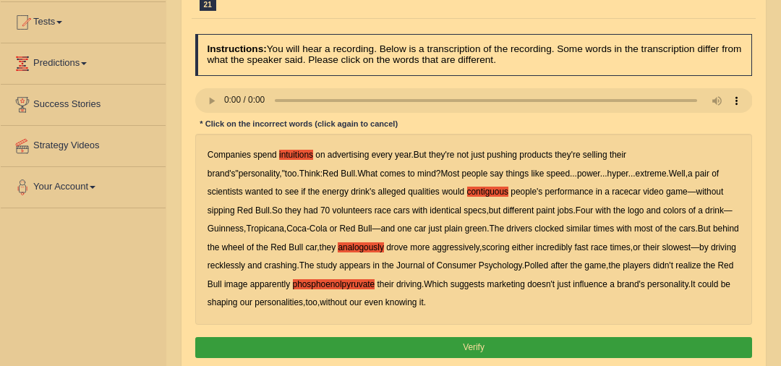
click at [459, 340] on button "Verify" at bounding box center [474, 347] width 558 height 21
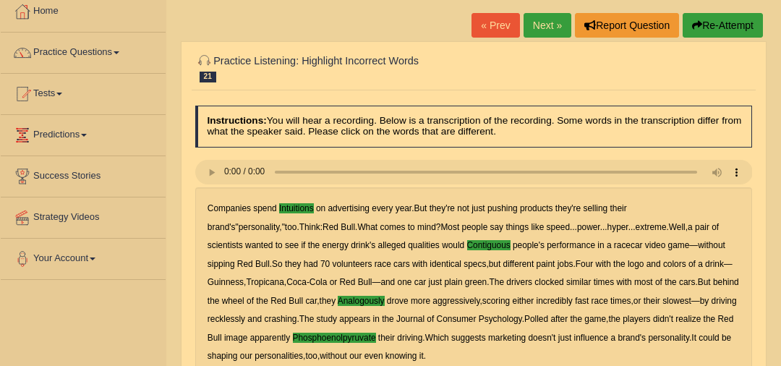
scroll to position [33, 0]
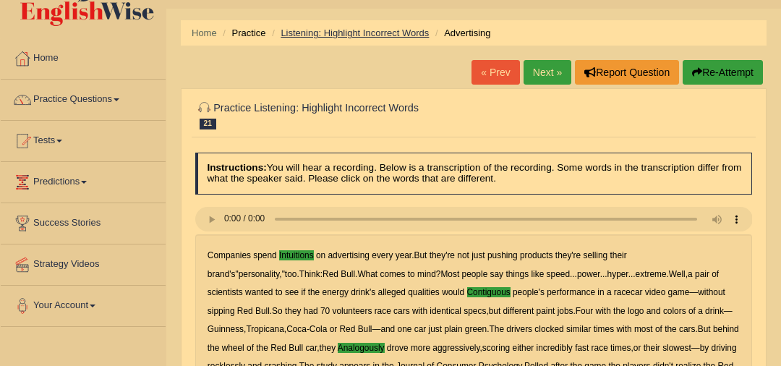
click at [365, 32] on link "Listening: Highlight Incorrect Words" at bounding box center [355, 32] width 148 height 11
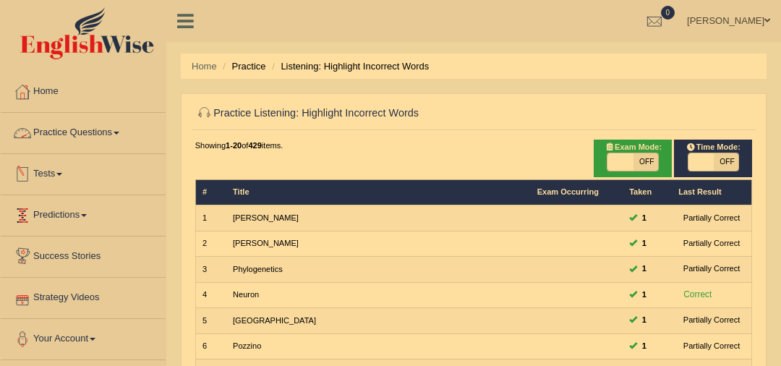
click at [115, 127] on link "Practice Questions" at bounding box center [83, 131] width 165 height 36
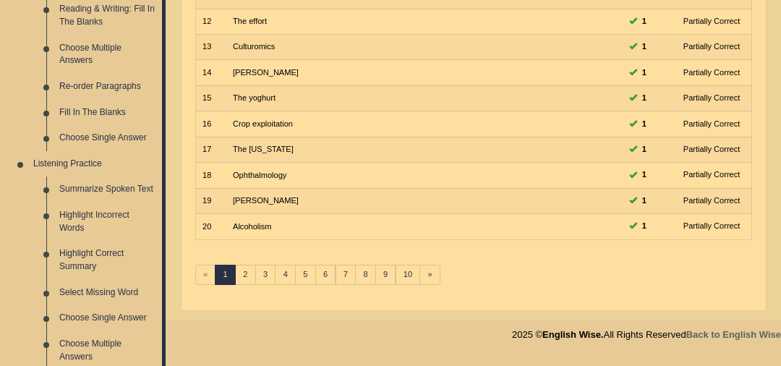
scroll to position [613, 0]
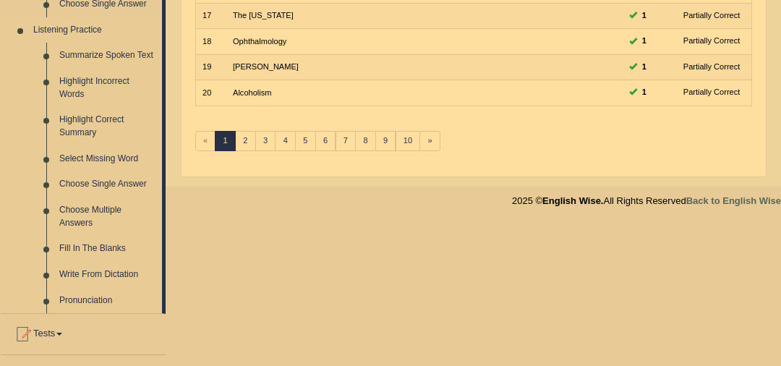
click at [93, 240] on link "Fill In The Blanks" at bounding box center [107, 249] width 109 height 26
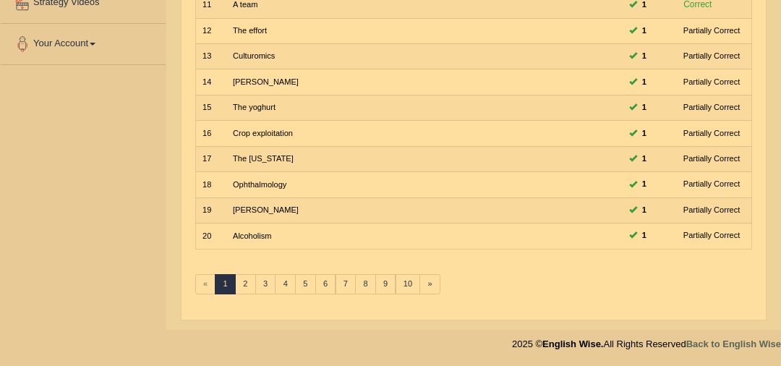
scroll to position [203, 0]
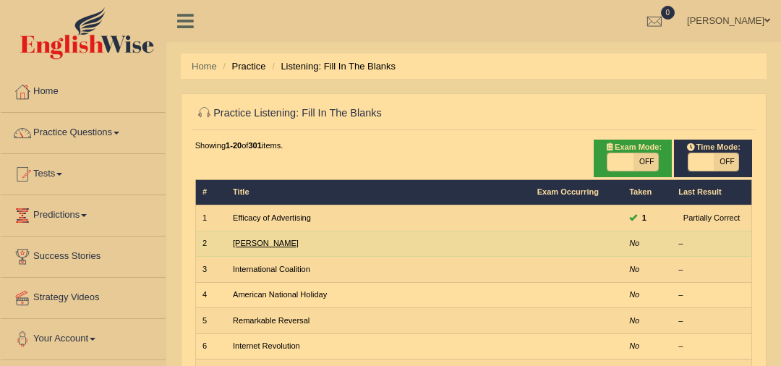
click at [263, 243] on link "[PERSON_NAME]" at bounding box center [266, 243] width 66 height 9
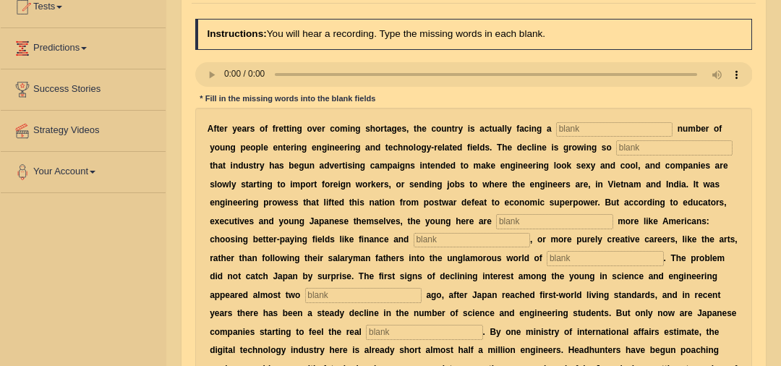
click at [575, 129] on input "text" at bounding box center [614, 129] width 116 height 14
type input "dunliling"
click at [616, 148] on input "text" at bounding box center [674, 147] width 116 height 14
type input "drastic"
click at [556, 129] on input "dunliling" at bounding box center [614, 129] width 116 height 14
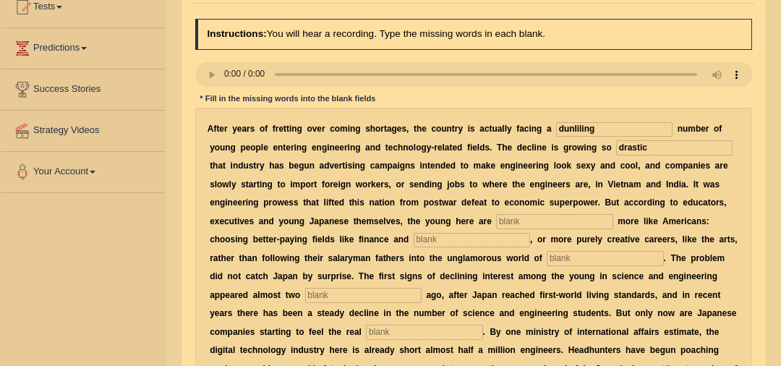
click at [496, 226] on input "text" at bounding box center [554, 221] width 116 height 14
click at [586, 133] on input "dunliling" at bounding box center [614, 129] width 116 height 14
type input "dunliling du"
click at [496, 224] on input "text" at bounding box center [554, 221] width 116 height 14
type input "behaving"
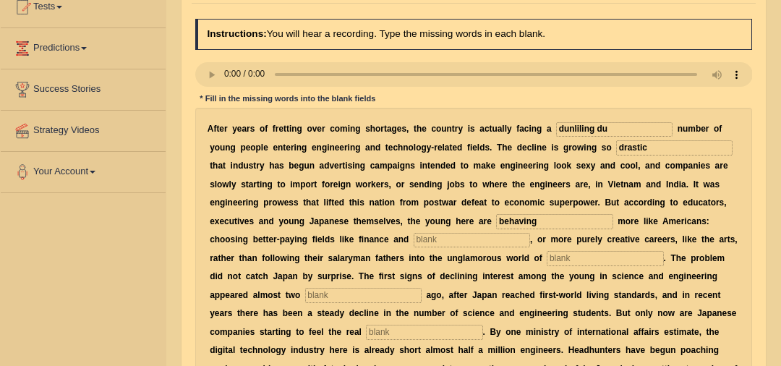
click at [414, 239] on input "text" at bounding box center [472, 240] width 116 height 14
type input "medicine"
click at [547, 255] on input "text" at bounding box center [605, 258] width 116 height 14
type input "manifacturing"
click at [422, 288] on input "text" at bounding box center [363, 295] width 116 height 14
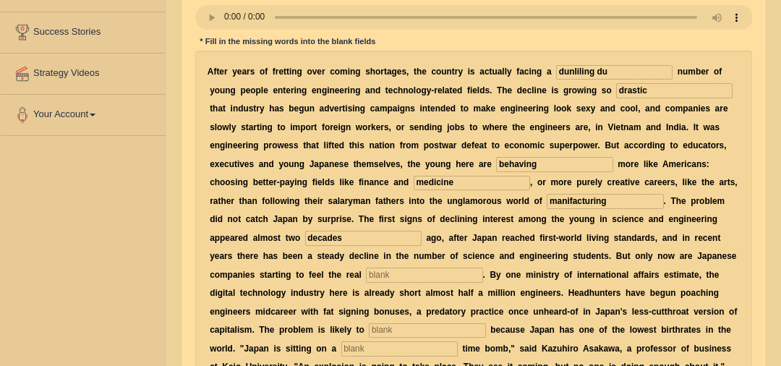
scroll to position [248, 0]
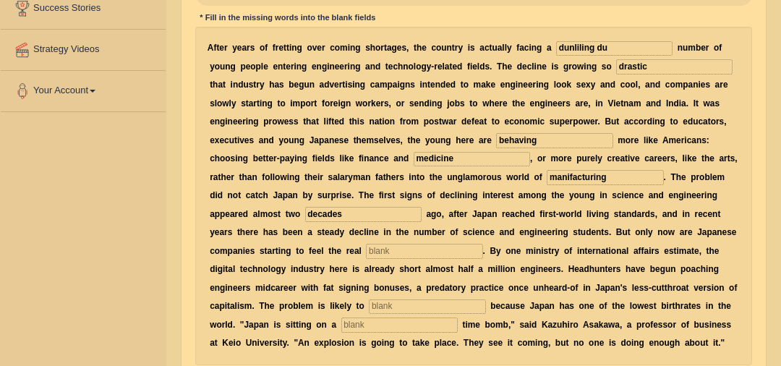
type input "decades"
click at [483, 244] on input "text" at bounding box center [424, 251] width 116 height 14
click at [483, 244] on input "pench" at bounding box center [424, 251] width 116 height 14
type input "pench"
click at [485, 299] on input "text" at bounding box center [427, 306] width 116 height 14
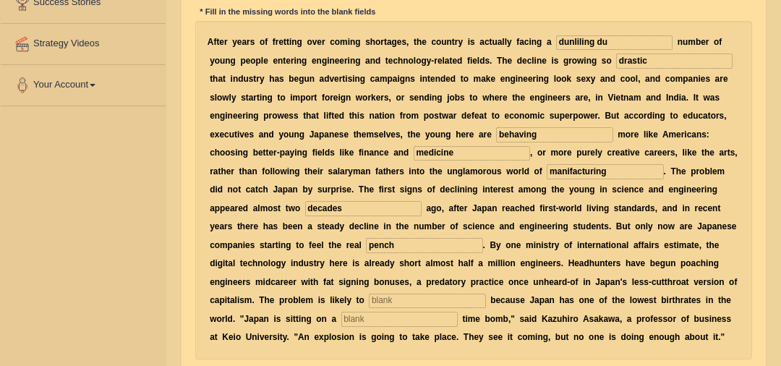
scroll to position [255, 0]
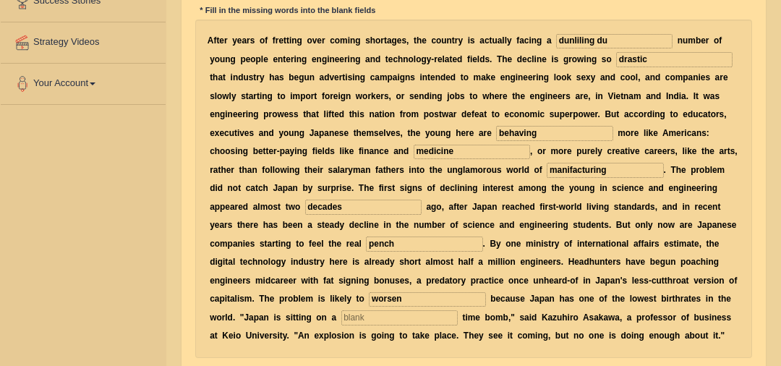
type input "worsen"
click at [458, 310] on input "text" at bounding box center [399, 317] width 116 height 14
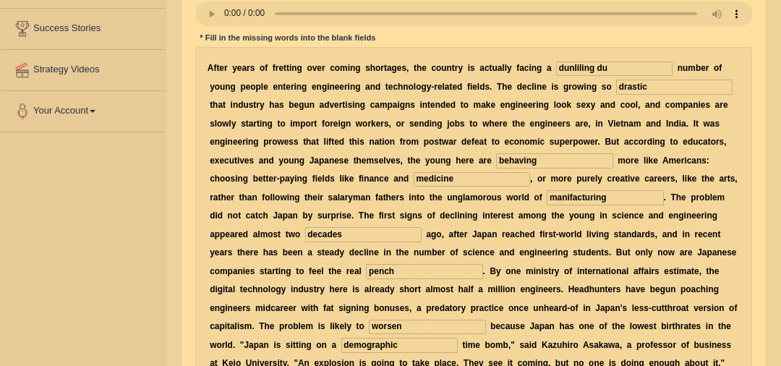
scroll to position [193, 0]
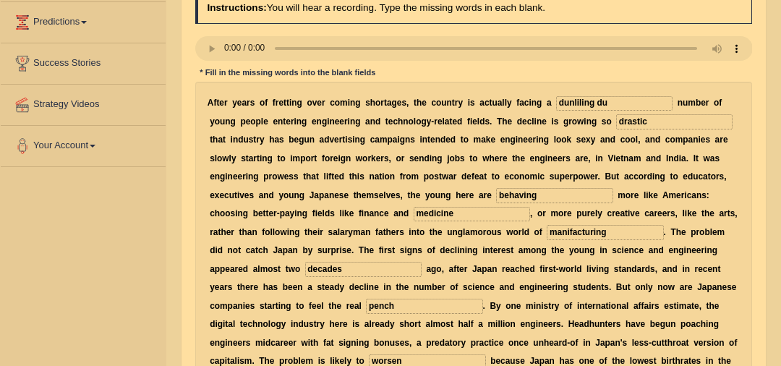
type input "demographic"
click at [547, 236] on input "manifacturing" at bounding box center [605, 232] width 116 height 14
type input "manufacturing"
click at [588, 104] on input "dunliling du" at bounding box center [614, 103] width 116 height 14
drag, startPoint x: 572, startPoint y: 98, endPoint x: 513, endPoint y: 106, distance: 59.8
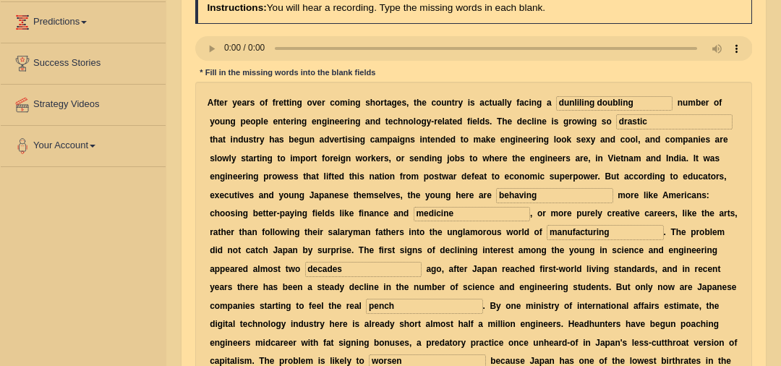
click at [513, 106] on div "A f t e r y e a r s o f f r e t t i n g o v e r c o m i n g s h o r t a g e s ,…" at bounding box center [474, 251] width 558 height 339
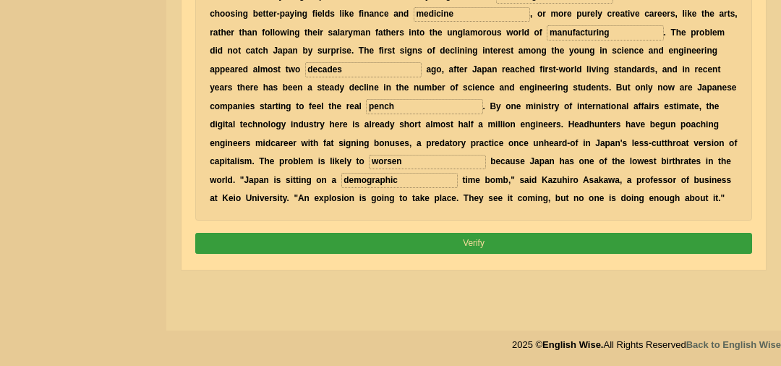
type input "doubling"
click at [405, 234] on button "Verify" at bounding box center [474, 243] width 558 height 21
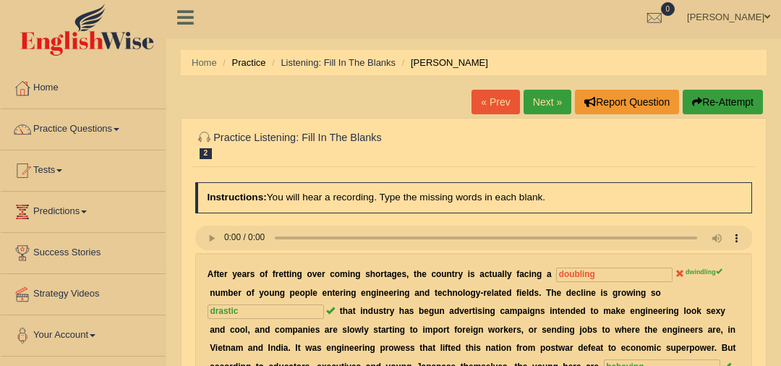
scroll to position [0, 0]
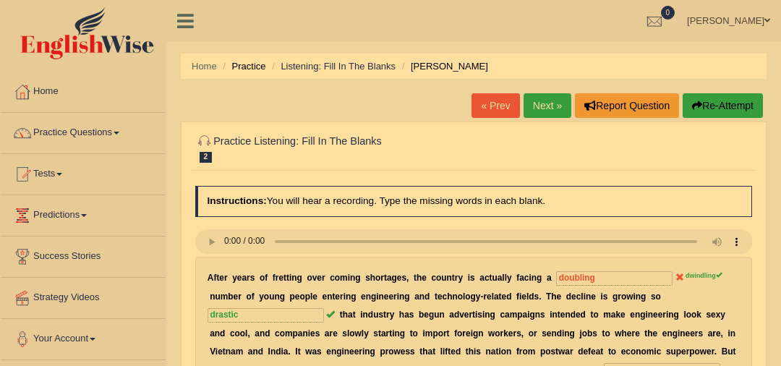
click at [561, 104] on link "Next »" at bounding box center [548, 105] width 48 height 25
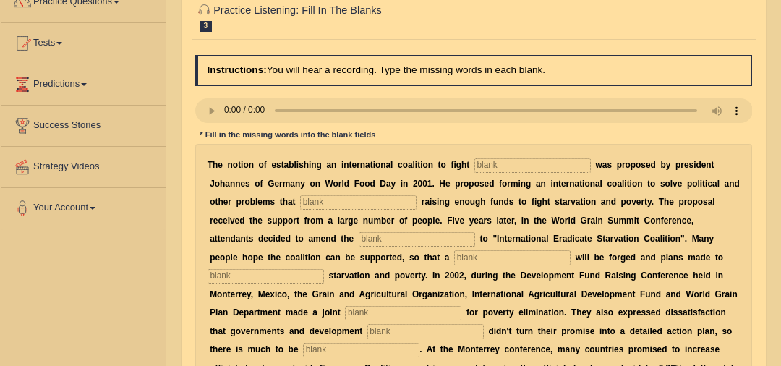
click at [475, 163] on input "text" at bounding box center [533, 165] width 116 height 14
type input "starvarion"
click at [301, 204] on input "text" at bounding box center [358, 202] width 116 height 14
type input "stracted"
click at [359, 245] on input "text" at bounding box center [417, 239] width 116 height 14
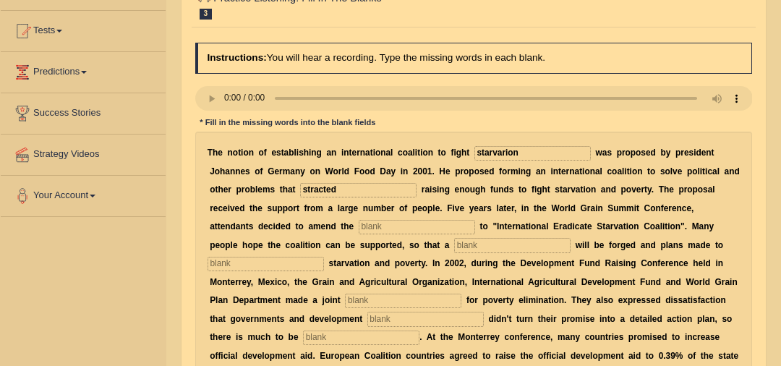
scroll to position [153, 0]
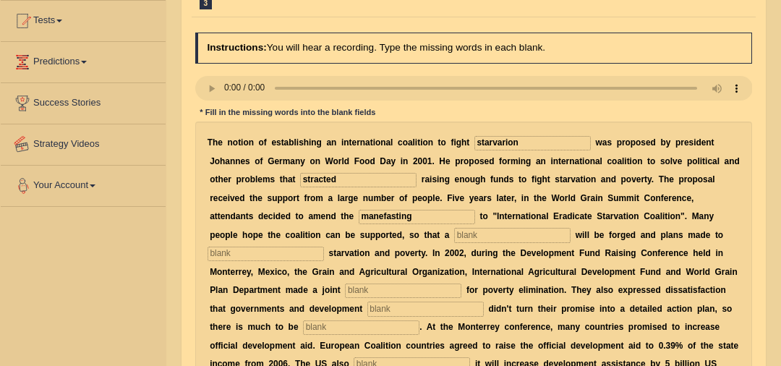
type input "manefasting"
click at [454, 229] on input "text" at bounding box center [512, 235] width 116 height 14
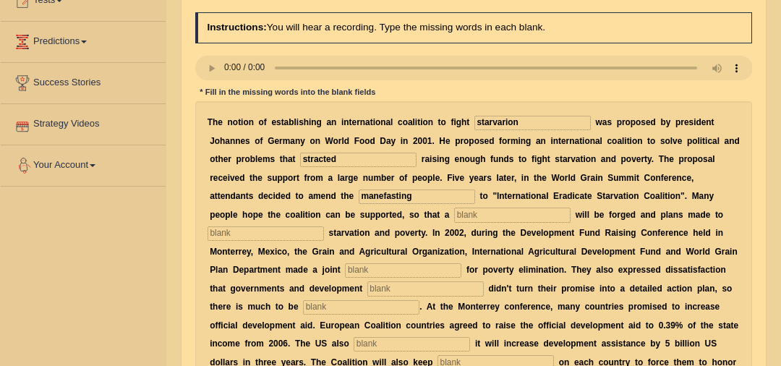
scroll to position [176, 0]
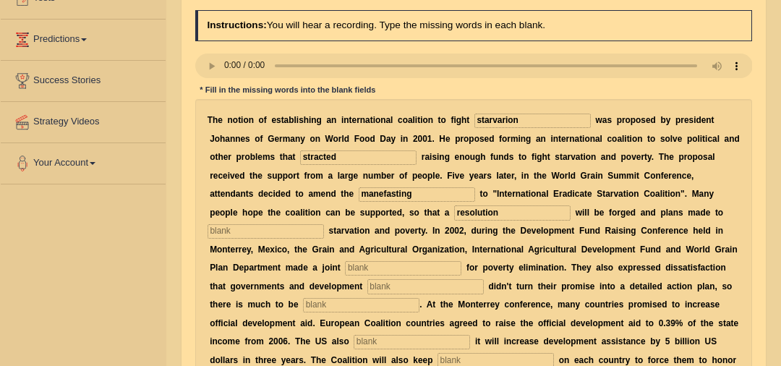
type input "resolution"
click at [324, 224] on input "text" at bounding box center [266, 231] width 116 height 14
type input "elimitnate"
click at [345, 269] on input "text" at bounding box center [403, 268] width 116 height 14
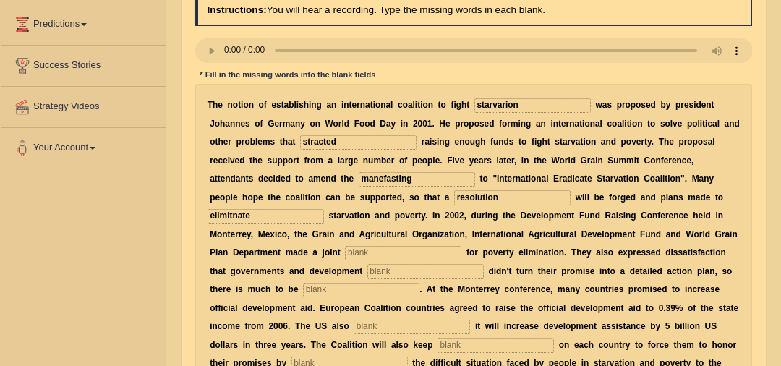
scroll to position [197, 0]
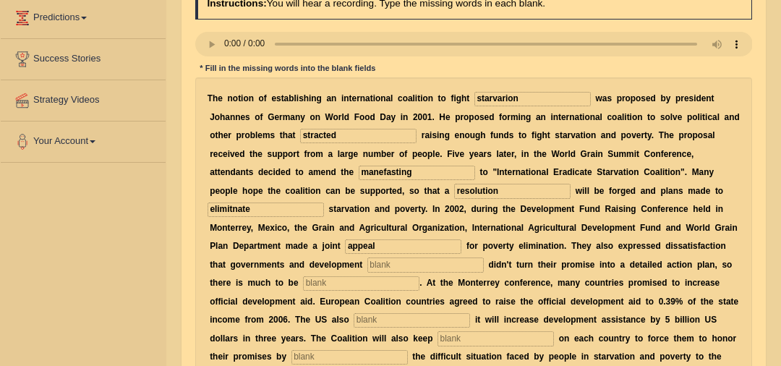
type input "appeal"
click at [367, 268] on input "text" at bounding box center [425, 265] width 116 height 14
type input "partners"
click at [303, 287] on input "text" at bounding box center [361, 283] width 116 height 14
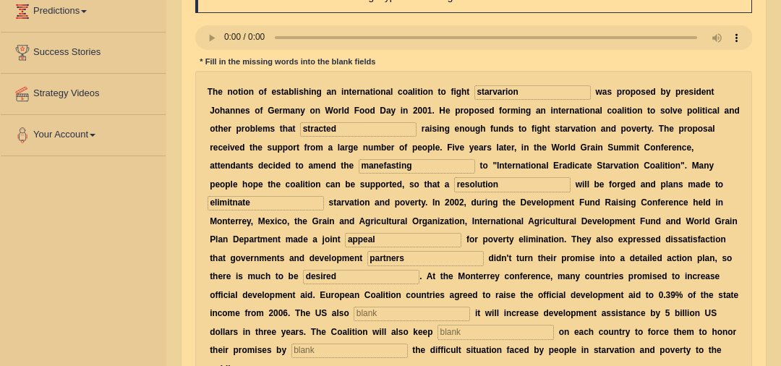
scroll to position [220, 0]
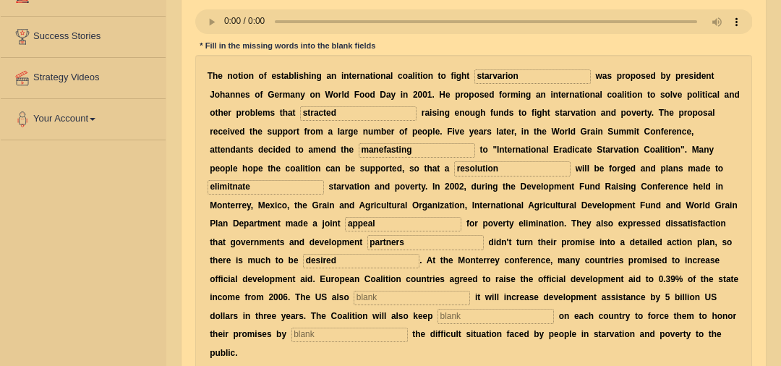
type input "desired"
click at [354, 300] on input "text" at bounding box center [412, 298] width 116 height 14
type input "announced"
click at [438, 312] on input "text" at bounding box center [496, 316] width 116 height 14
type input "pressure"
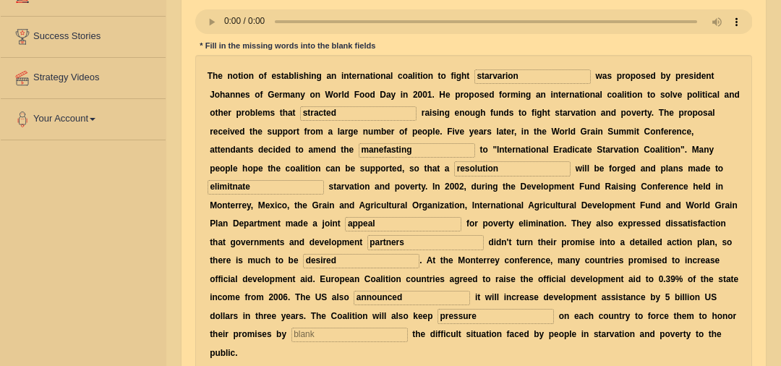
click at [292, 330] on input "text" at bounding box center [350, 335] width 116 height 14
type input "exposing"
click at [486, 72] on input "starvarion" at bounding box center [533, 76] width 116 height 14
type input "starvation"
drag, startPoint x: 297, startPoint y: 115, endPoint x: 212, endPoint y: 111, distance: 85.4
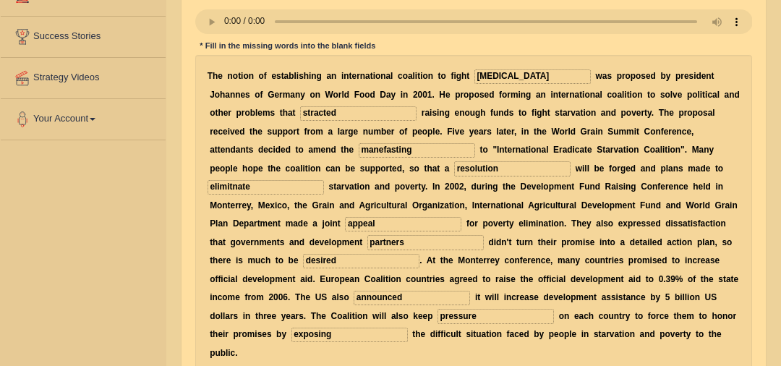
click at [212, 111] on div "T h e n o t i o n o f e s t a b l i s h i n g a n i n t e r n a t i o n a l c o…" at bounding box center [474, 215] width 558 height 320
type input "started"
click at [359, 150] on input "manefasting" at bounding box center [417, 150] width 116 height 14
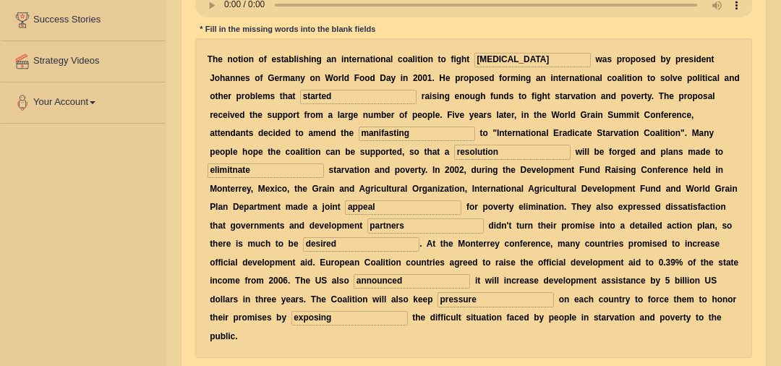
scroll to position [242, 0]
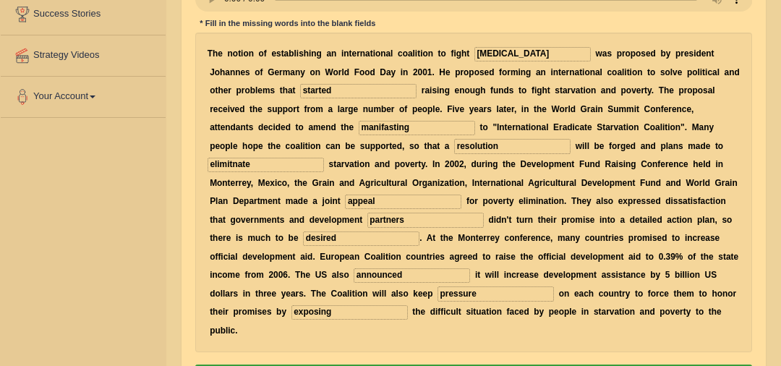
type input "manifasting"
drag, startPoint x: 224, startPoint y: 238, endPoint x: 290, endPoint y: 249, distance: 67.4
click at [303, 237] on input "desired" at bounding box center [361, 238] width 116 height 14
type input "desired"
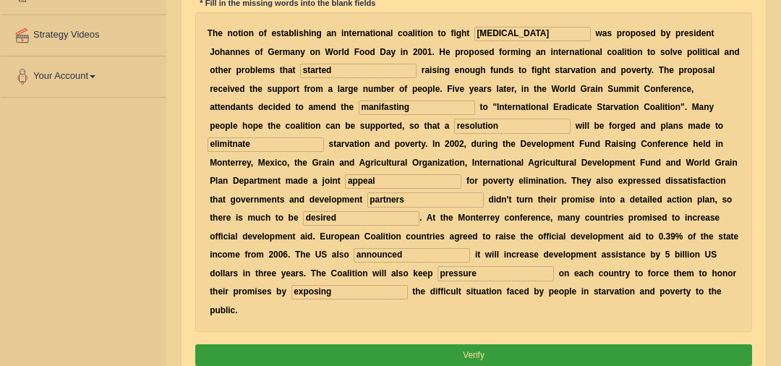
scroll to position [265, 0]
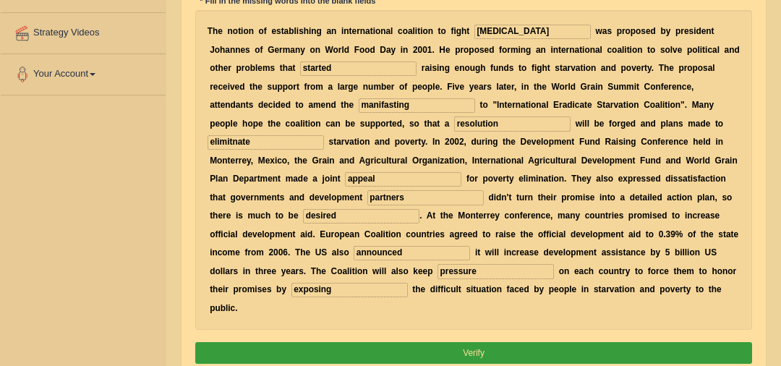
click at [406, 342] on button "Verify" at bounding box center [474, 352] width 558 height 21
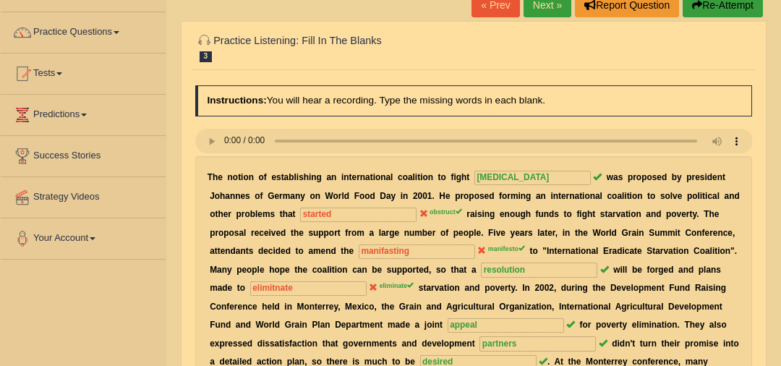
scroll to position [82, 0]
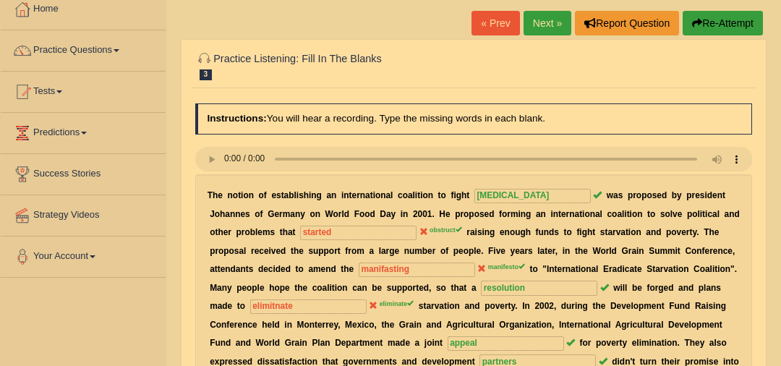
click at [548, 27] on link "Next »" at bounding box center [548, 23] width 48 height 25
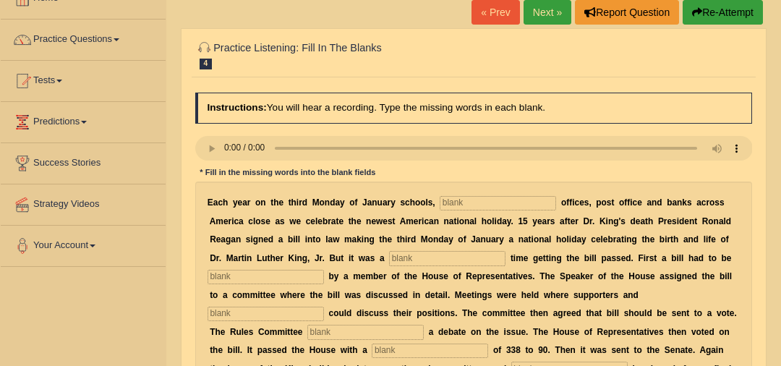
click at [481, 208] on input "text" at bounding box center [498, 203] width 116 height 14
type input "federal"
click at [394, 255] on input "text" at bounding box center [447, 258] width 116 height 14
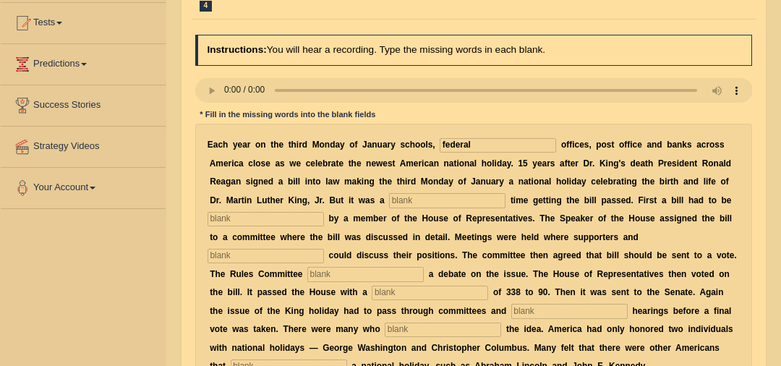
scroll to position [161, 0]
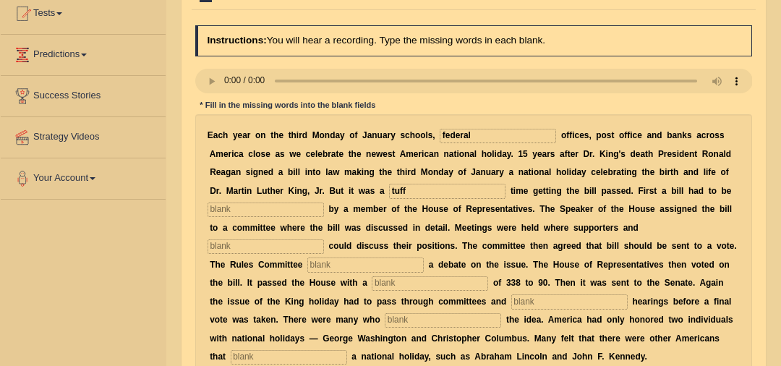
type input "tuff"
click at [280, 207] on input "text" at bounding box center [266, 210] width 116 height 14
type input "introduced"
click at [324, 239] on input "text" at bounding box center [266, 246] width 116 height 14
type input "expouners"
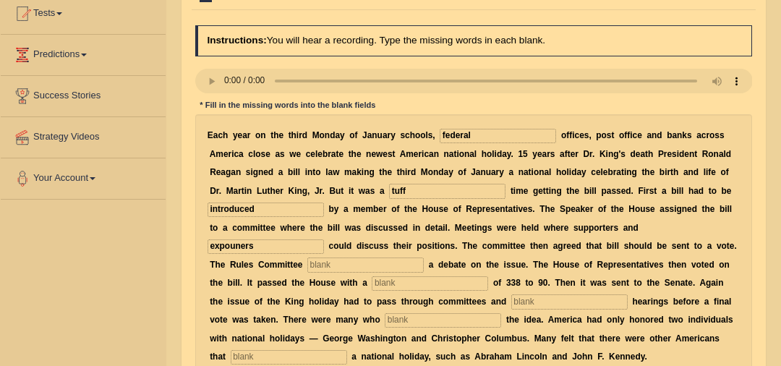
click at [307, 263] on input "text" at bounding box center [365, 265] width 116 height 14
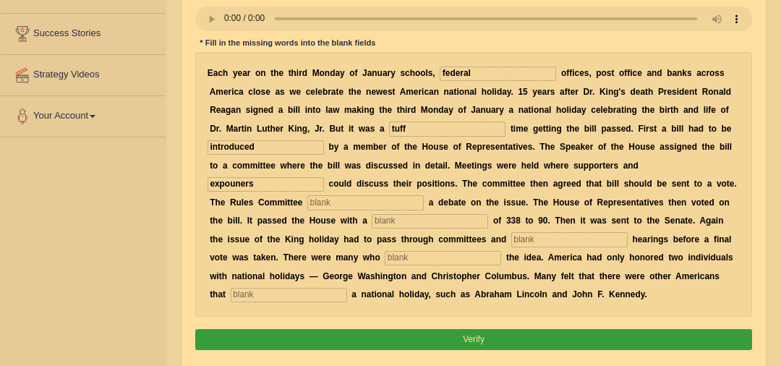
scroll to position [225, 0]
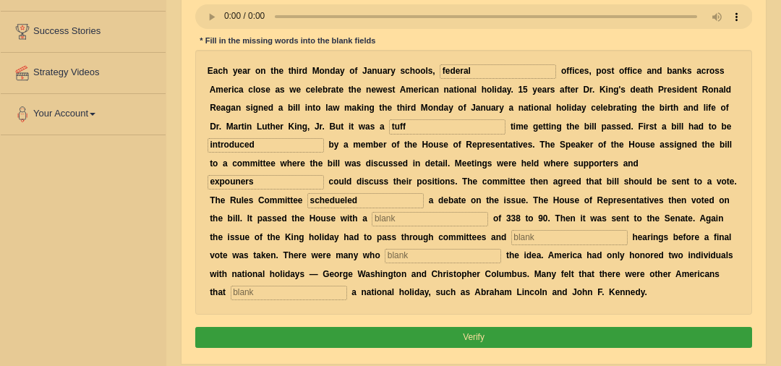
type input "schedueled"
click at [372, 218] on input "text" at bounding box center [430, 219] width 116 height 14
type input "vote"
click at [511, 240] on input "text" at bounding box center [569, 237] width 116 height 14
type input "public"
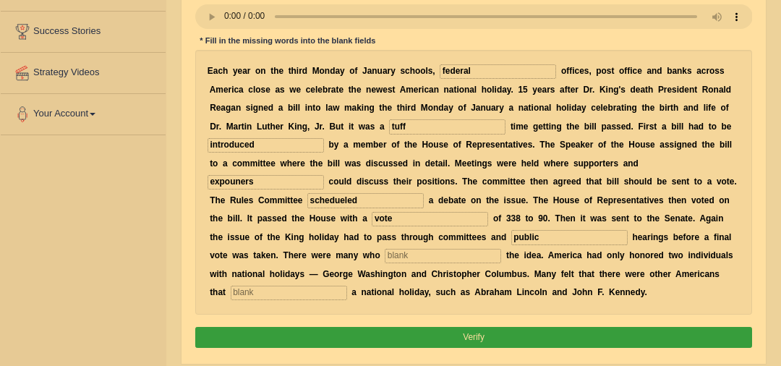
click at [385, 251] on input "text" at bounding box center [443, 256] width 116 height 14
click at [385, 254] on input "apposted" at bounding box center [443, 256] width 116 height 14
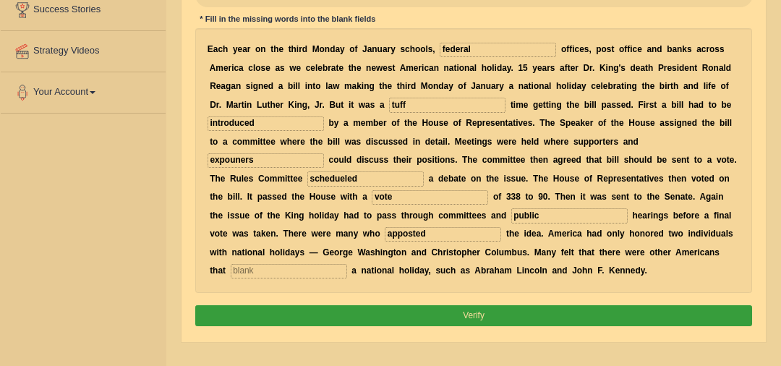
scroll to position [247, 0]
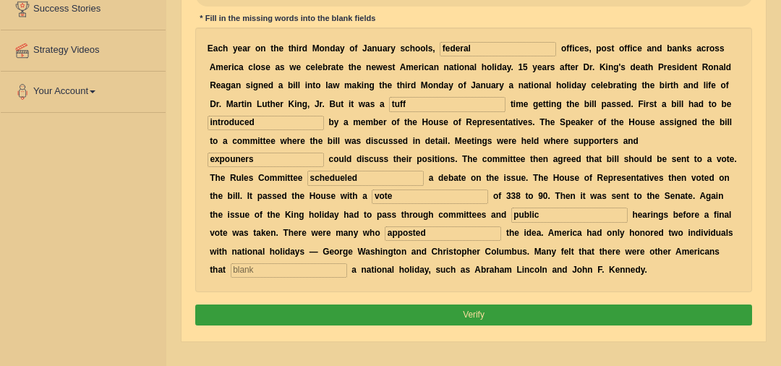
type input "apposted"
click at [347, 263] on input "text" at bounding box center [289, 270] width 116 height 14
type input "deserved"
click at [324, 153] on input "expouners" at bounding box center [266, 160] width 116 height 14
type input "exponers"
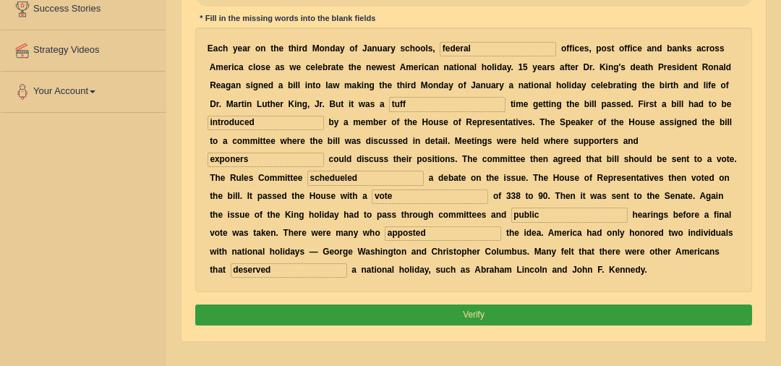
click at [307, 177] on input "schedueled" at bounding box center [365, 178] width 116 height 14
type input "schedueled"
click at [372, 195] on input "vote" at bounding box center [430, 197] width 116 height 14
click at [434, 318] on button "Verify" at bounding box center [474, 315] width 558 height 21
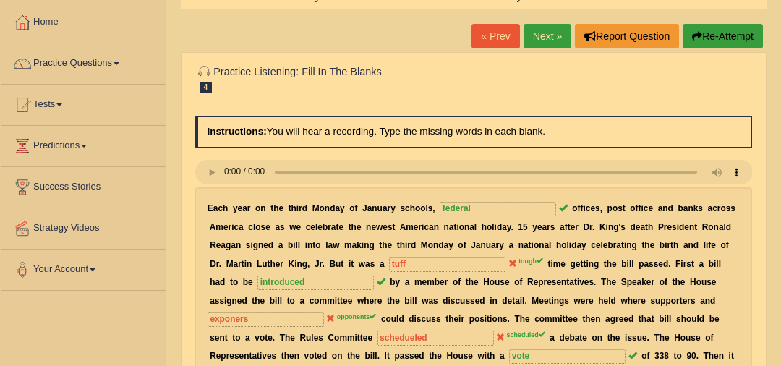
scroll to position [67, 0]
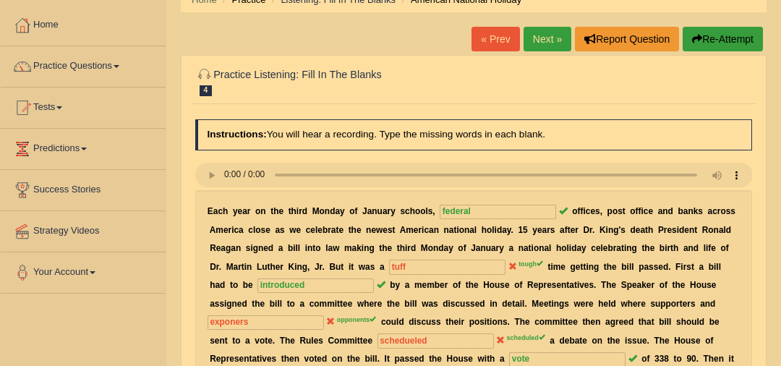
click at [547, 45] on link "Next »" at bounding box center [548, 39] width 48 height 25
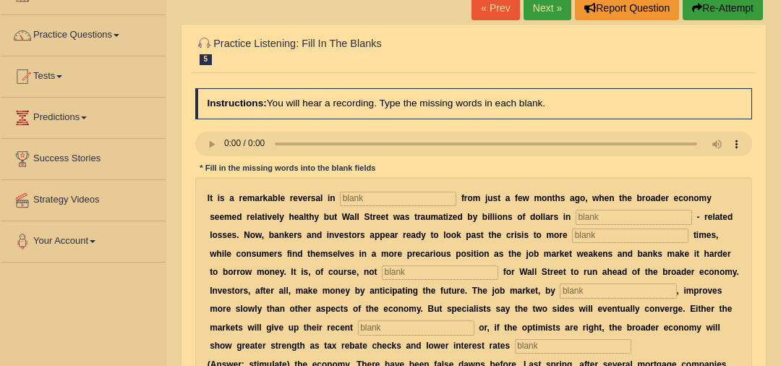
scroll to position [122, 0]
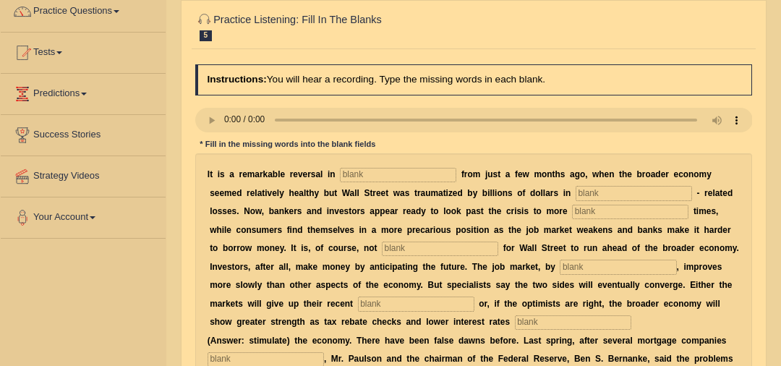
click at [364, 176] on input "text" at bounding box center [398, 175] width 116 height 14
type input "acctitude"
click at [576, 198] on input "text" at bounding box center [634, 193] width 116 height 14
type input "morget"
click at [572, 213] on input "text" at bounding box center [630, 212] width 116 height 14
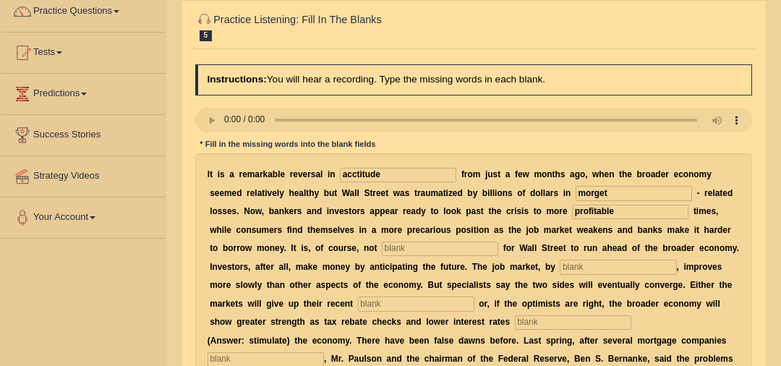
type input "profitable"
click at [339, 257] on div "I t i s a r e m a r k a b l e r e v e r s a l i n acctitude f r o m j u s t a f…" at bounding box center [474, 313] width 558 height 320
click at [382, 249] on input "text" at bounding box center [440, 249] width 116 height 14
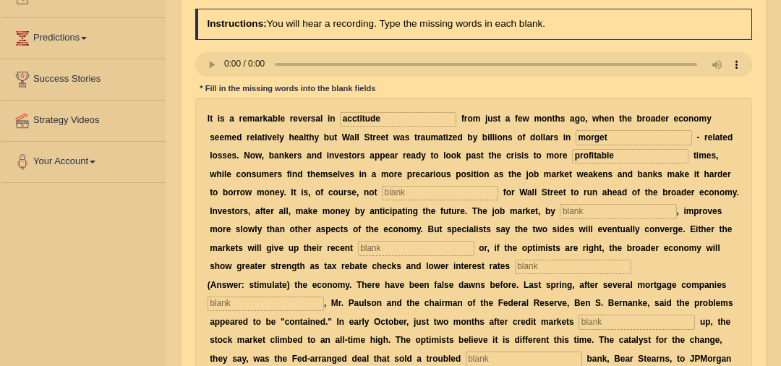
scroll to position [178, 0]
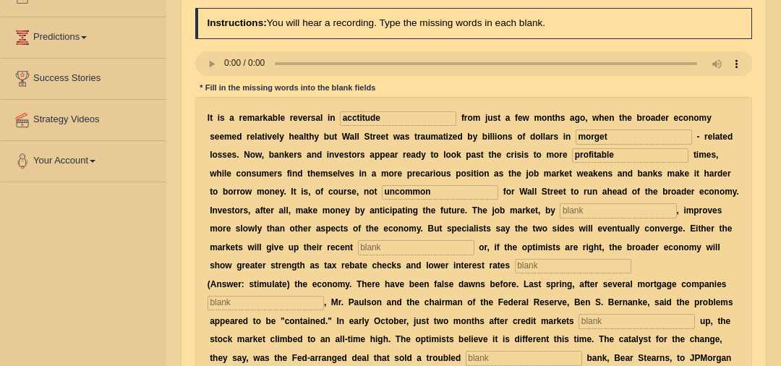
type input "uncommon"
click at [560, 210] on input "text" at bounding box center [618, 210] width 116 height 14
type input "contrast"
click at [358, 245] on input "text" at bounding box center [416, 247] width 116 height 14
type input "games"
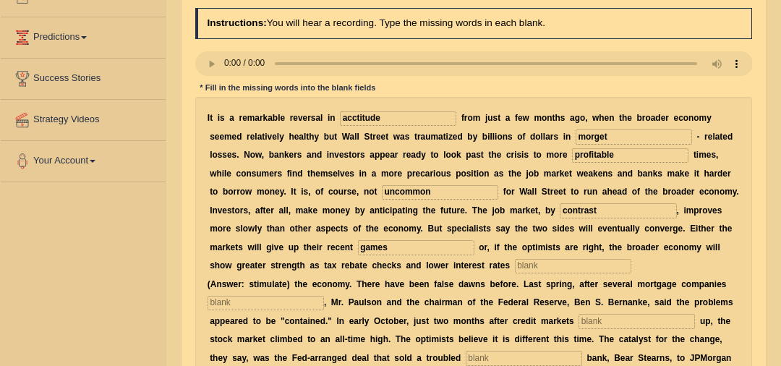
click at [515, 263] on input "text" at bounding box center [573, 266] width 116 height 14
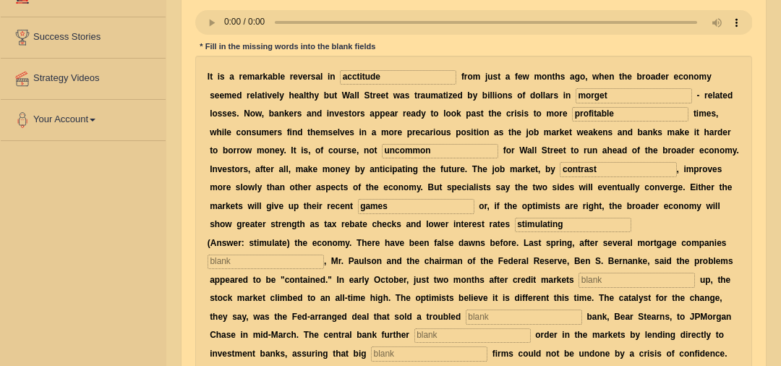
scroll to position [228, 0]
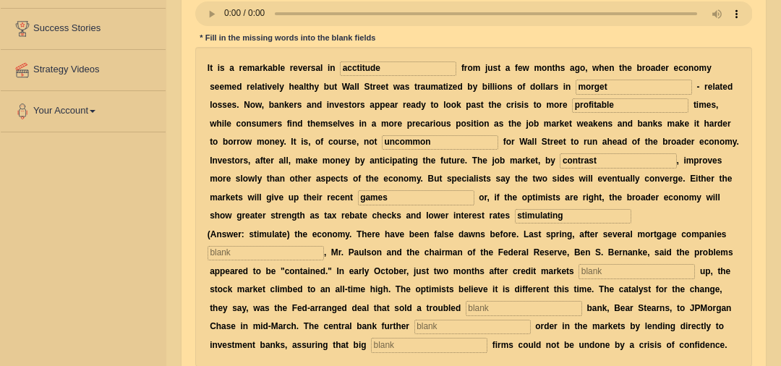
type input "stimulating"
click at [299, 254] on input "text" at bounding box center [266, 253] width 116 height 14
type input "collapse"
click at [579, 265] on input "text" at bounding box center [637, 271] width 116 height 14
type input "browse"
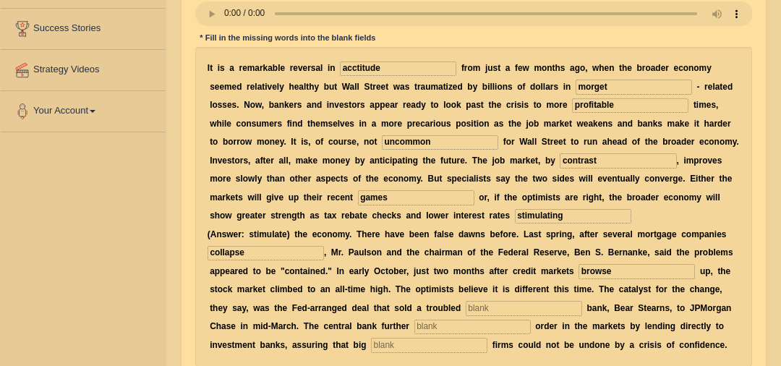
click at [480, 310] on input "text" at bounding box center [524, 308] width 116 height 14
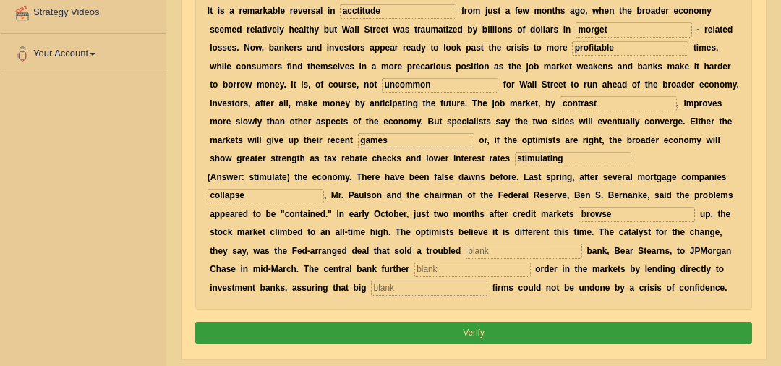
scroll to position [294, 0]
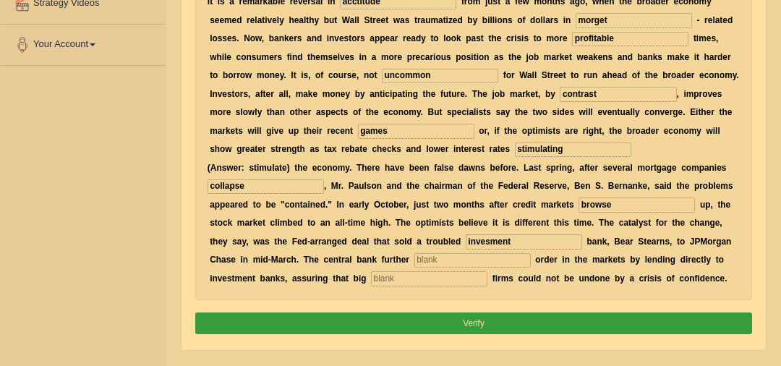
type input "invesment"
click at [415, 260] on input "text" at bounding box center [473, 260] width 116 height 14
type input "restored"
click at [371, 281] on input "text" at bounding box center [429, 278] width 116 height 14
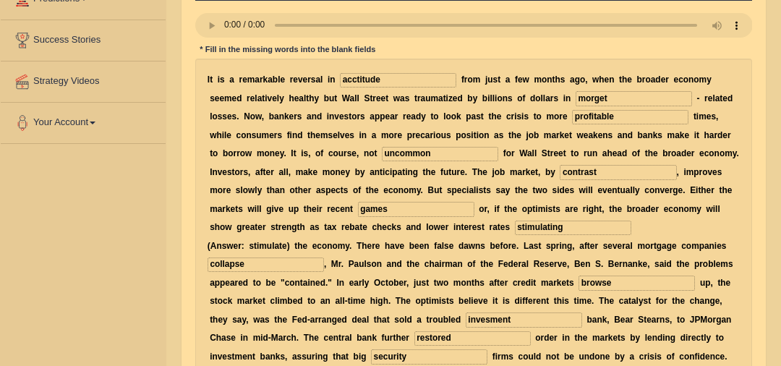
scroll to position [184, 0]
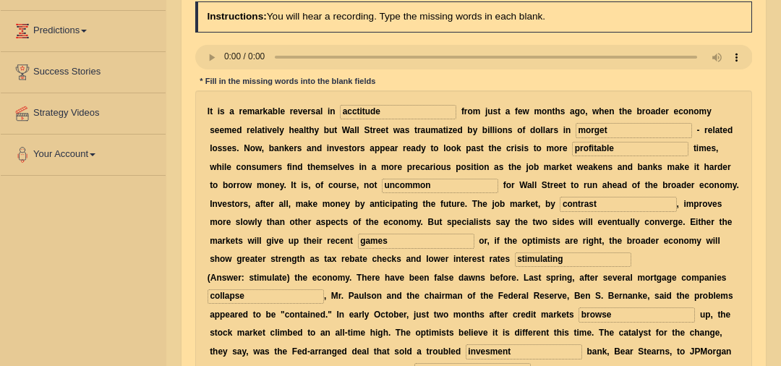
type input "security"
click at [343, 109] on input "acctitude" at bounding box center [398, 112] width 116 height 14
click at [355, 108] on input "acttittude" at bounding box center [398, 112] width 116 height 14
click at [560, 203] on input "contrast" at bounding box center [618, 204] width 116 height 14
click at [344, 105] on input "acttitude" at bounding box center [398, 112] width 116 height 14
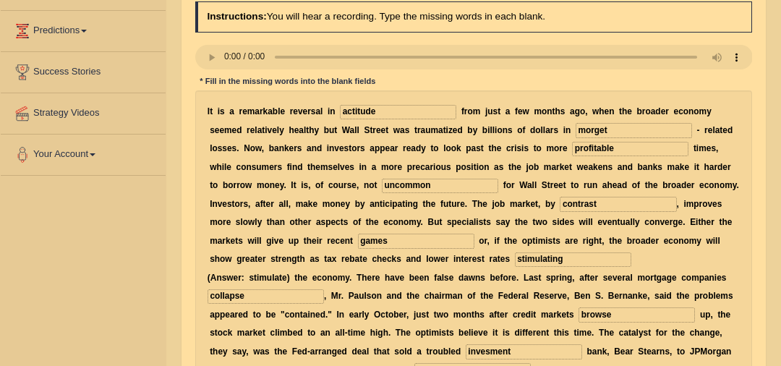
type input "actitude"
click at [515, 260] on input "stimulating" at bounding box center [573, 259] width 116 height 14
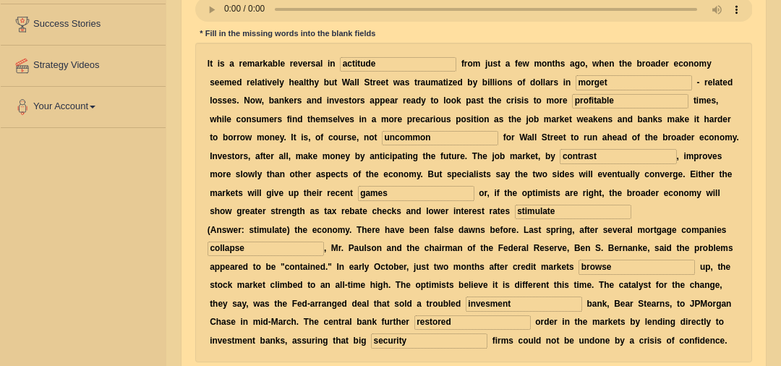
scroll to position [265, 0]
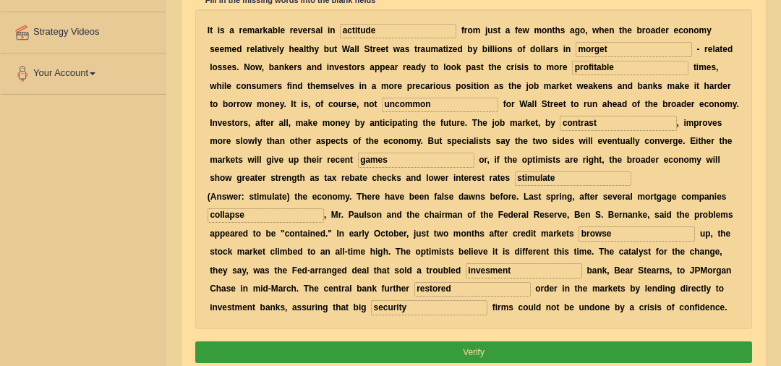
type input "stimulate"
click at [441, 349] on button "Verify" at bounding box center [474, 351] width 558 height 21
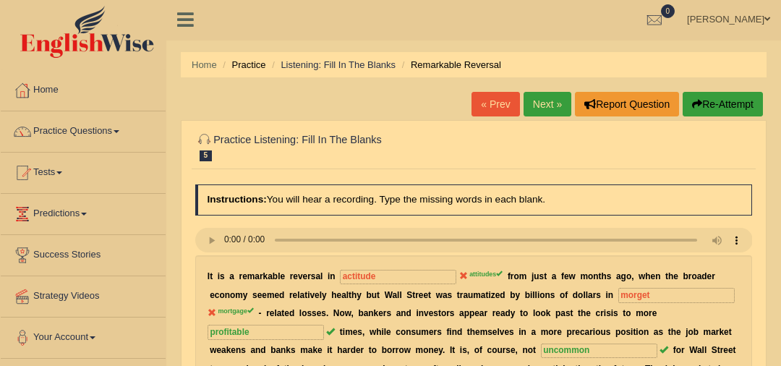
scroll to position [0, 0]
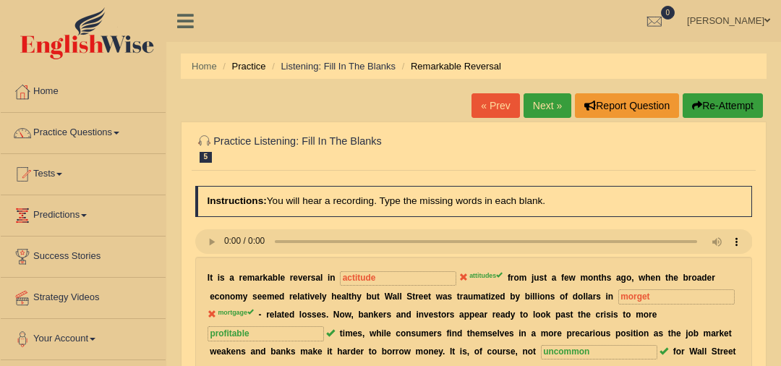
click at [543, 104] on link "Next »" at bounding box center [548, 105] width 48 height 25
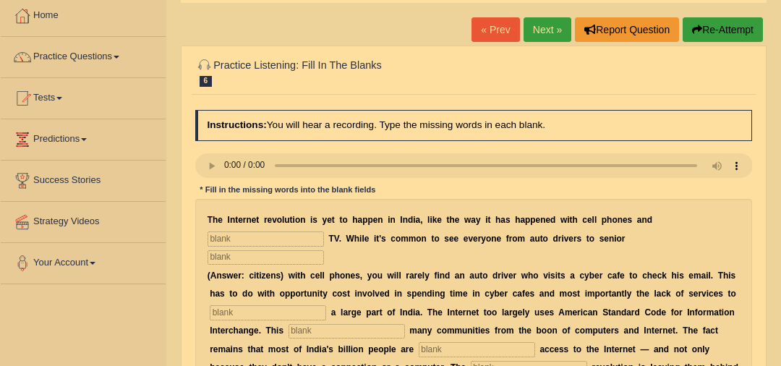
click at [286, 233] on input "text" at bounding box center [266, 238] width 116 height 14
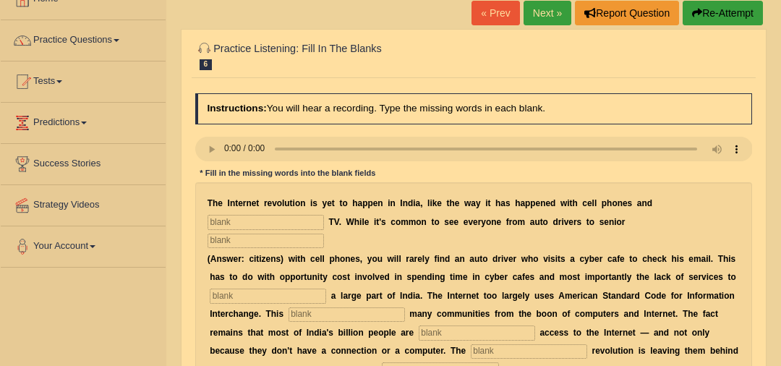
scroll to position [99, 0]
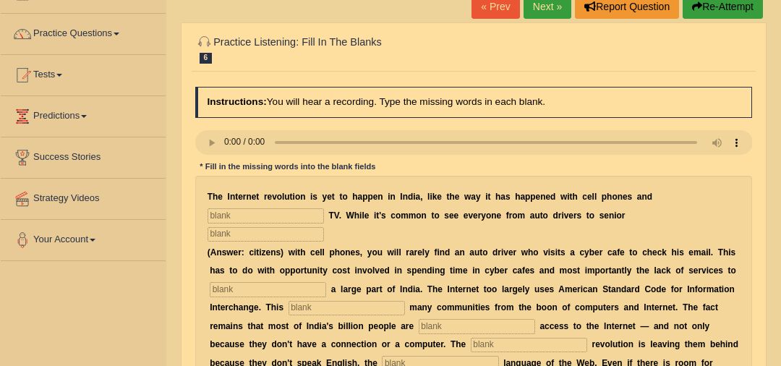
click at [299, 210] on input "text" at bounding box center [266, 215] width 116 height 14
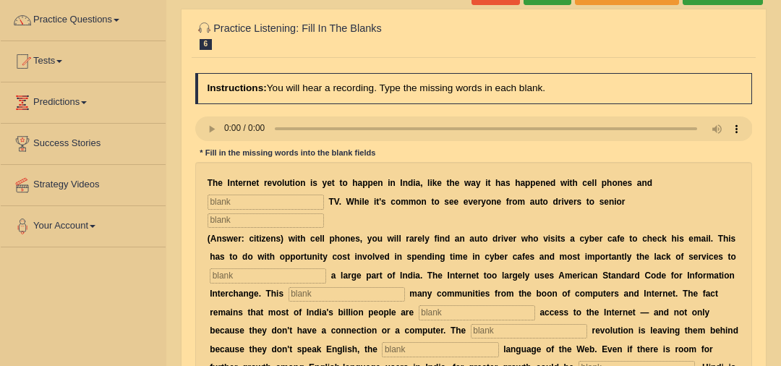
scroll to position [115, 0]
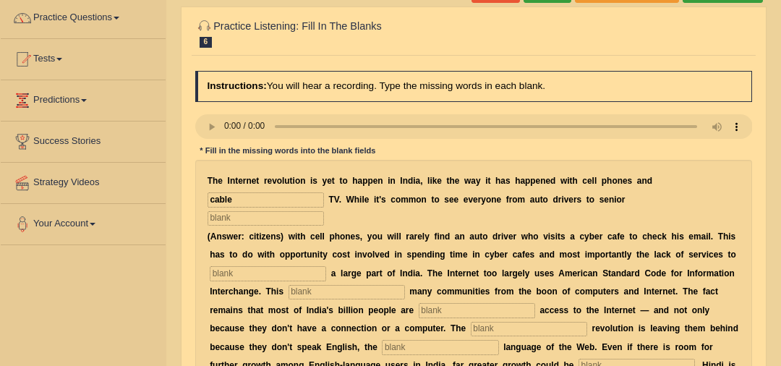
type input "cable"
click at [286, 221] on input "text" at bounding box center [266, 218] width 116 height 14
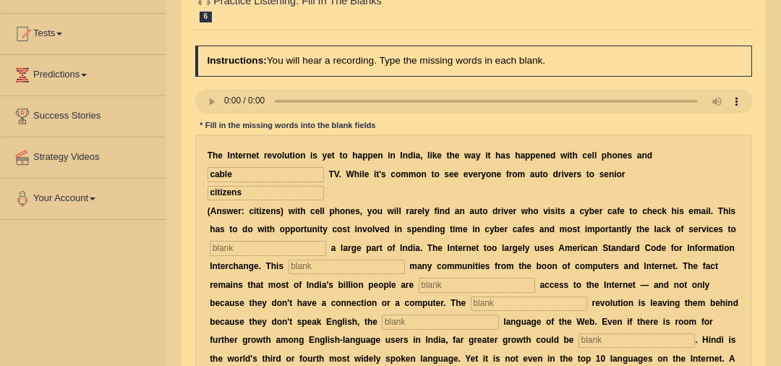
scroll to position [156, 0]
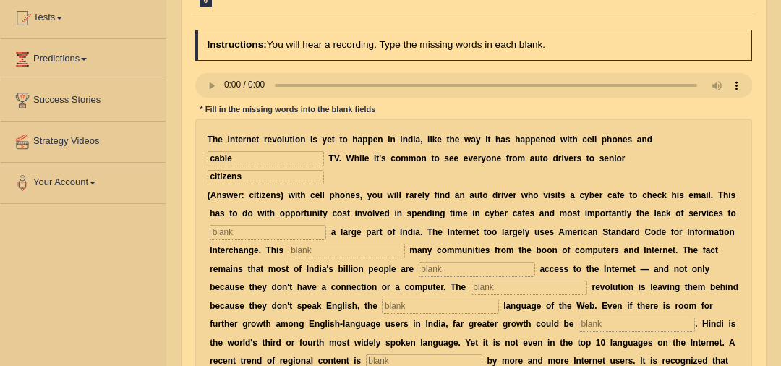
type input "citizens"
click at [294, 232] on input "text" at bounding box center [268, 232] width 116 height 14
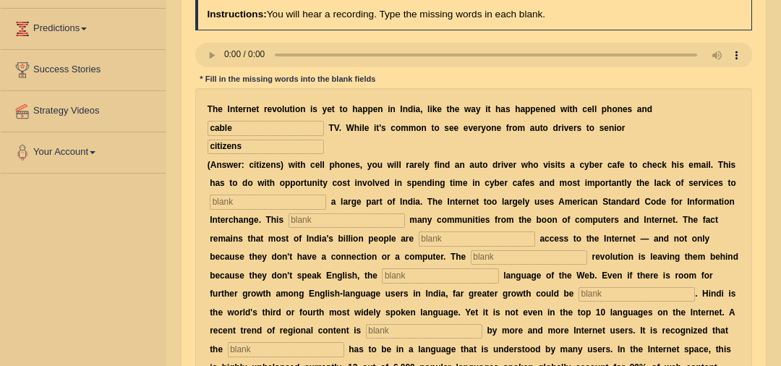
scroll to position [200, 0]
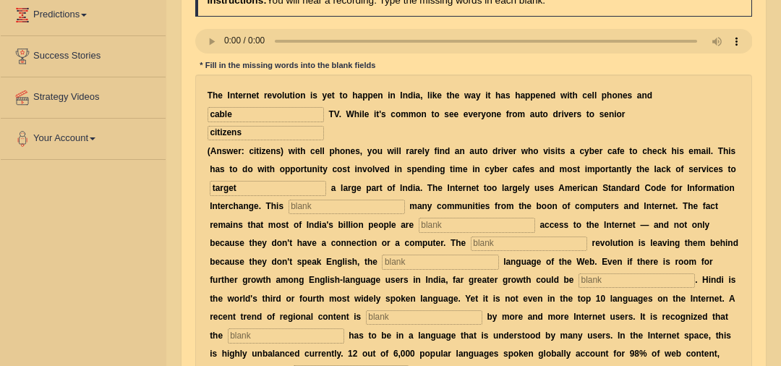
type input "target"
click at [379, 210] on input "text" at bounding box center [347, 207] width 116 height 14
type input "alliance"
click at [419, 226] on input "text" at bounding box center [477, 225] width 116 height 14
type input "dennied"
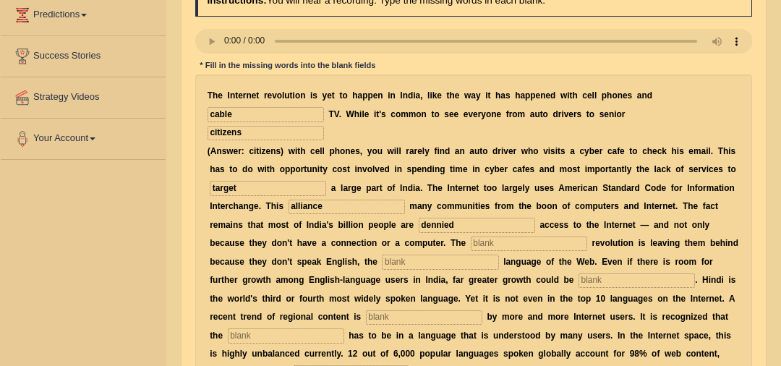
click at [471, 244] on input "text" at bounding box center [529, 244] width 116 height 14
type input "digital"
click at [385, 260] on input "text" at bounding box center [440, 262] width 116 height 14
type input "domminant"
click at [579, 279] on input "text" at bounding box center [637, 280] width 116 height 14
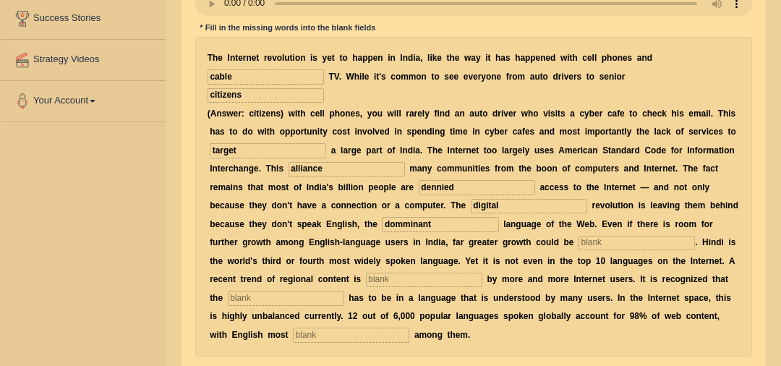
scroll to position [249, 0]
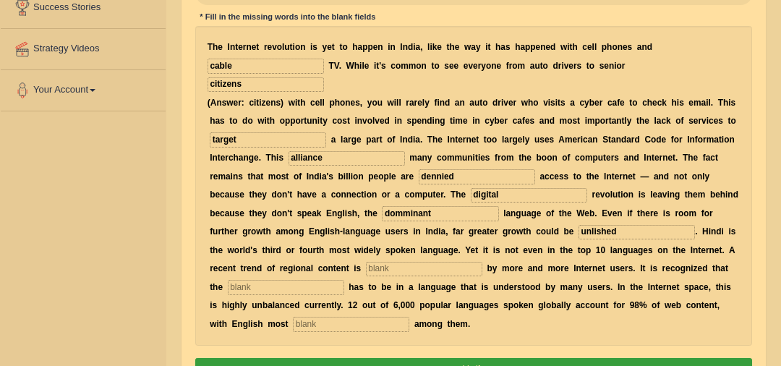
type input "unlished"
click at [366, 265] on input "text" at bounding box center [424, 269] width 116 height 14
type input "preferred"
click at [344, 280] on input "text" at bounding box center [286, 287] width 116 height 14
type input "o"
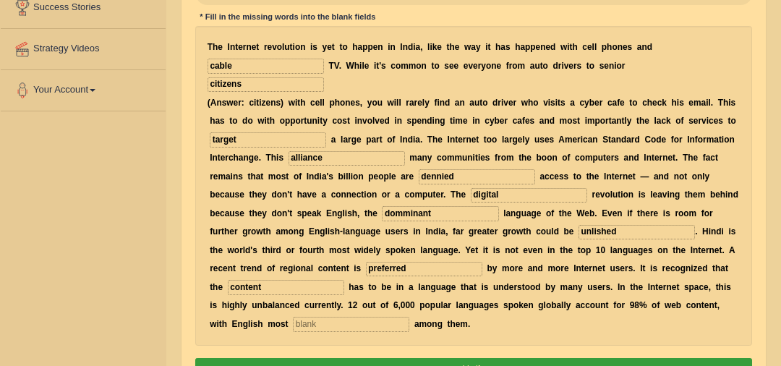
type input "content"
click at [409, 317] on input "text" at bounding box center [351, 324] width 116 height 14
type input "prominent"
click at [419, 174] on input "dennied" at bounding box center [477, 176] width 116 height 14
type input "denyied"
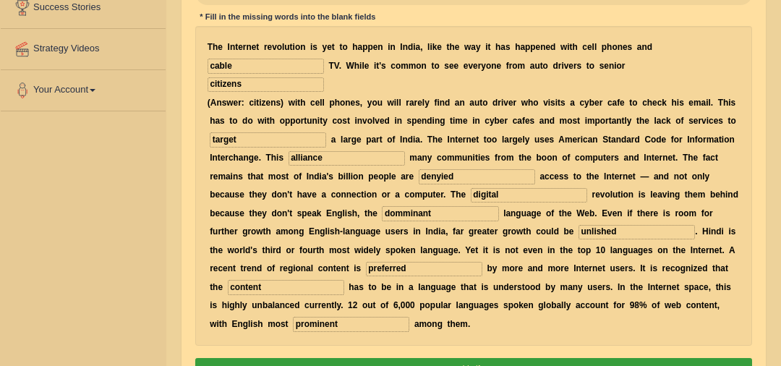
click at [323, 160] on input "alliance" at bounding box center [347, 158] width 116 height 14
click at [419, 176] on input "denyied" at bounding box center [477, 176] width 116 height 14
type input "denyied"
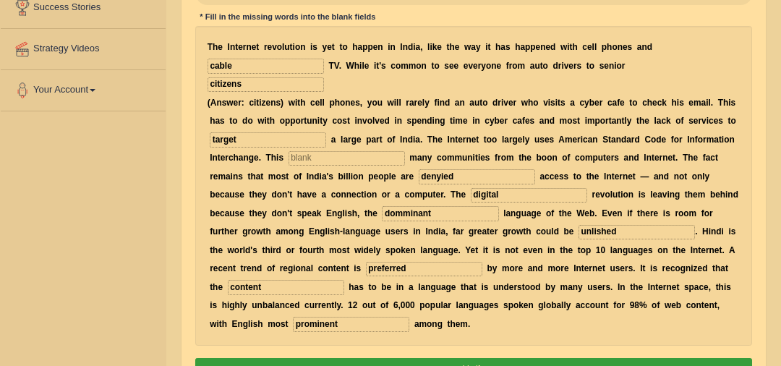
click at [382, 209] on input "domminant" at bounding box center [440, 213] width 116 height 14
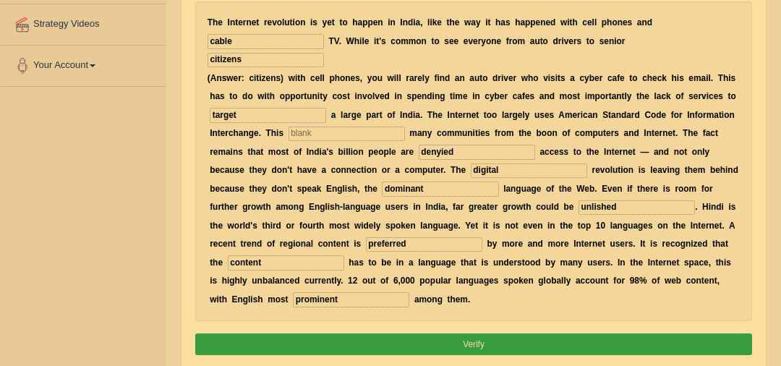
scroll to position [294, 0]
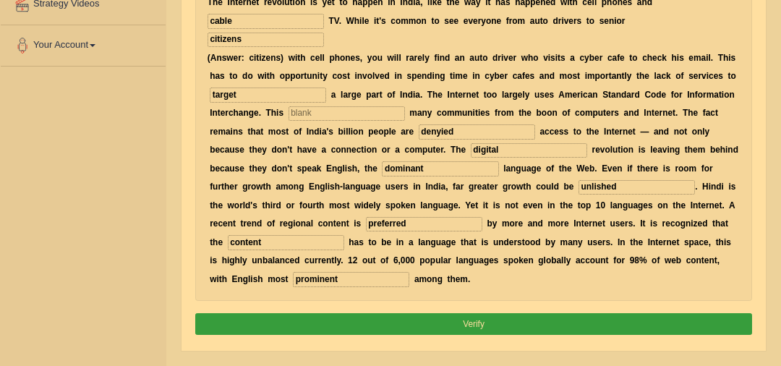
type input "dominant"
click at [446, 322] on button "Verify" at bounding box center [474, 323] width 558 height 21
click at [490, 320] on button "Verify" at bounding box center [474, 323] width 558 height 21
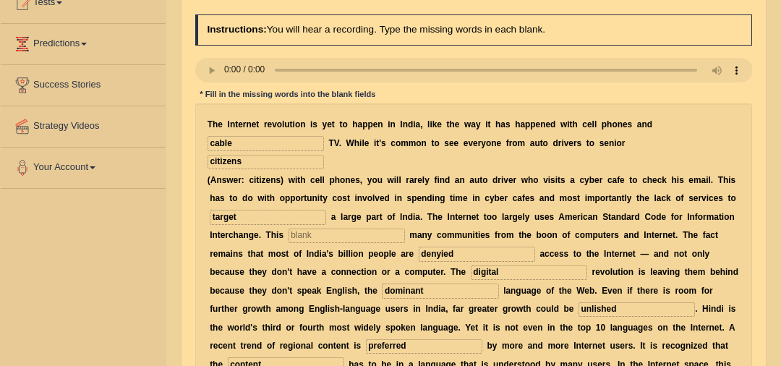
scroll to position [164, 0]
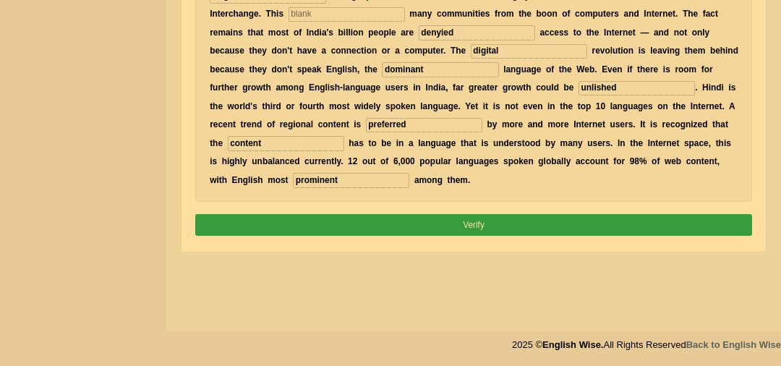
click at [380, 222] on button "Verify" at bounding box center [474, 224] width 558 height 21
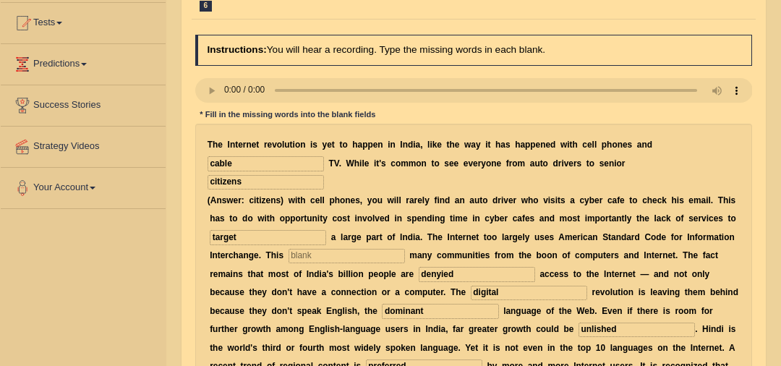
scroll to position [155, 0]
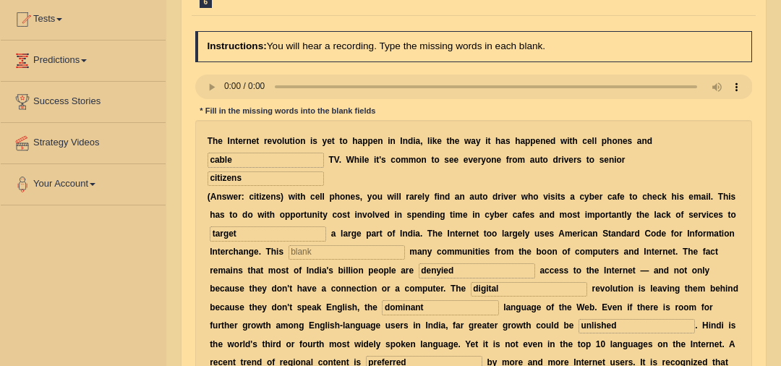
click at [335, 254] on input "text" at bounding box center [347, 252] width 116 height 14
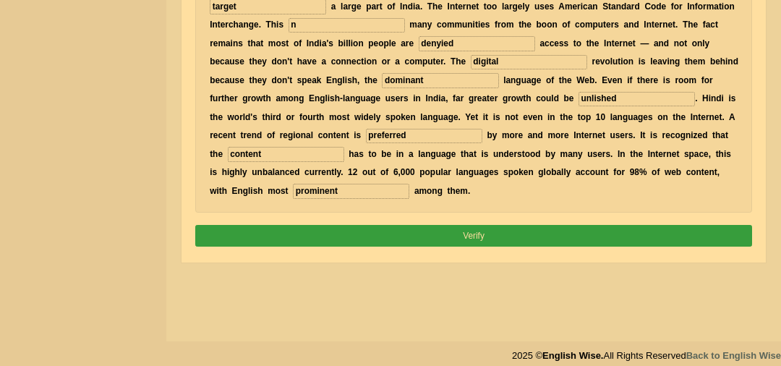
type input "n"
click at [435, 232] on button "Verify" at bounding box center [474, 235] width 558 height 21
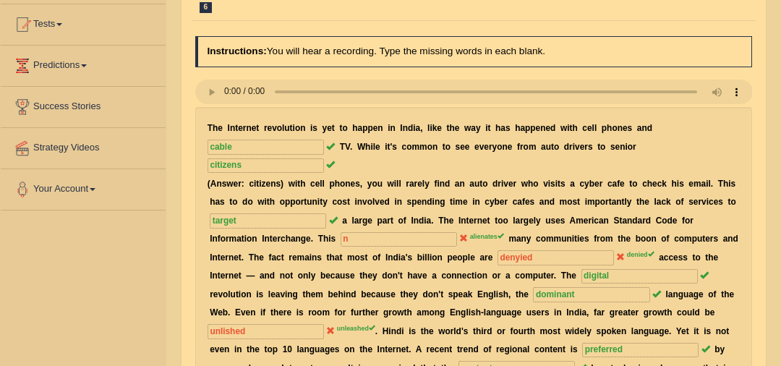
scroll to position [34, 0]
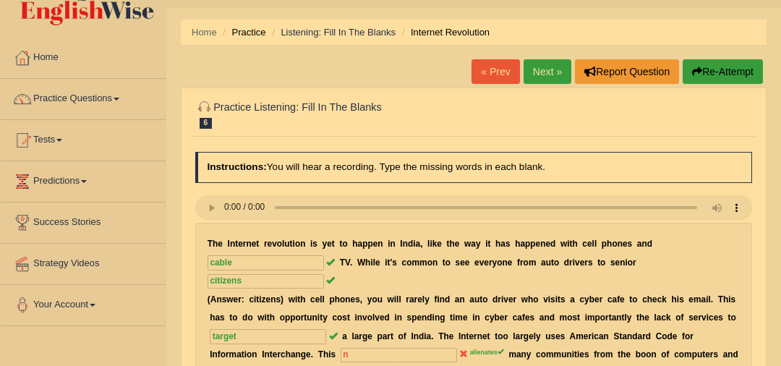
click at [541, 80] on link "Next »" at bounding box center [548, 71] width 48 height 25
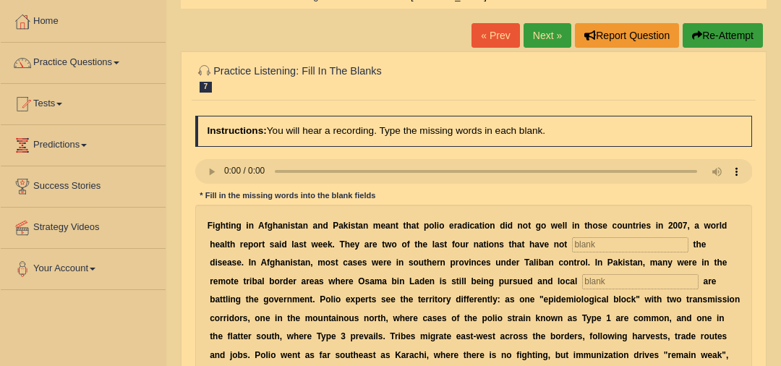
scroll to position [74, 0]
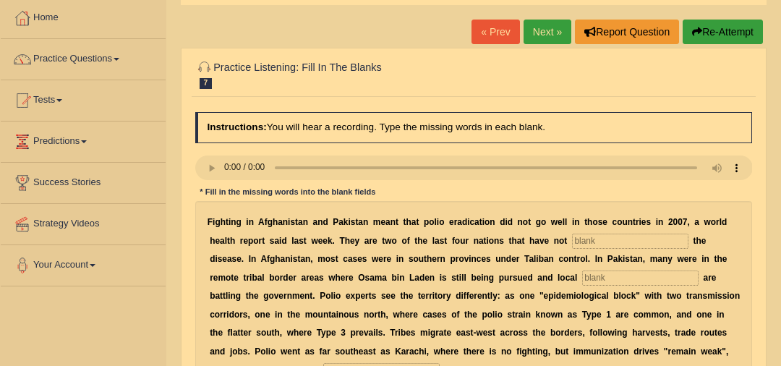
click at [608, 245] on input "text" at bounding box center [630, 241] width 116 height 14
type input "eliminated"
click at [582, 273] on input "text" at bounding box center [640, 278] width 116 height 14
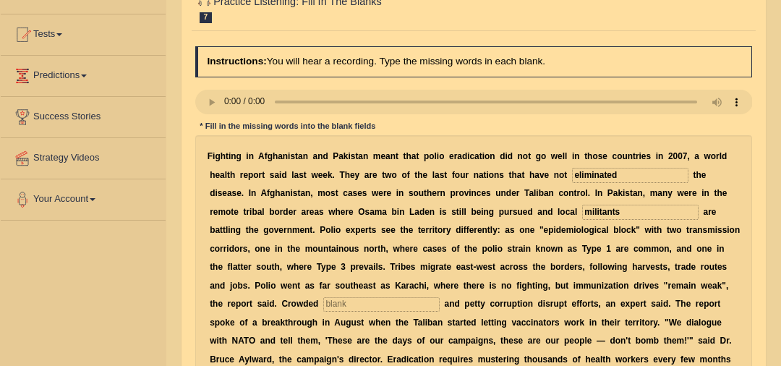
scroll to position [141, 0]
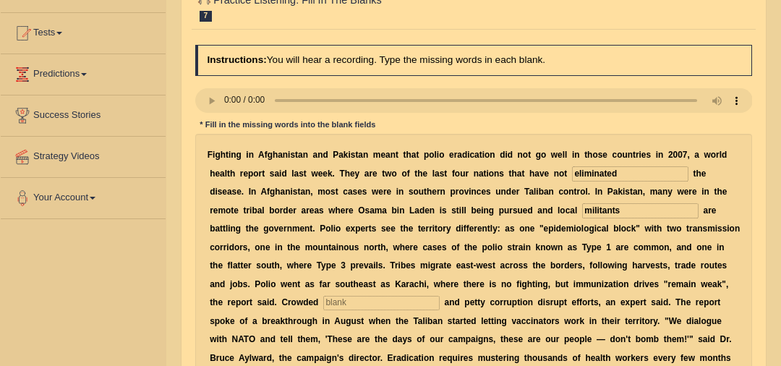
type input "militants"
click at [440, 296] on input "text" at bounding box center [381, 303] width 116 height 14
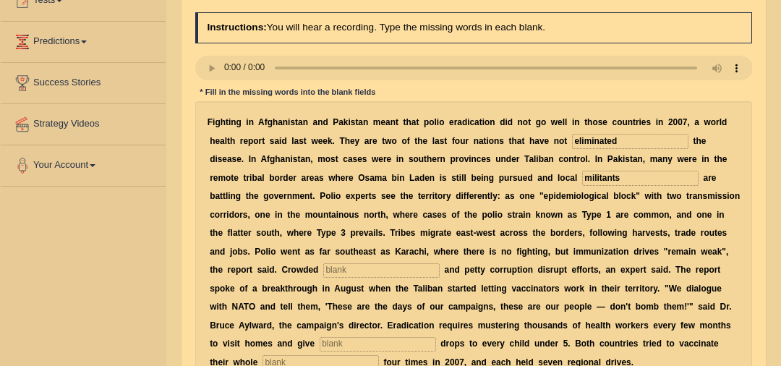
scroll to position [191, 0]
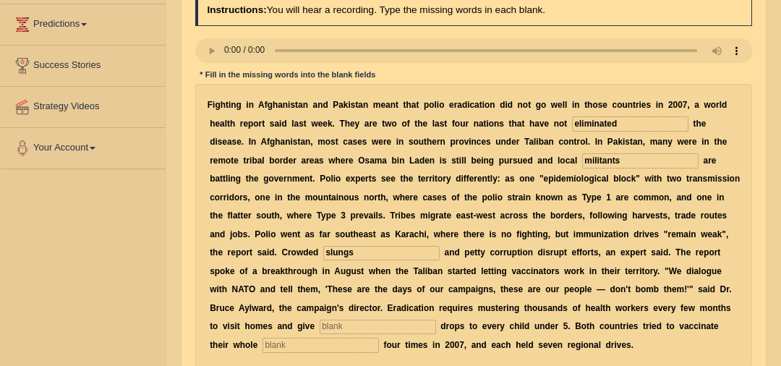
click at [440, 246] on input "slungs" at bounding box center [381, 253] width 116 height 14
type input "slungs"
click at [436, 320] on input "text" at bounding box center [378, 327] width 116 height 14
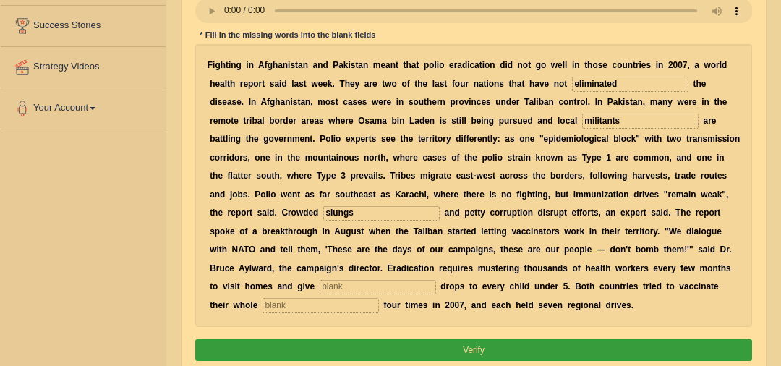
scroll to position [243, 0]
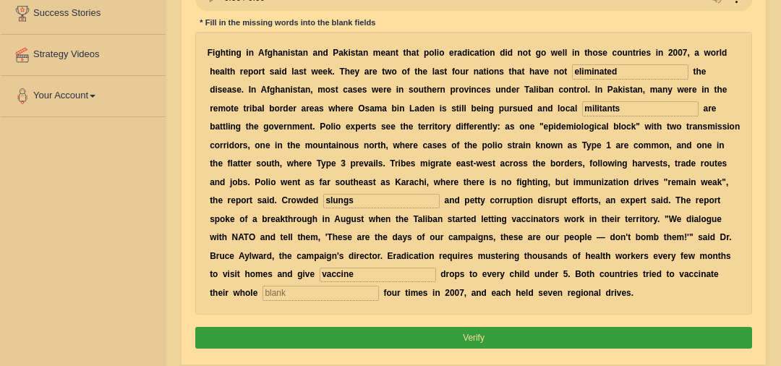
type input "vaccine"
click at [379, 286] on input "text" at bounding box center [321, 293] width 116 height 14
type input "population"
click at [464, 327] on button "Verify" at bounding box center [474, 337] width 558 height 21
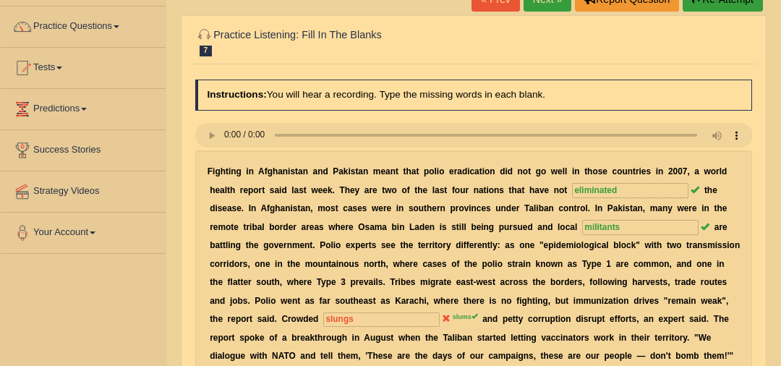
scroll to position [92, 0]
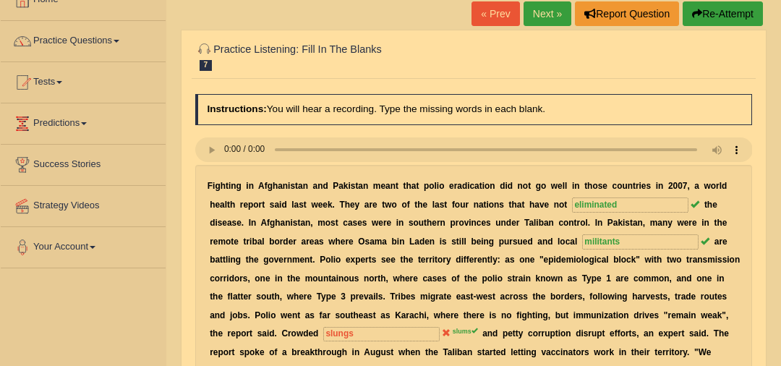
click at [543, 12] on link "Next »" at bounding box center [548, 13] width 48 height 25
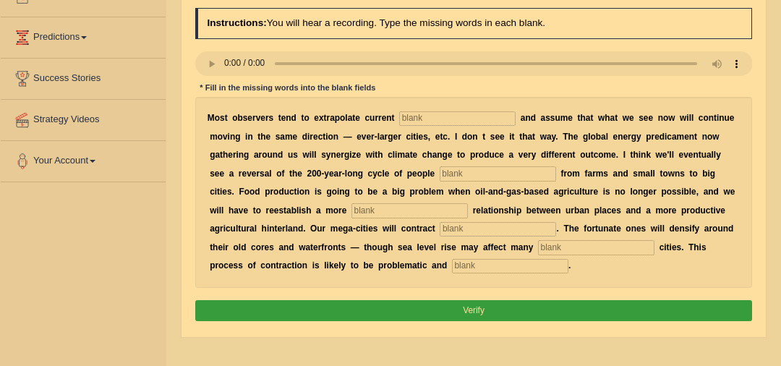
click at [422, 116] on input "text" at bounding box center [457, 118] width 116 height 14
type input "tracks"
click at [440, 170] on input "text" at bounding box center [498, 173] width 116 height 14
type input "moving"
click at [352, 212] on input "text" at bounding box center [410, 210] width 116 height 14
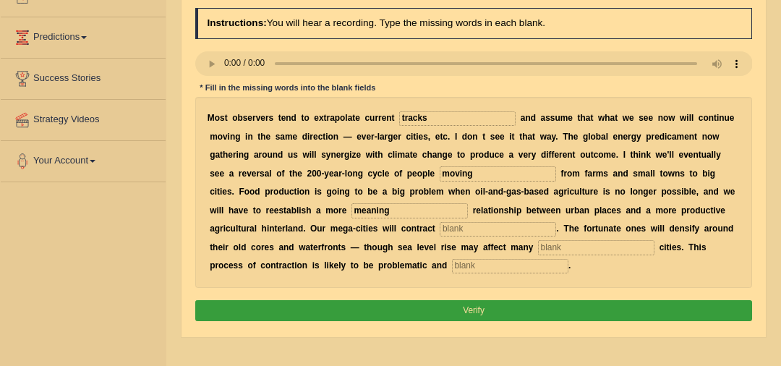
type input "meaning"
click at [440, 226] on input "text" at bounding box center [498, 229] width 116 height 14
type input "substantioly"
click at [538, 248] on input "text" at bounding box center [596, 247] width 116 height 14
type input "harverst"
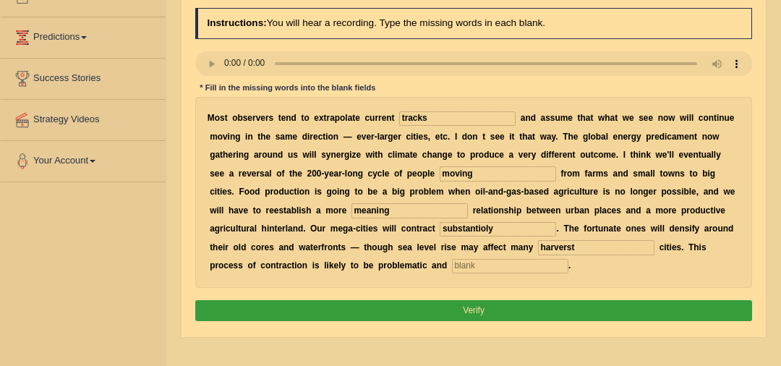
click at [452, 269] on input "text" at bounding box center [510, 266] width 116 height 14
type input "desoruly"
click at [440, 226] on input "substantioly" at bounding box center [498, 229] width 116 height 14
drag, startPoint x: 315, startPoint y: 229, endPoint x: 234, endPoint y: 231, distance: 80.4
click at [234, 231] on div "M o s t o b s e r v e r s t e n d t o e x t r a p o l a t e c u r r e n t track…" at bounding box center [474, 192] width 558 height 191
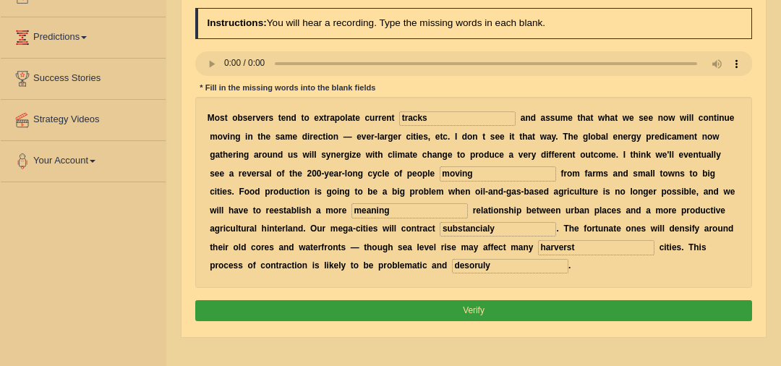
type input "substancialy"
click at [333, 309] on button "Verify" at bounding box center [474, 310] width 558 height 21
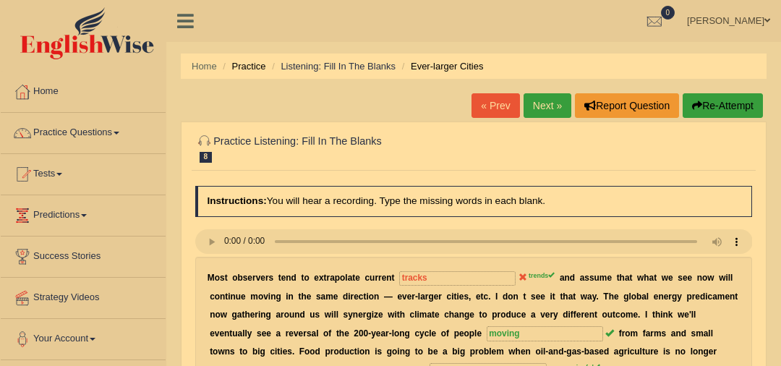
click at [553, 103] on link "Next »" at bounding box center [548, 105] width 48 height 25
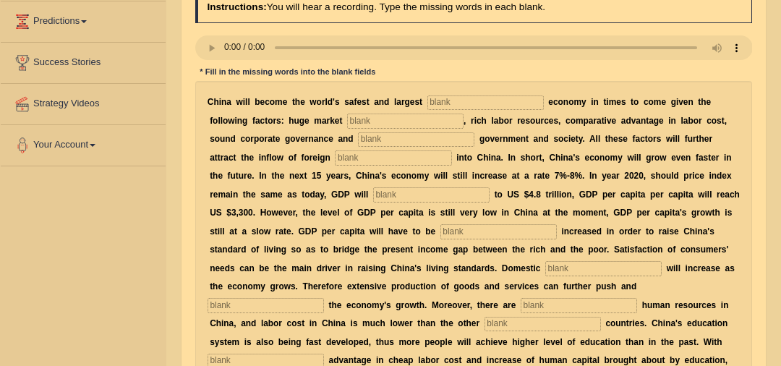
click at [458, 95] on input "text" at bounding box center [486, 102] width 116 height 14
type input "envestmet"
click at [362, 114] on input "text" at bounding box center [405, 121] width 116 height 14
type input "potential"
click at [335, 131] on div "C h i n a w i l l b e c o m e t h e w o r l d ' s s a f e s t a n d l a r g e s…" at bounding box center [474, 241] width 558 height 320
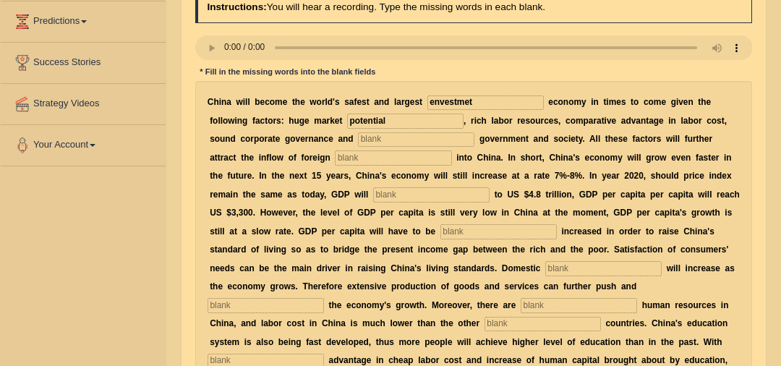
click at [358, 139] on input "text" at bounding box center [416, 139] width 116 height 14
type input "stable"
click at [335, 158] on input "text" at bounding box center [393, 157] width 116 height 14
type input "capital"
click at [373, 195] on input "text" at bounding box center [431, 194] width 116 height 14
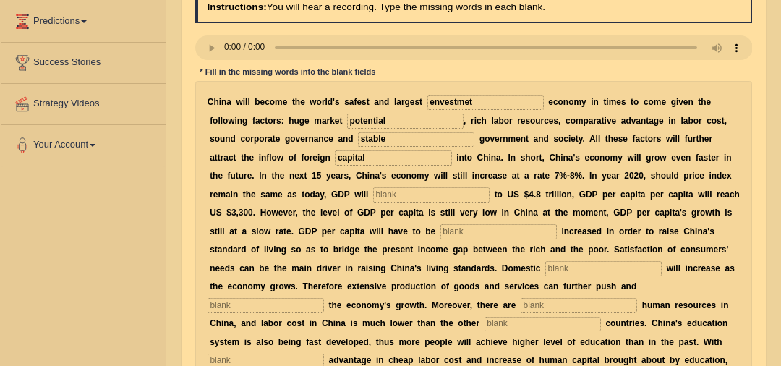
click at [451, 103] on input "envestmet" at bounding box center [486, 102] width 116 height 14
type input "envestment"
click at [373, 198] on input "text" at bounding box center [431, 194] width 116 height 14
type input "amount"
click at [441, 234] on input "text" at bounding box center [499, 231] width 116 height 14
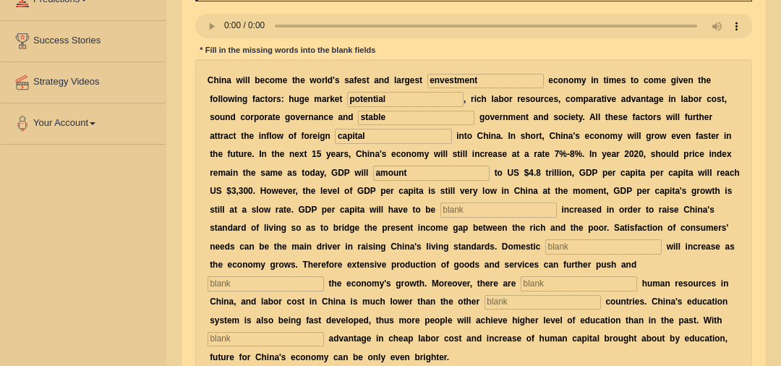
scroll to position [216, 0]
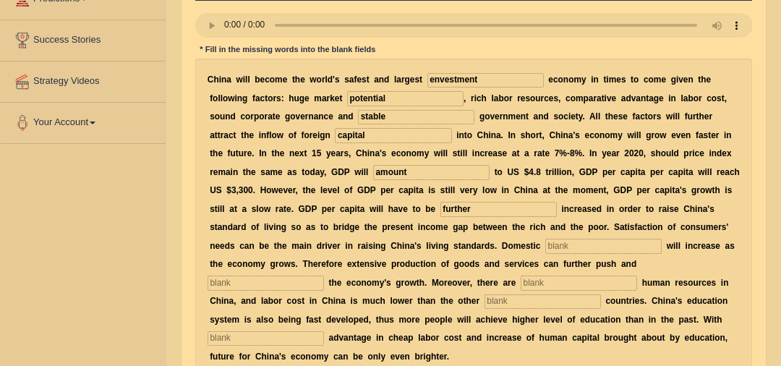
type input "further"
click at [545, 249] on input "text" at bounding box center [603, 246] width 116 height 14
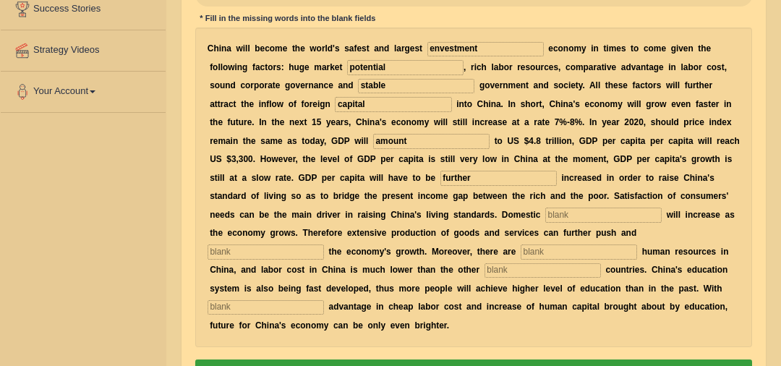
scroll to position [251, 0]
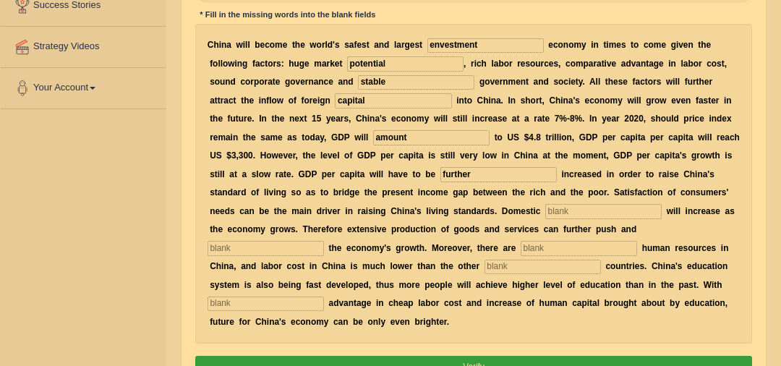
click at [324, 241] on input "text" at bounding box center [266, 248] width 116 height 14
type input "sustain"
click at [521, 246] on input "text" at bounding box center [579, 248] width 116 height 14
type input "abander"
click at [485, 260] on input "text" at bounding box center [543, 267] width 116 height 14
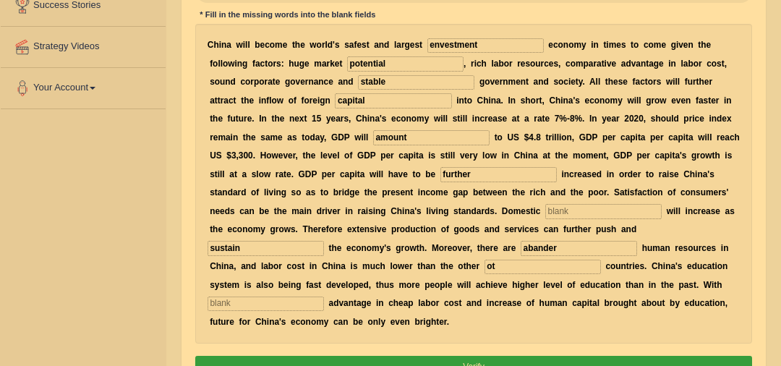
type input "o"
type input "indistrialized"
click at [324, 297] on input "text" at bounding box center [266, 304] width 116 height 14
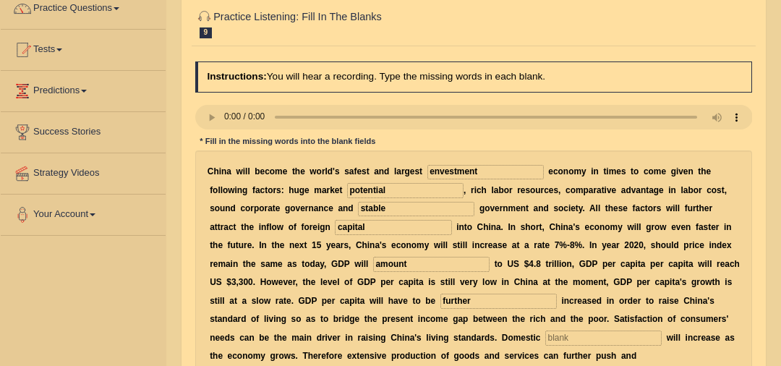
scroll to position [116, 0]
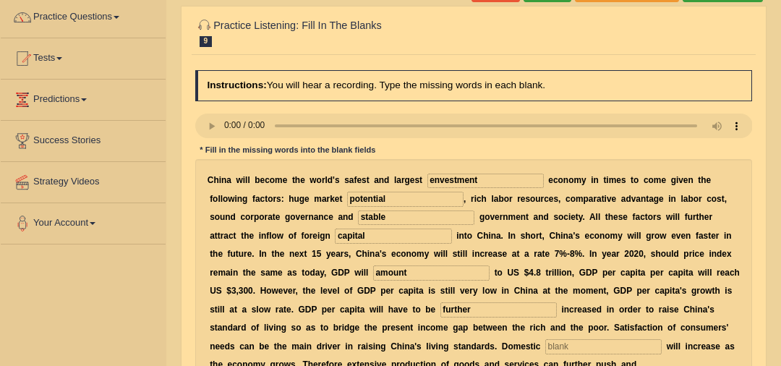
type input "comparative"
click at [428, 177] on input "envestment" at bounding box center [486, 181] width 116 height 14
type input "investment"
click at [358, 216] on input "stable" at bounding box center [416, 218] width 116 height 14
click at [335, 234] on input "capital" at bounding box center [393, 236] width 116 height 14
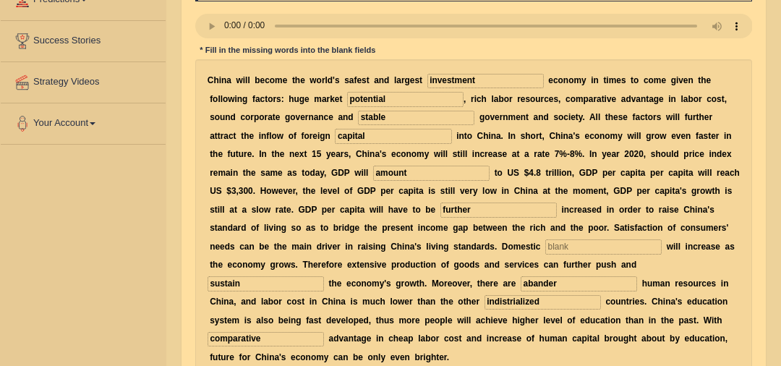
scroll to position [232, 0]
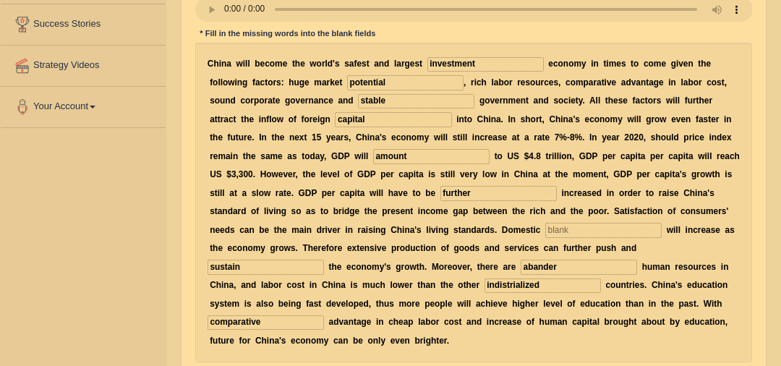
click at [545, 234] on input "text" at bounding box center [603, 230] width 116 height 14
click at [545, 227] on input "text" at bounding box center [603, 230] width 116 height 14
drag, startPoint x: 329, startPoint y: 225, endPoint x: 294, endPoint y: 216, distance: 35.8
click at [294, 216] on div "C h i n a w i l l b e c o m e t h e w o r l d ' s s a f e s t a n d l a r g e s…" at bounding box center [474, 203] width 558 height 320
type input "good"
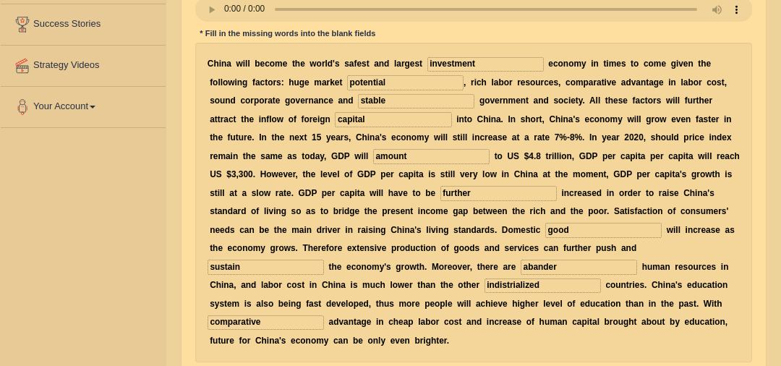
click at [324, 260] on input "sustain" at bounding box center [266, 267] width 116 height 14
click at [521, 263] on input "abander" at bounding box center [579, 267] width 116 height 14
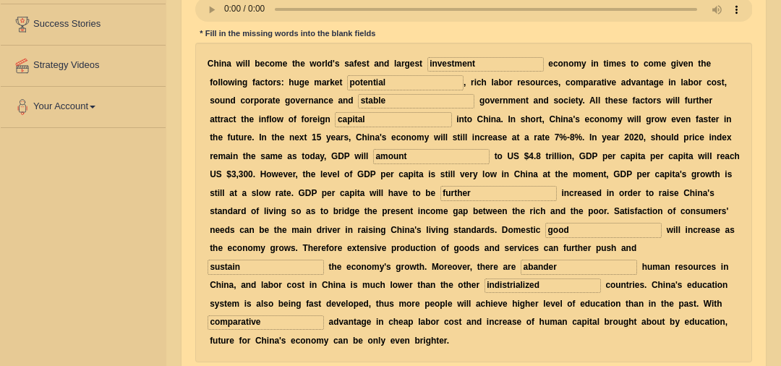
click at [485, 284] on input "indistrialized" at bounding box center [543, 286] width 116 height 14
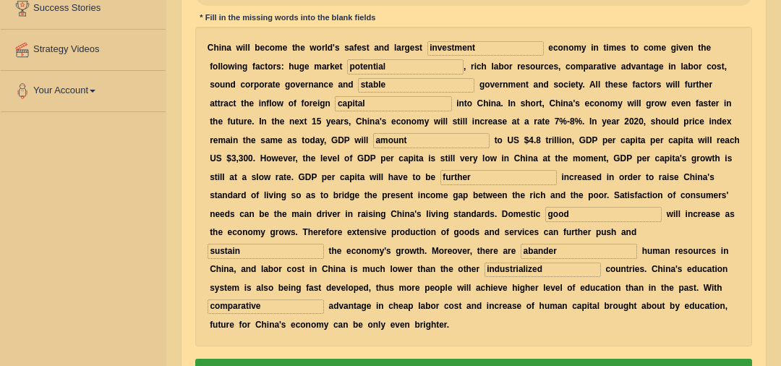
scroll to position [255, 0]
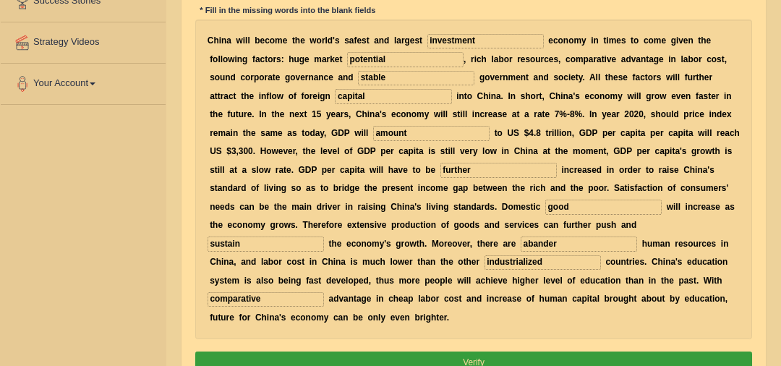
type input "industrialized"
click at [324, 292] on input "comparative" at bounding box center [266, 299] width 116 height 14
click at [473, 352] on button "Verify" at bounding box center [474, 362] width 558 height 21
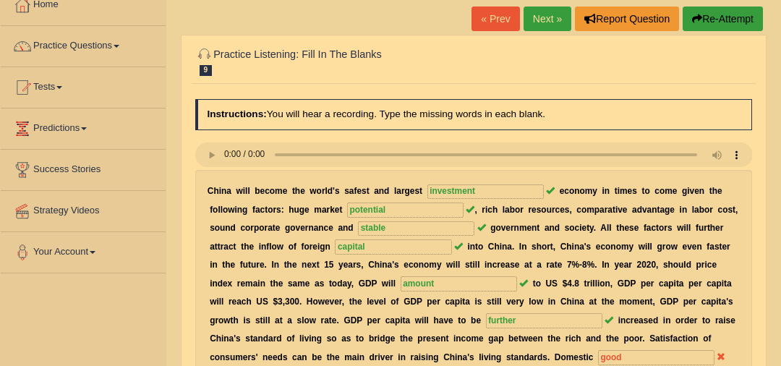
scroll to position [86, 0]
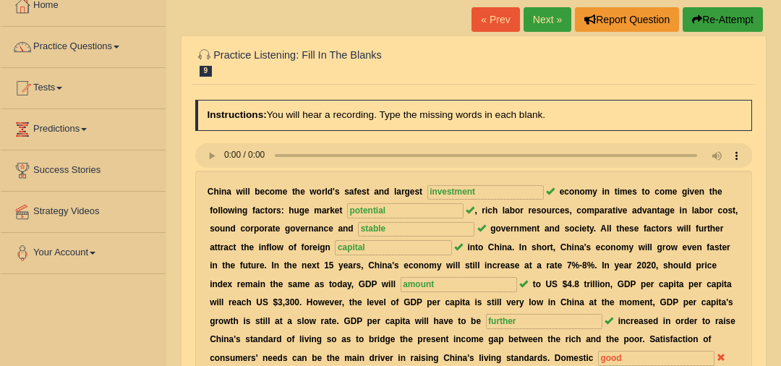
click at [550, 25] on link "Next »" at bounding box center [548, 19] width 48 height 25
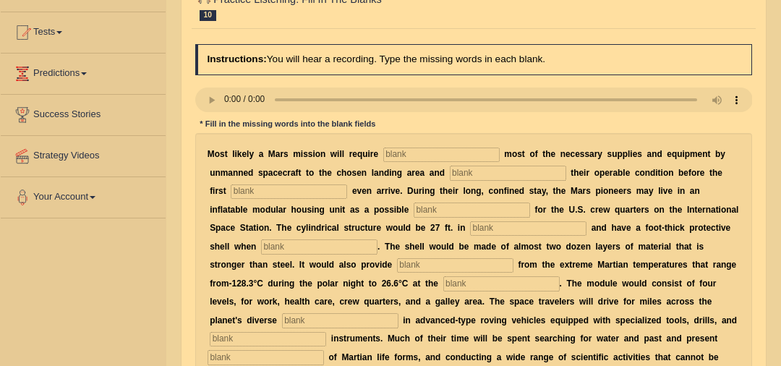
click at [396, 151] on input "text" at bounding box center [441, 155] width 116 height 14
type input "transporting"
click at [450, 177] on input "text" at bounding box center [508, 173] width 116 height 14
type input "conforming"
click at [271, 188] on input "text" at bounding box center [289, 191] width 116 height 14
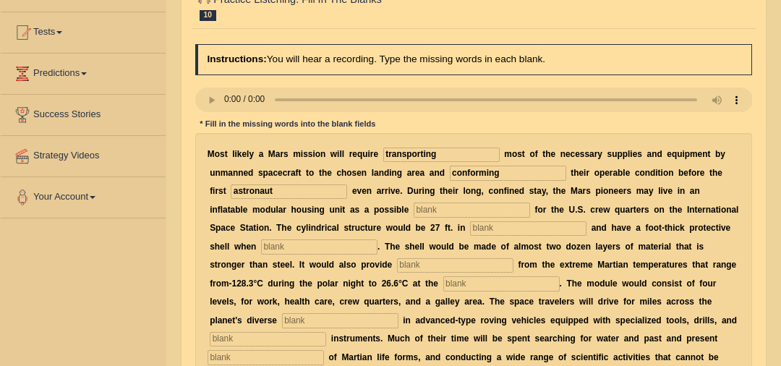
type input "astronaut"
click at [414, 211] on input "text" at bounding box center [472, 210] width 116 height 14
type input "replacement"
click at [470, 221] on input "text" at bounding box center [528, 228] width 116 height 14
type input "diameter"
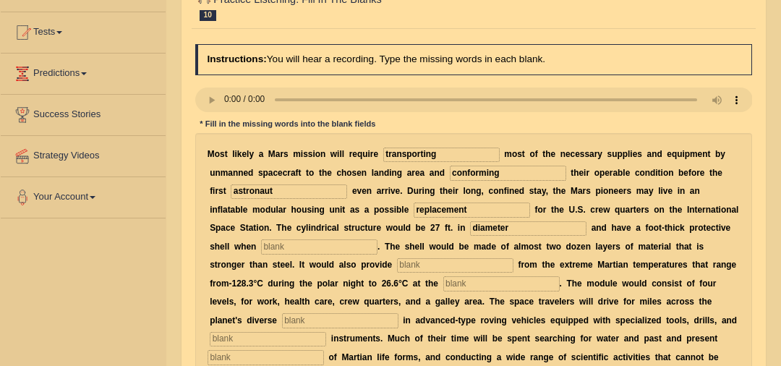
click at [281, 243] on input "text" at bounding box center [319, 246] width 116 height 14
type input "infladed"
click at [397, 263] on input "text" at bounding box center [455, 265] width 116 height 14
type input "insolation"
click at [391, 293] on div "M o s t l i k e l y a M a r s m i s s i o n w i l l r e q u i r e transporting …" at bounding box center [474, 265] width 558 height 265
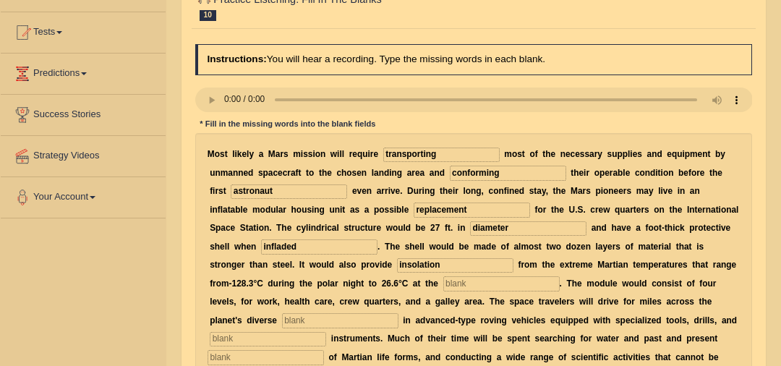
click at [443, 286] on input "text" at bounding box center [501, 283] width 116 height 14
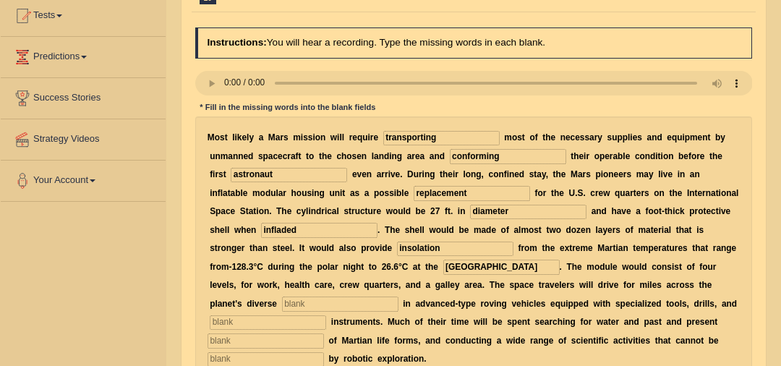
scroll to position [164, 0]
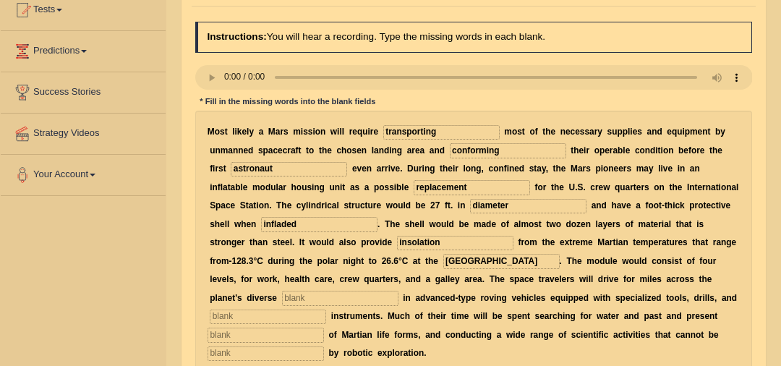
type input "[GEOGRAPHIC_DATA]"
click at [297, 297] on input "text" at bounding box center [340, 298] width 116 height 14
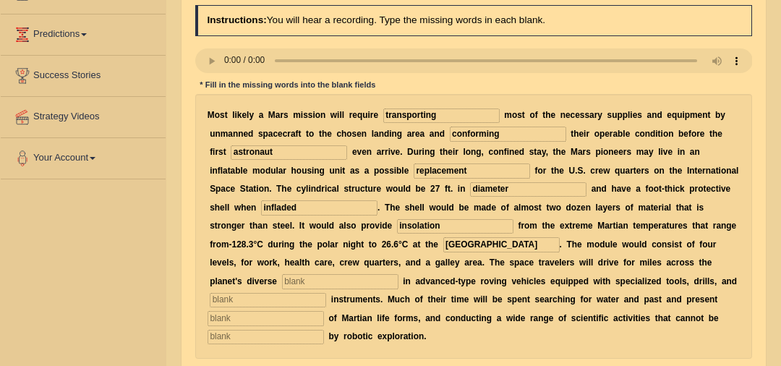
scroll to position [190, 0]
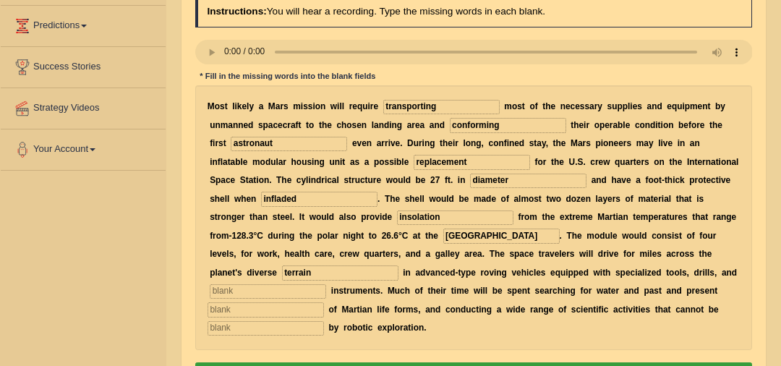
type input "terrain"
click at [301, 284] on input "text" at bounding box center [268, 291] width 116 height 14
type input "analytical"
click at [310, 304] on input "text" at bounding box center [266, 309] width 116 height 14
type input "evidence"
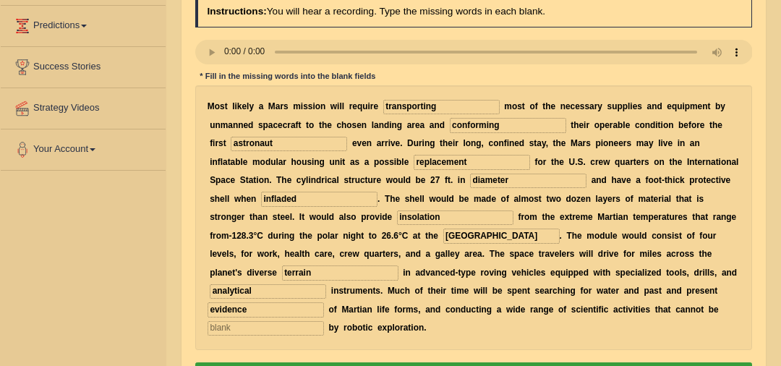
click at [314, 330] on input "text" at bounding box center [266, 328] width 116 height 14
type input "acomplished"
click at [250, 140] on input "astronaut" at bounding box center [289, 144] width 116 height 14
click at [235, 144] on input "astronaut" at bounding box center [289, 144] width 116 height 14
click at [235, 141] on input "astronaut" at bounding box center [289, 144] width 116 height 14
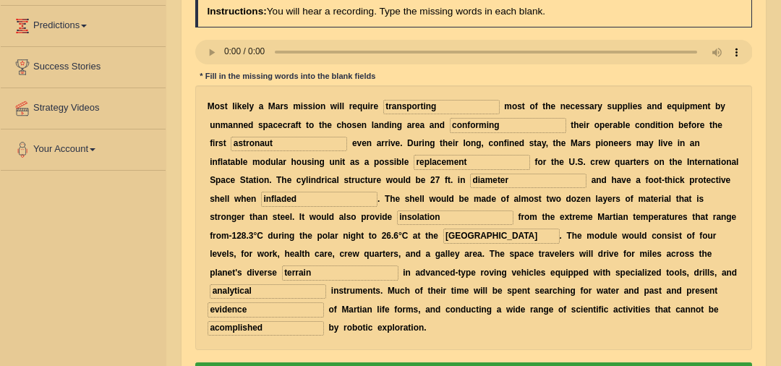
click at [239, 143] on input "astronaut" at bounding box center [289, 144] width 116 height 14
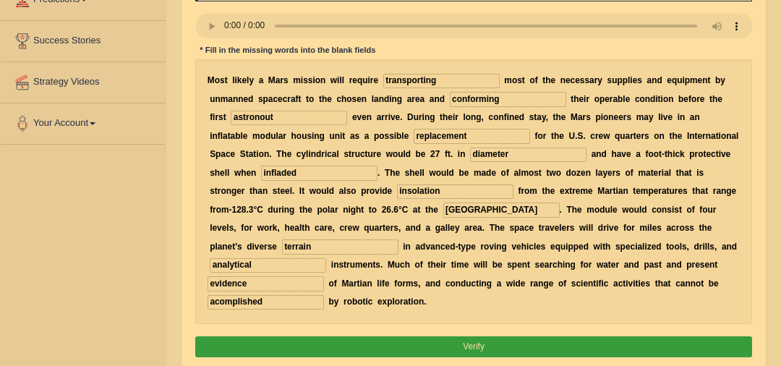
scroll to position [232, 0]
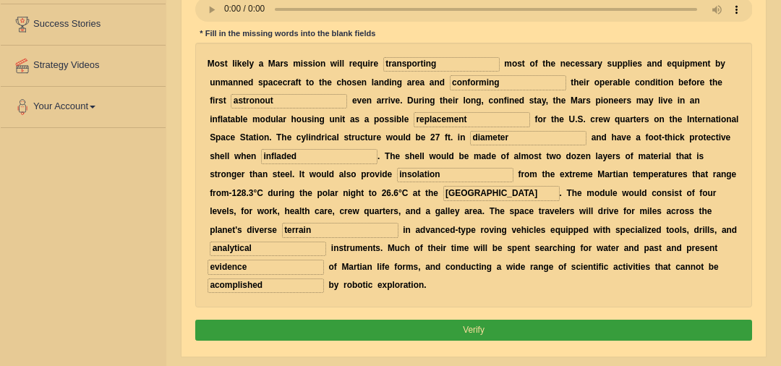
type input "astronout"
click at [480, 332] on button "Verify" at bounding box center [474, 330] width 558 height 21
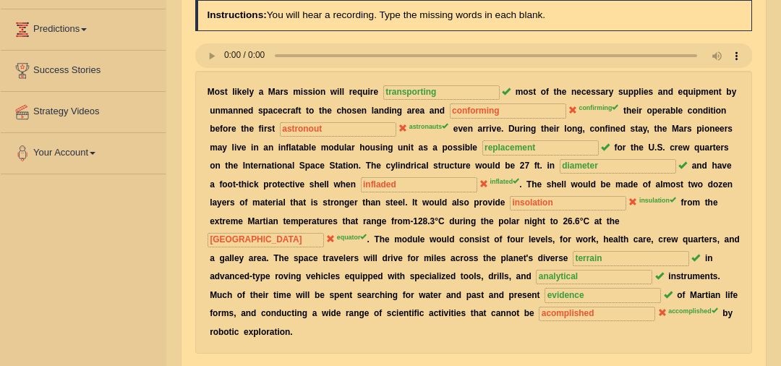
scroll to position [47, 0]
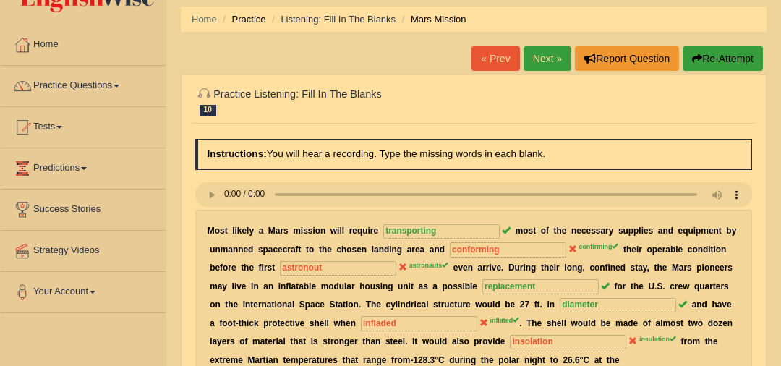
click at [549, 57] on link "Next »" at bounding box center [548, 58] width 48 height 25
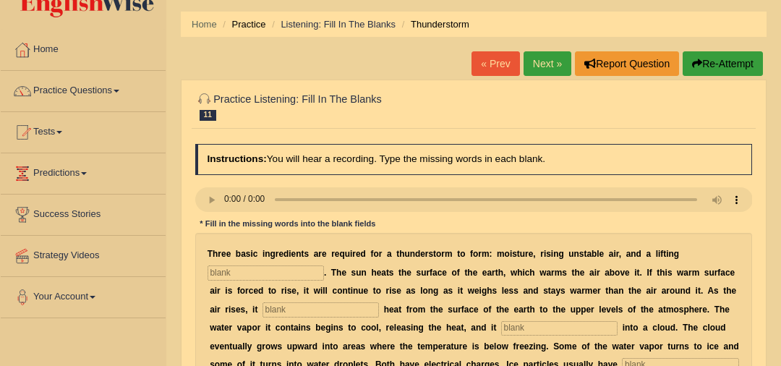
scroll to position [54, 0]
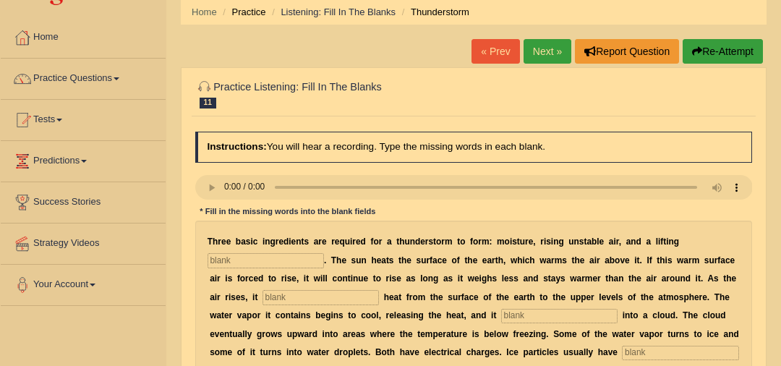
click at [257, 262] on input "text" at bounding box center [266, 260] width 116 height 14
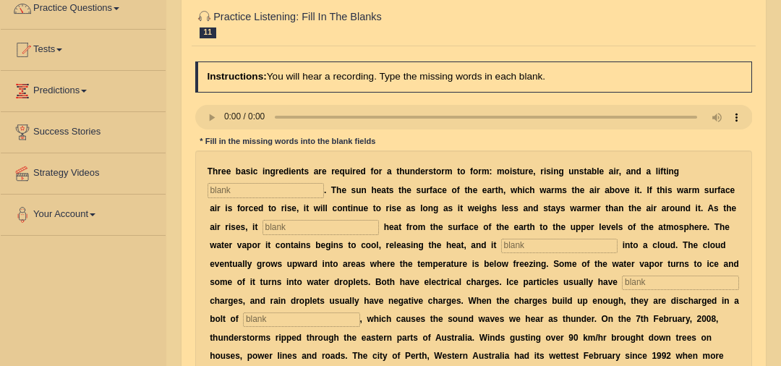
scroll to position [130, 0]
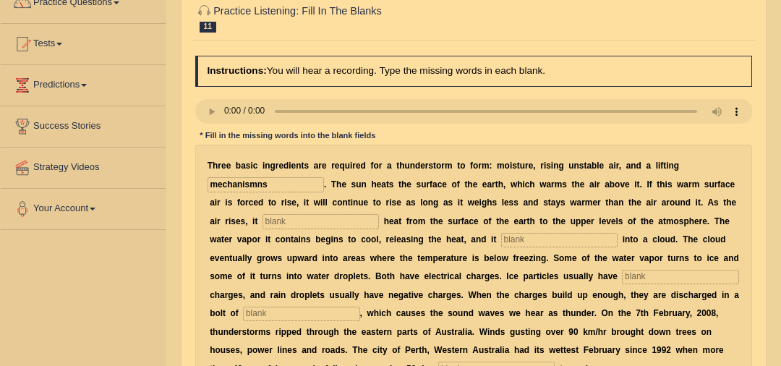
type input "mechanismns"
click at [313, 219] on input "text" at bounding box center [321, 221] width 116 height 14
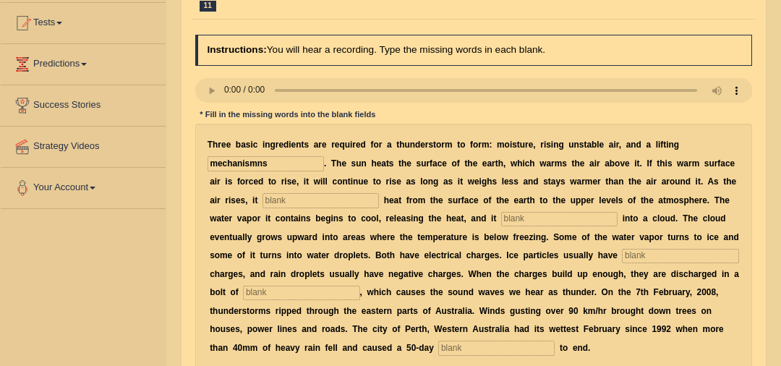
scroll to position [152, 0]
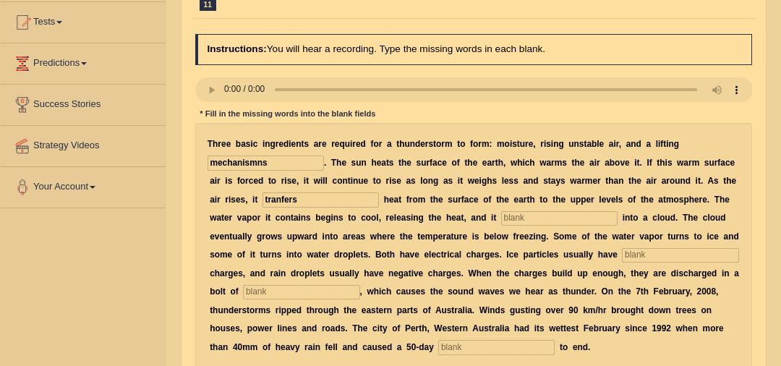
type input "tranfers"
click at [501, 223] on input "text" at bounding box center [559, 218] width 116 height 14
type input "condenses"
click at [622, 250] on input "text" at bounding box center [680, 255] width 116 height 14
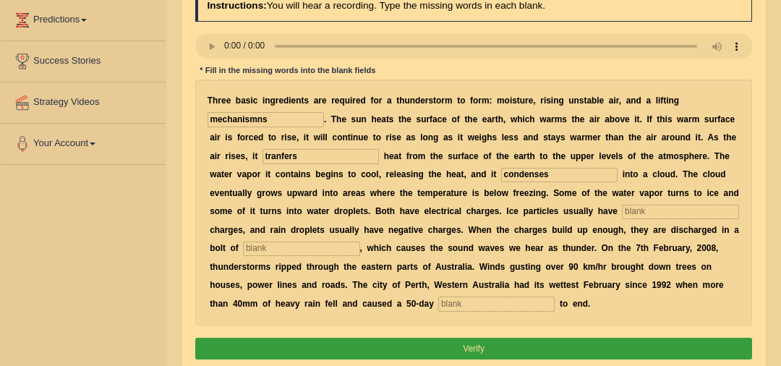
scroll to position [196, 0]
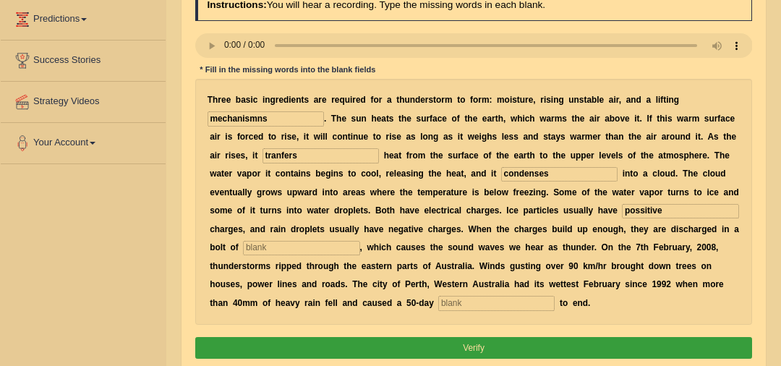
type input "possitive"
click at [374, 248] on b "h" at bounding box center [376, 247] width 5 height 10
click at [320, 246] on input "text" at bounding box center [301, 248] width 116 height 14
type input "linning"
click at [438, 296] on input "text" at bounding box center [496, 303] width 116 height 14
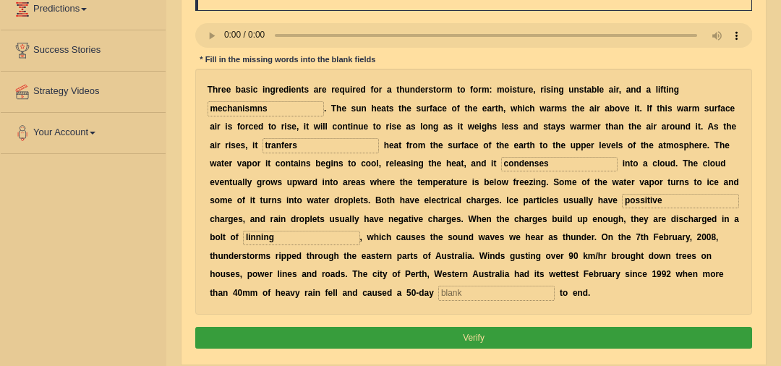
scroll to position [210, 0]
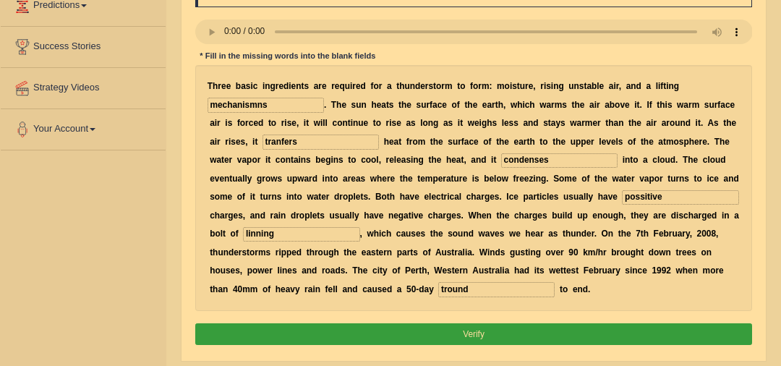
type input "tround"
click at [258, 104] on input "mechanismns" at bounding box center [266, 105] width 116 height 14
type input "mechanisms"
click at [456, 339] on button "Verify" at bounding box center [474, 333] width 558 height 21
